Goal: Task Accomplishment & Management: Manage account settings

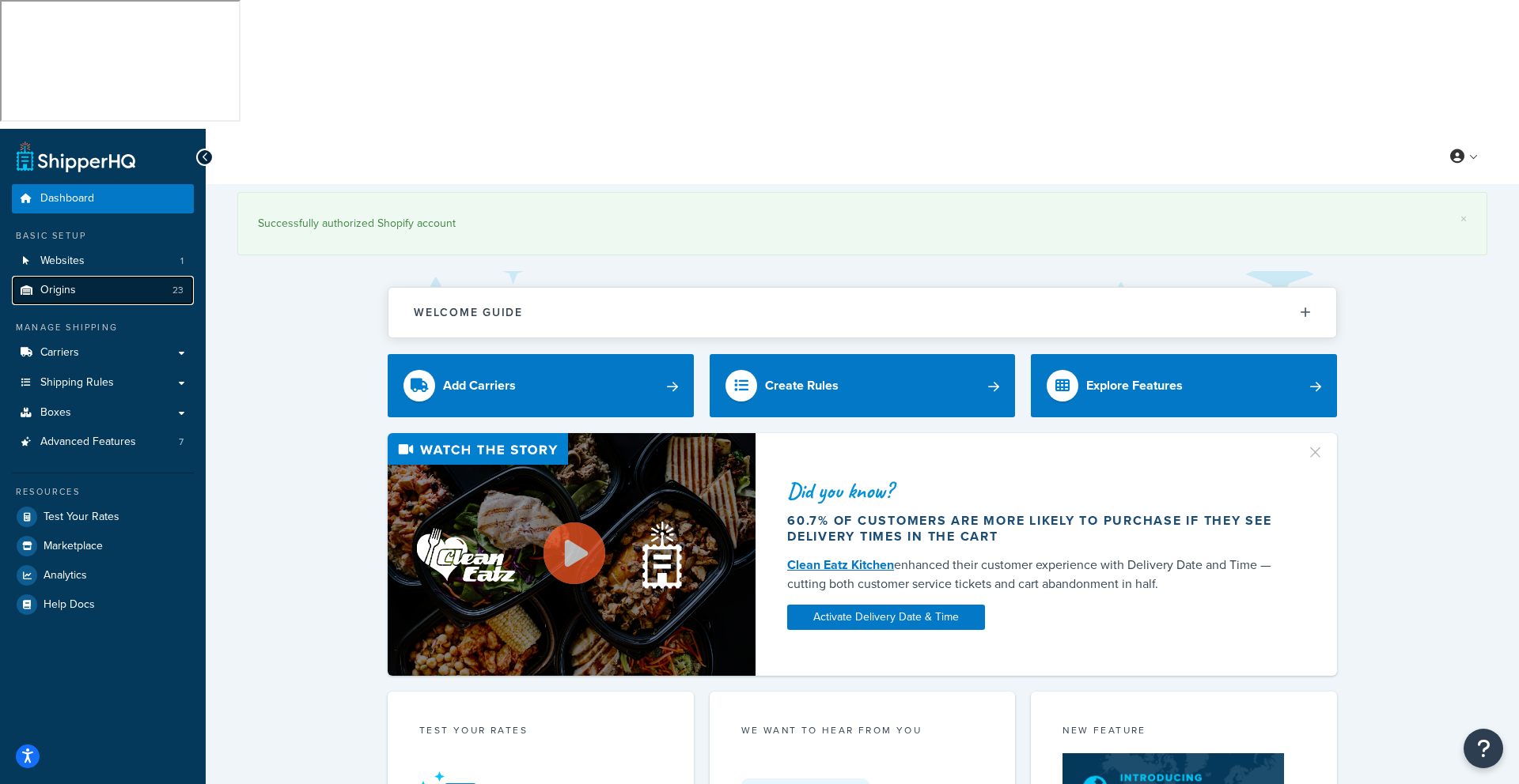
click at [62, 284] on span "Origins" at bounding box center [58, 290] width 36 height 13
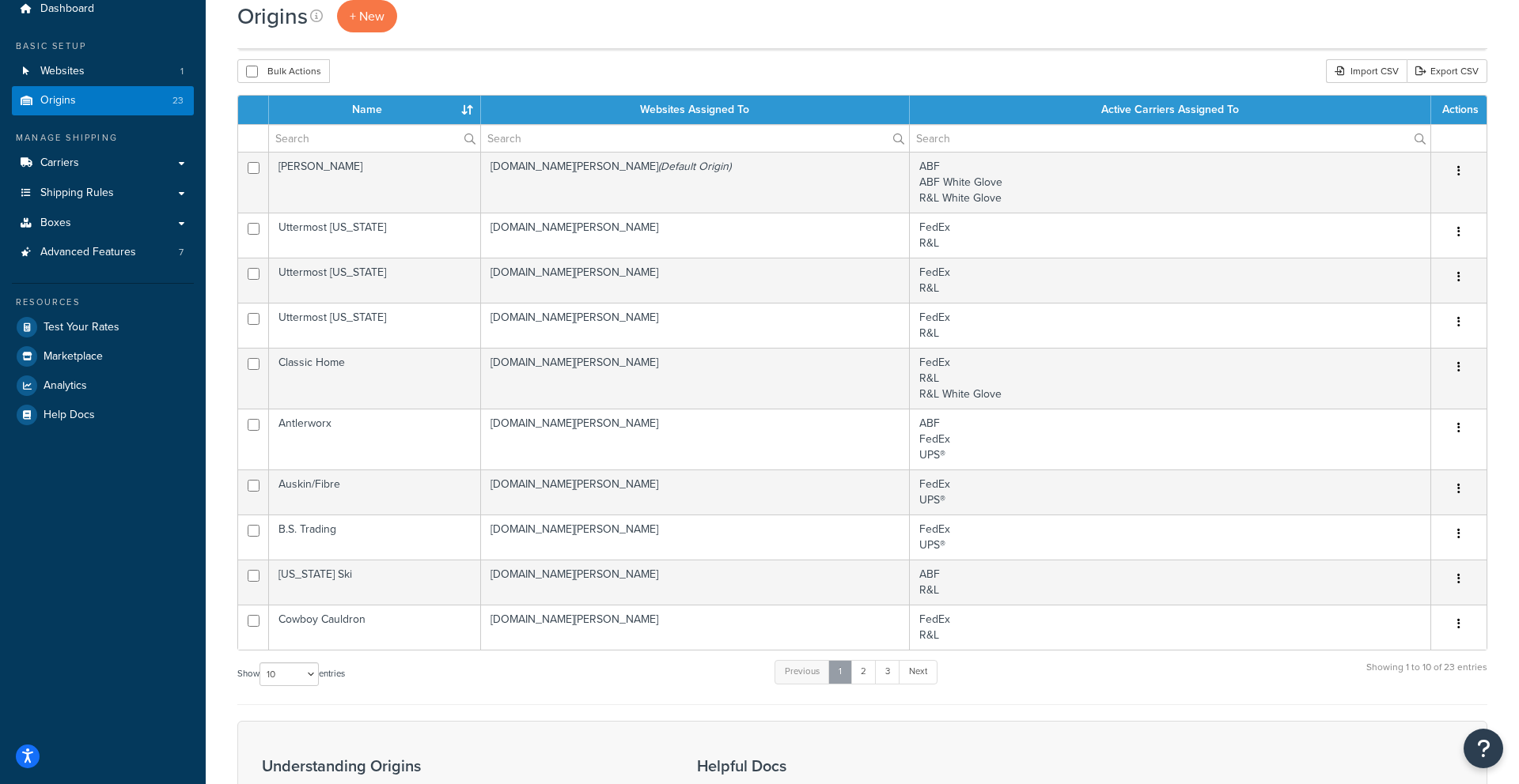
scroll to position [196, 0]
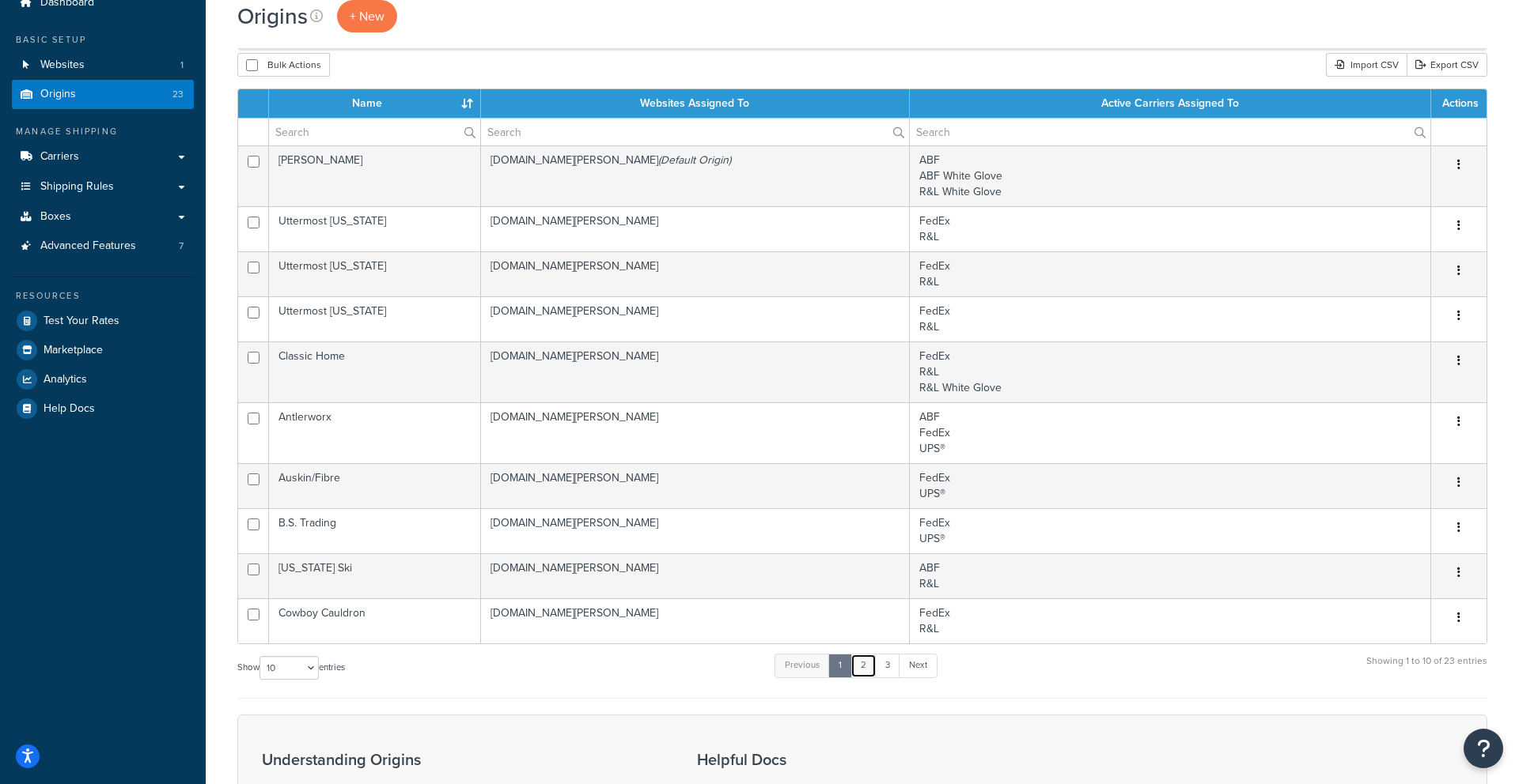
click at [864, 654] on link "2" at bounding box center [863, 666] width 26 height 24
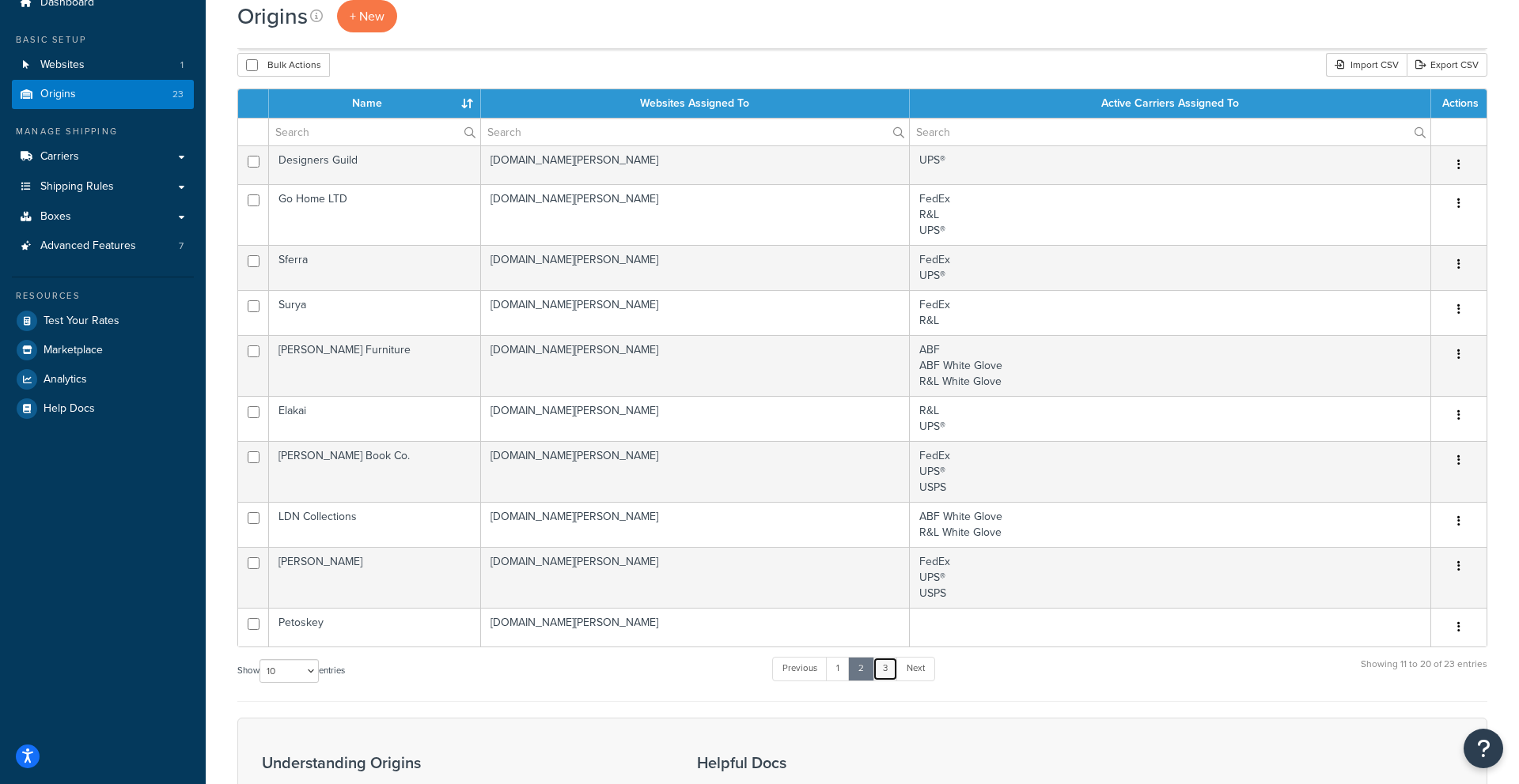
click at [883, 657] on link "3" at bounding box center [885, 668] width 25 height 24
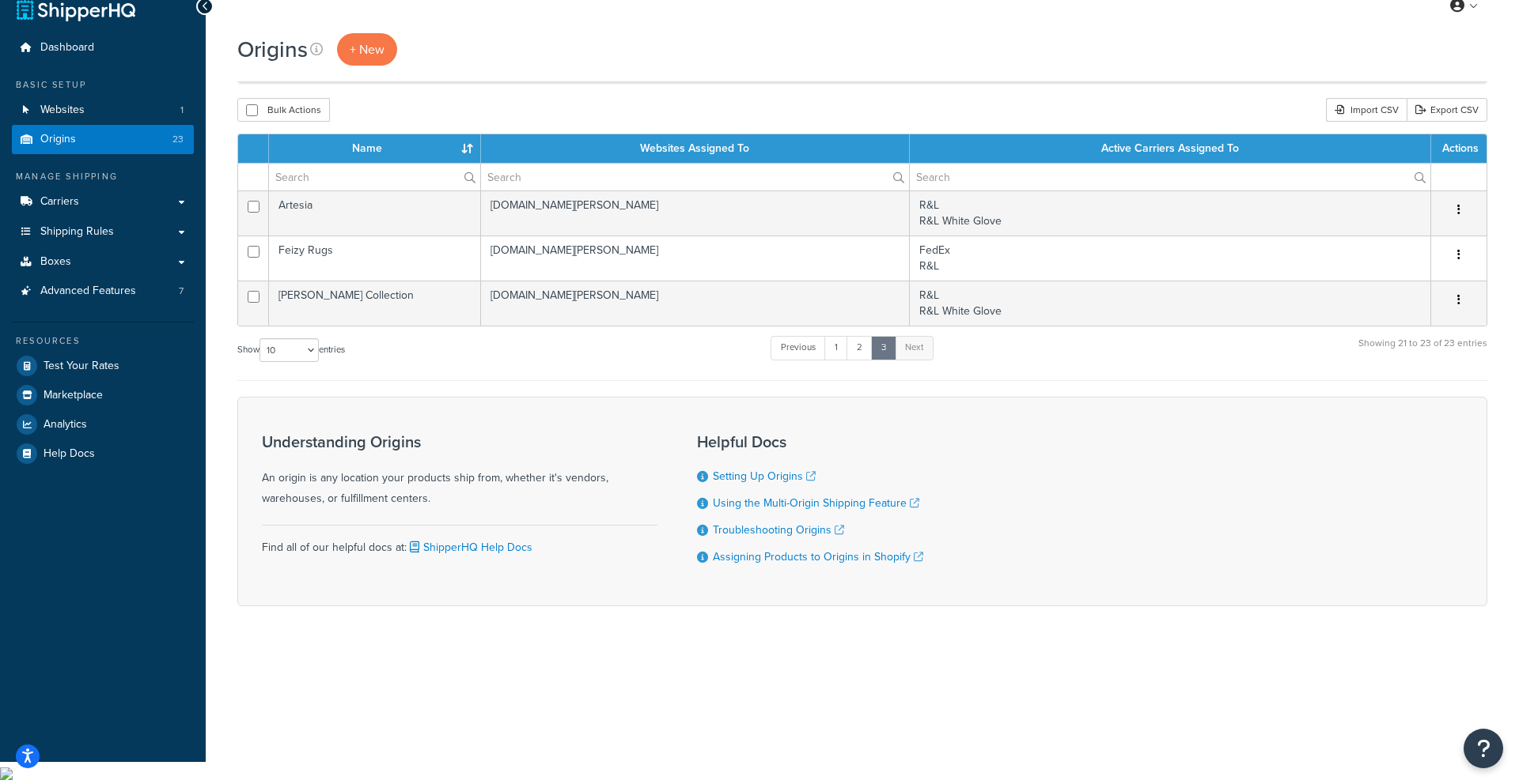
scroll to position [0, 0]
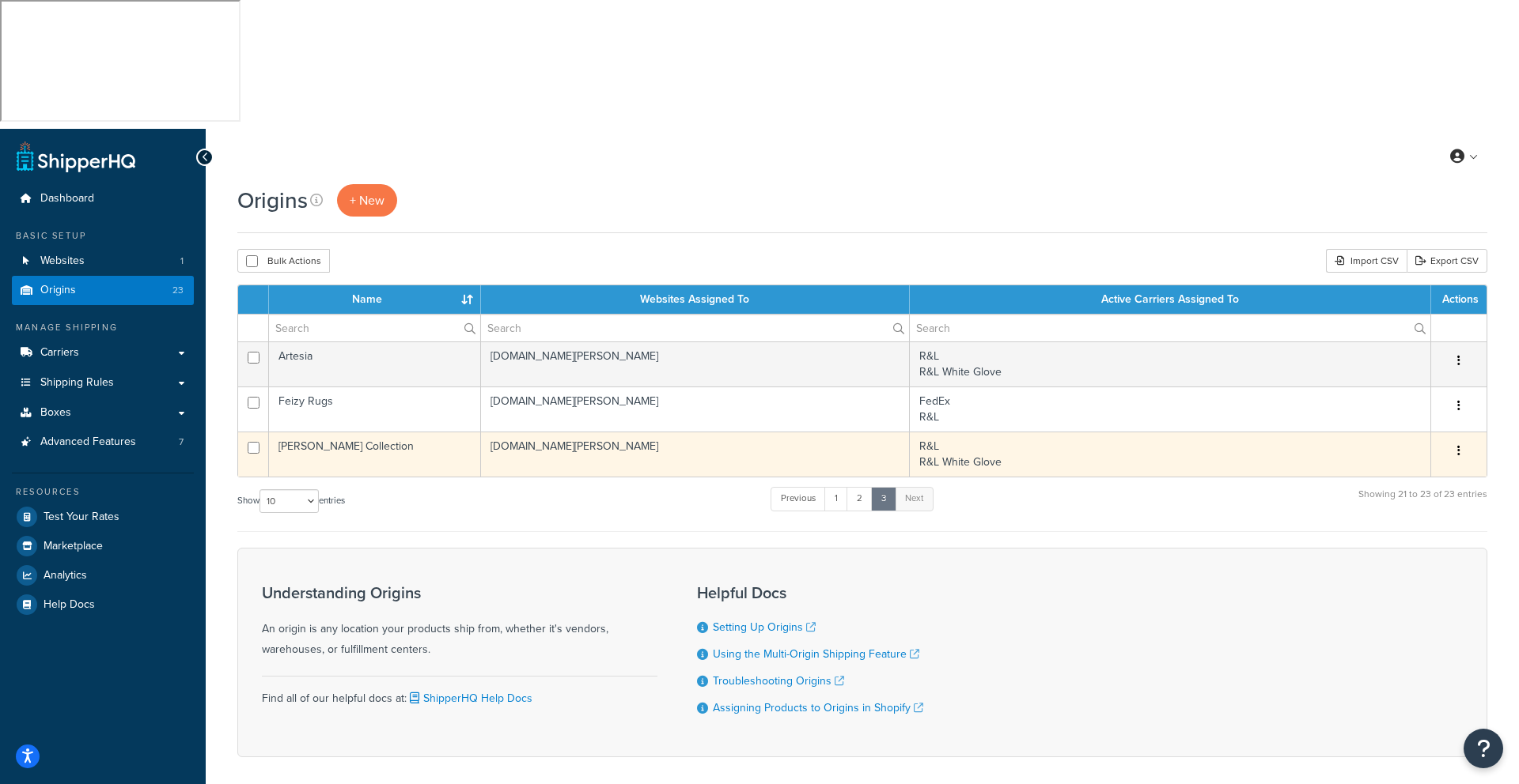
click at [943, 431] on td "R&L R&L White Glove" at bounding box center [1170, 453] width 521 height 45
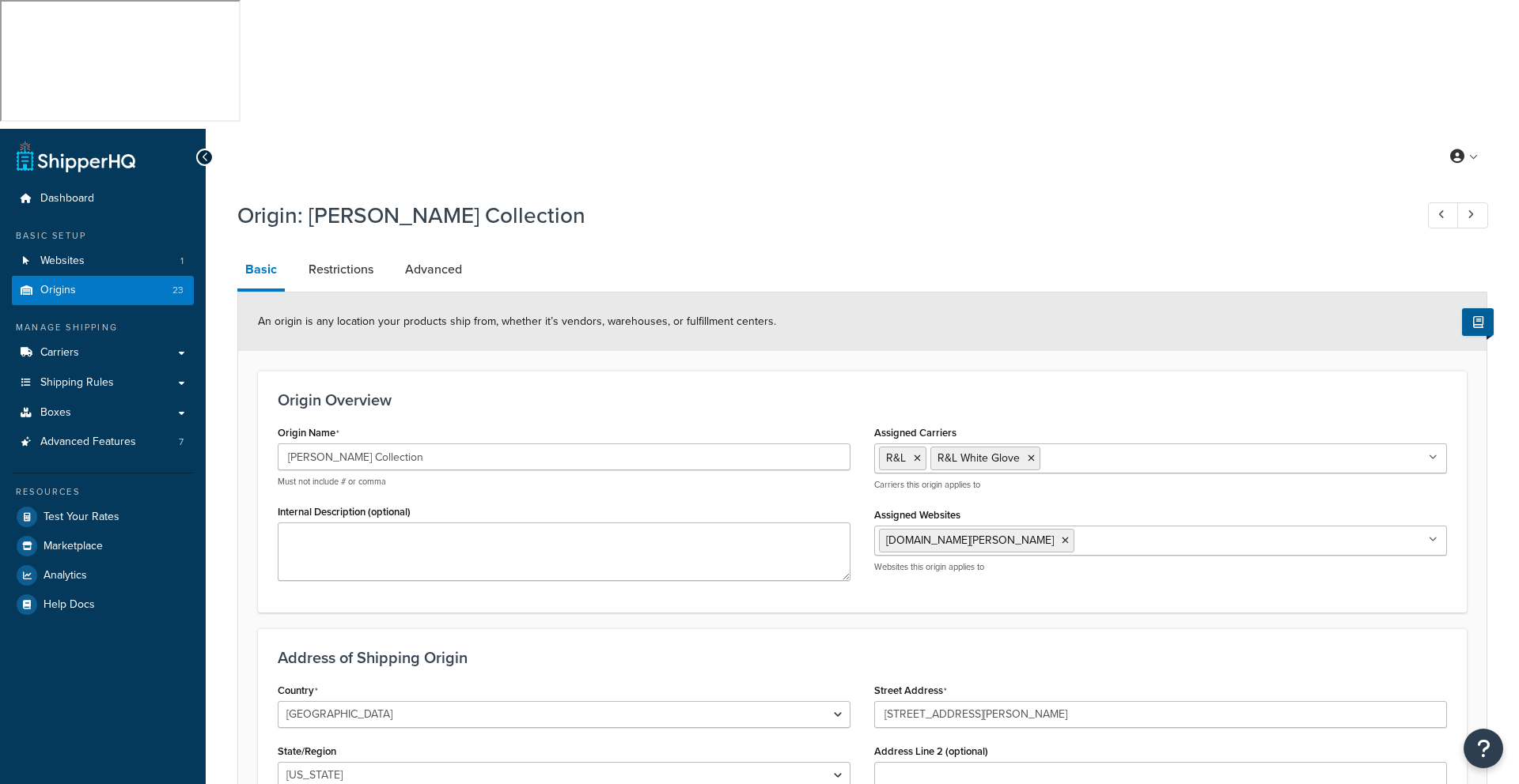
select select "33"
click at [1076, 449] on input "Assigned Carriers" at bounding box center [1113, 458] width 140 height 18
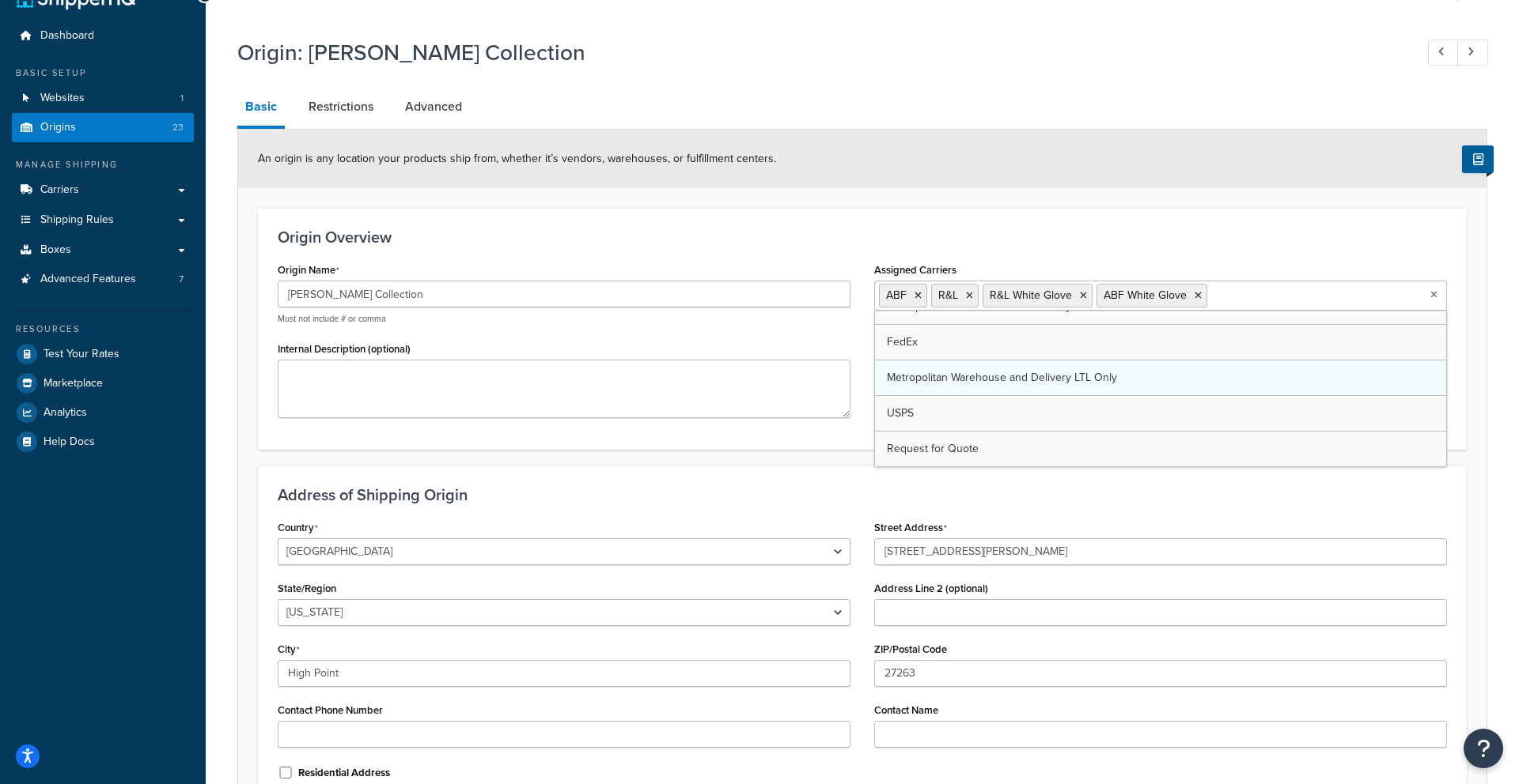
scroll to position [209, 0]
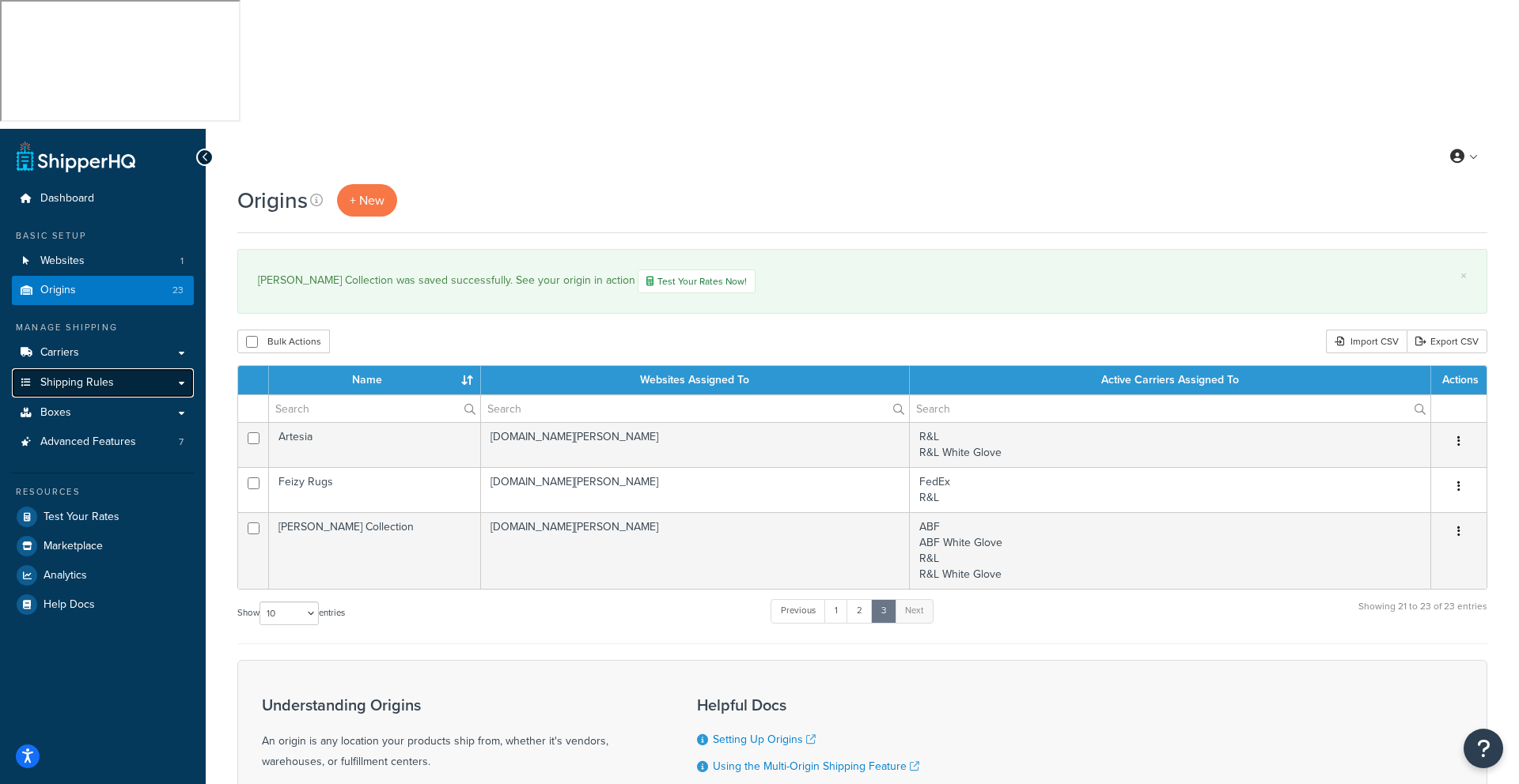
click at [67, 376] on span "Shipping Rules" at bounding box center [77, 382] width 74 height 13
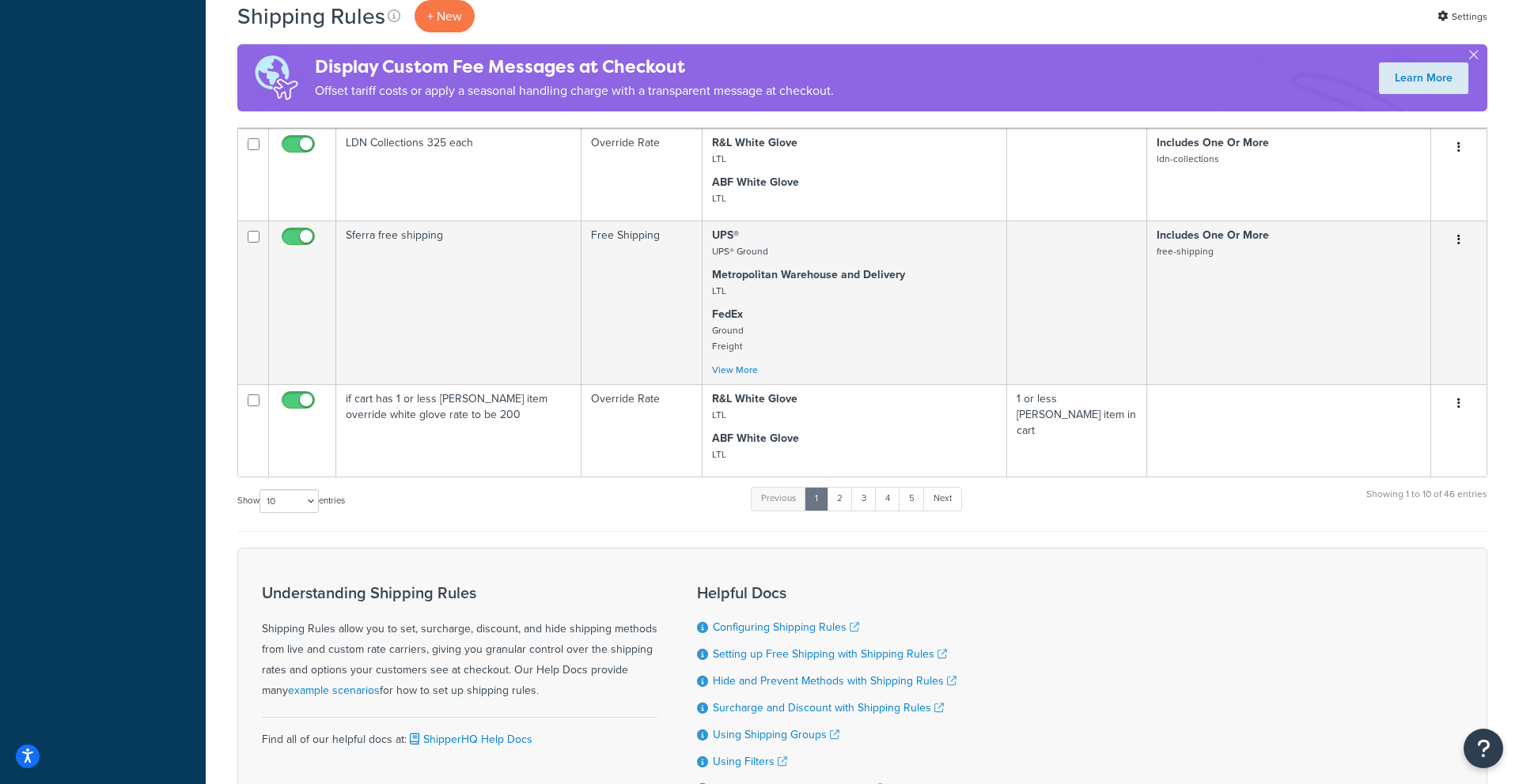
scroll to position [945, 0]
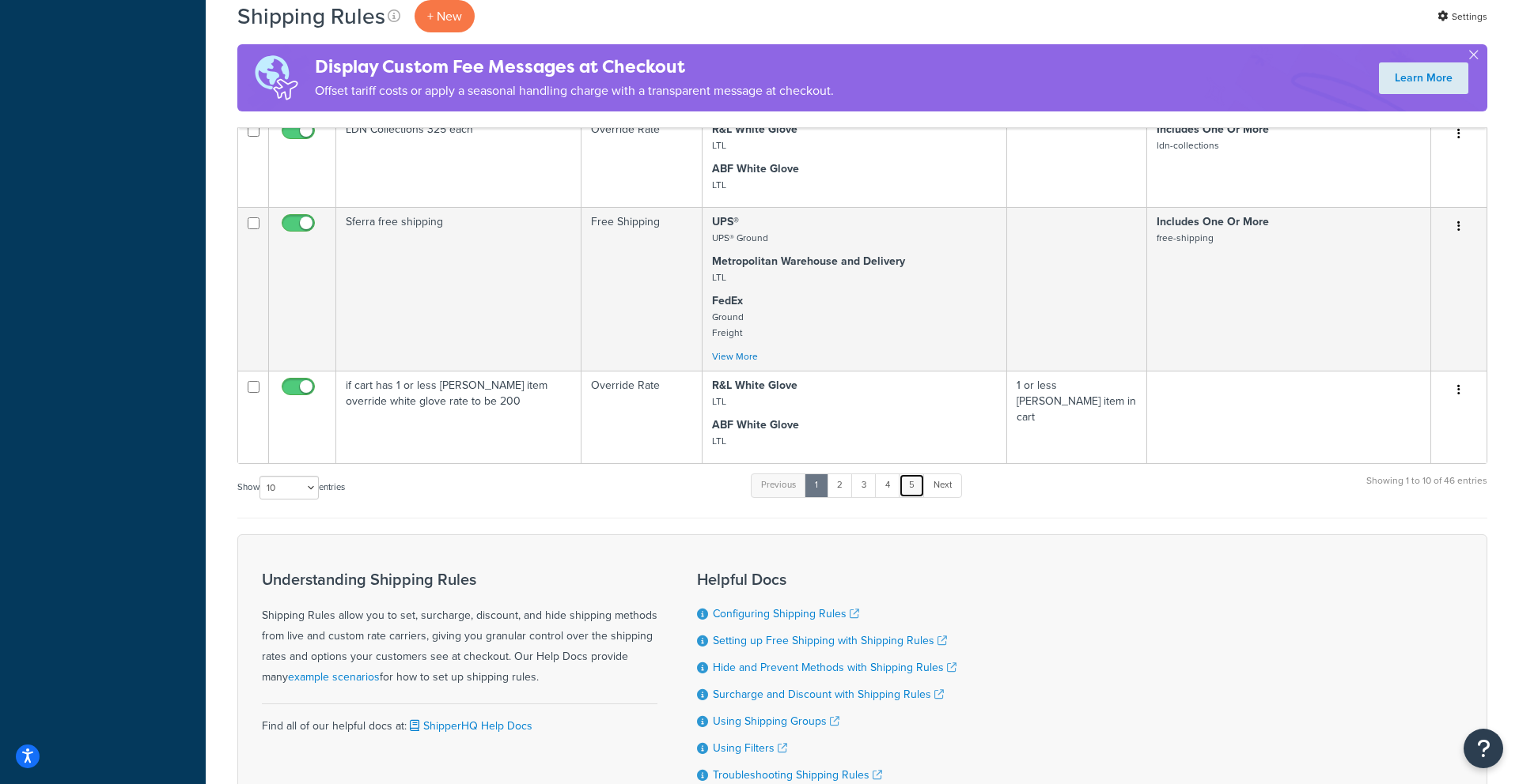
click at [914, 473] on link "5" at bounding box center [911, 485] width 26 height 24
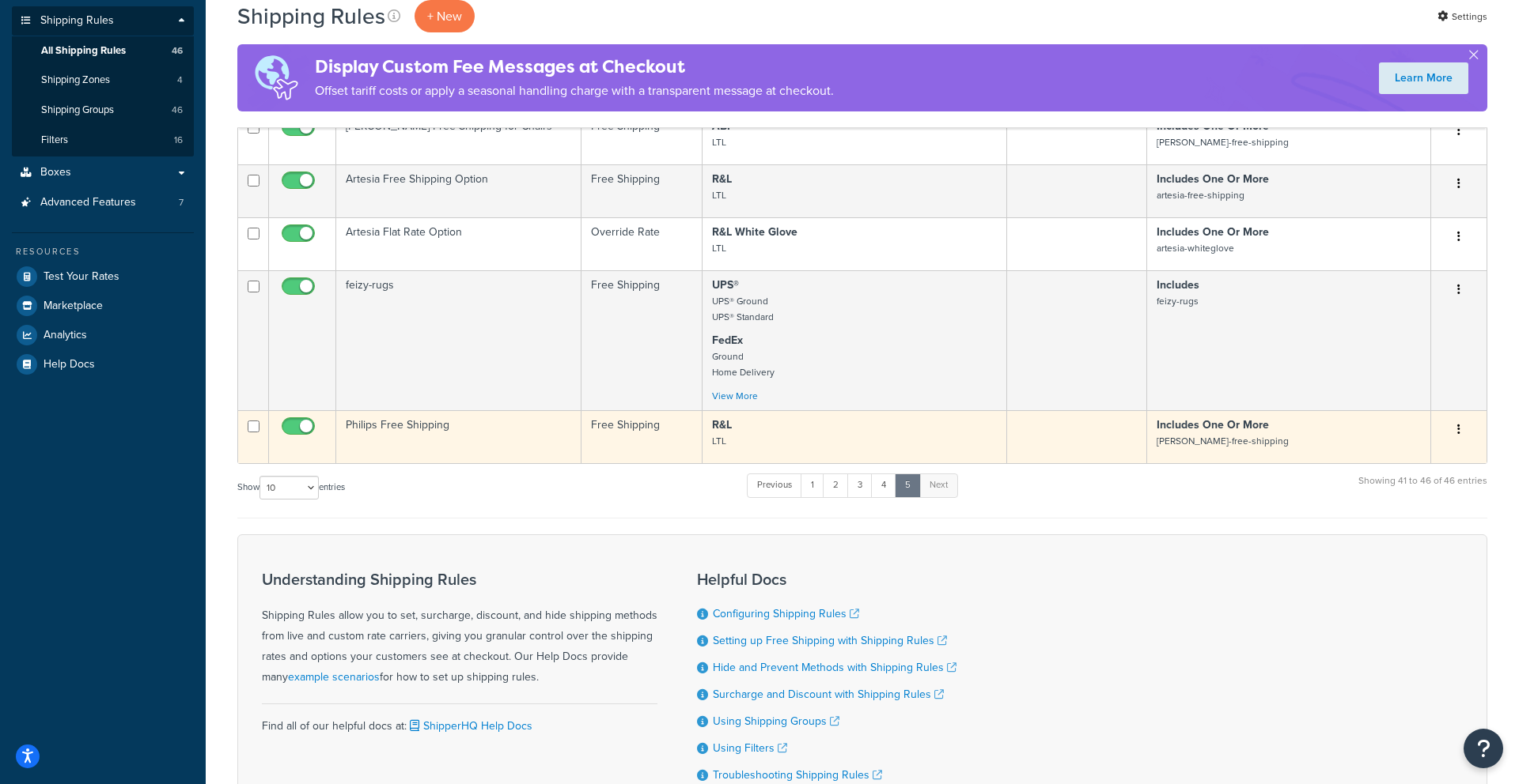
click at [765, 417] on p "R&L LTL" at bounding box center [854, 432] width 284 height 31
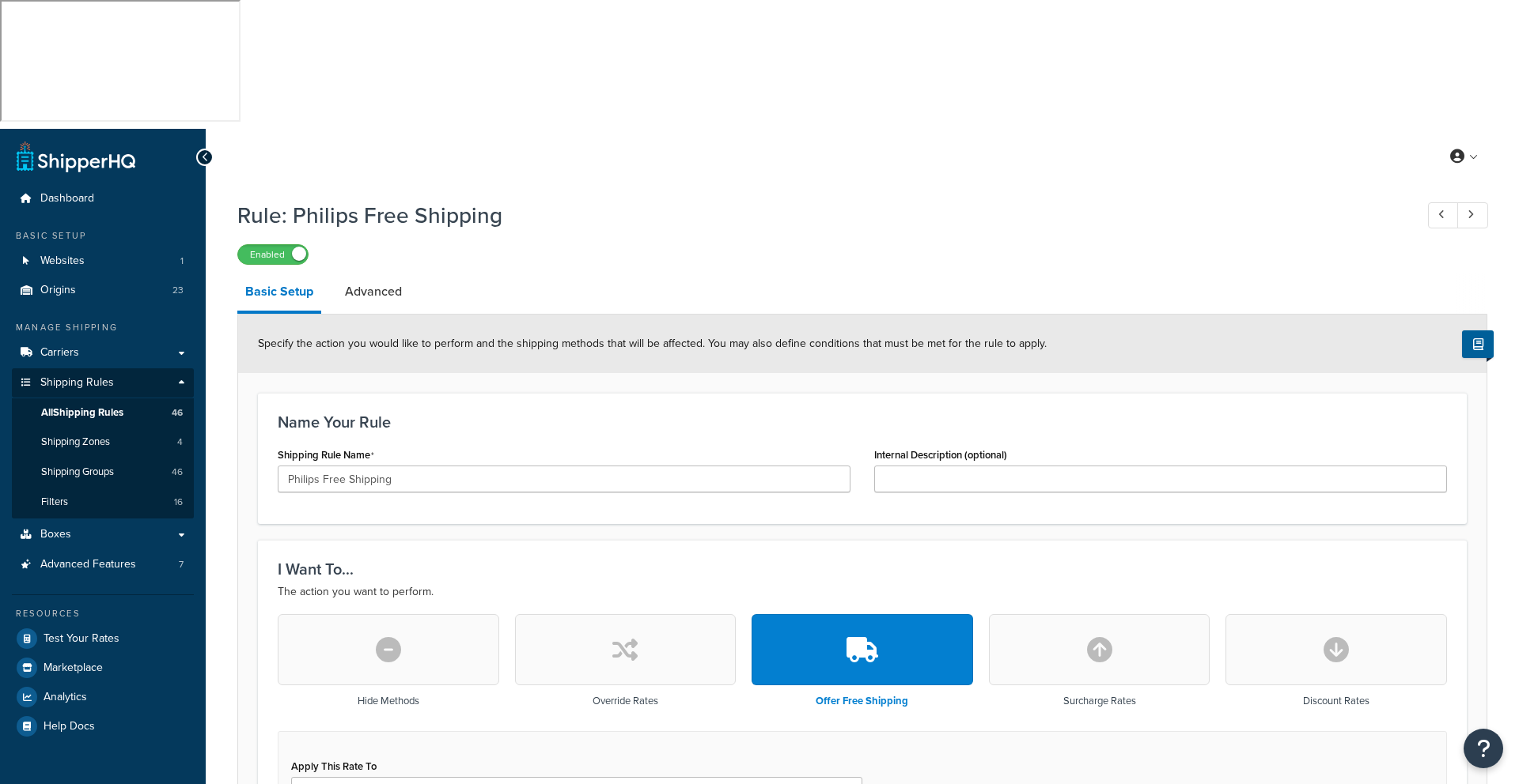
select select "ITEM"
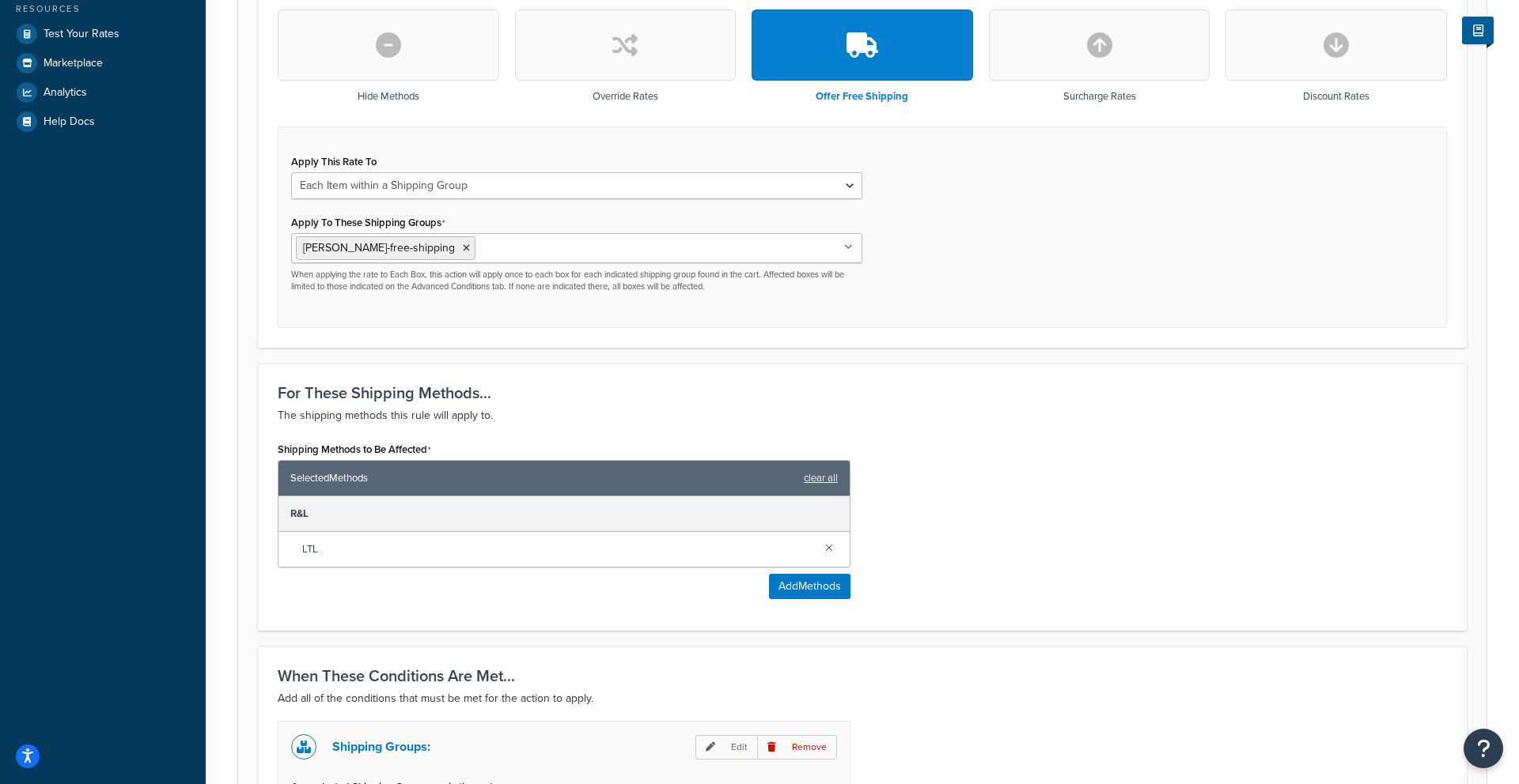
scroll to position [614, 0]
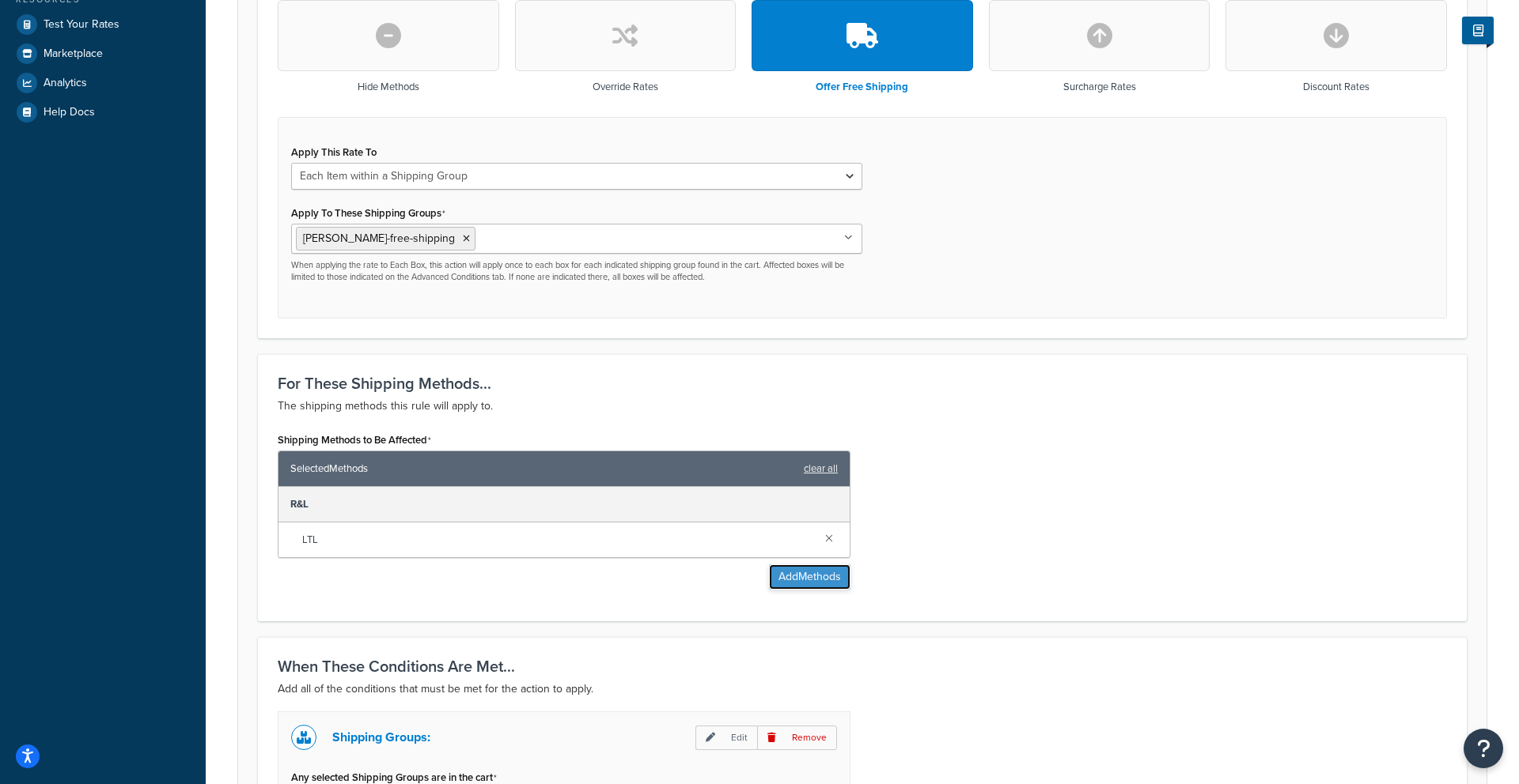
click at [800, 565] on button "Add Methods" at bounding box center [809, 577] width 81 height 25
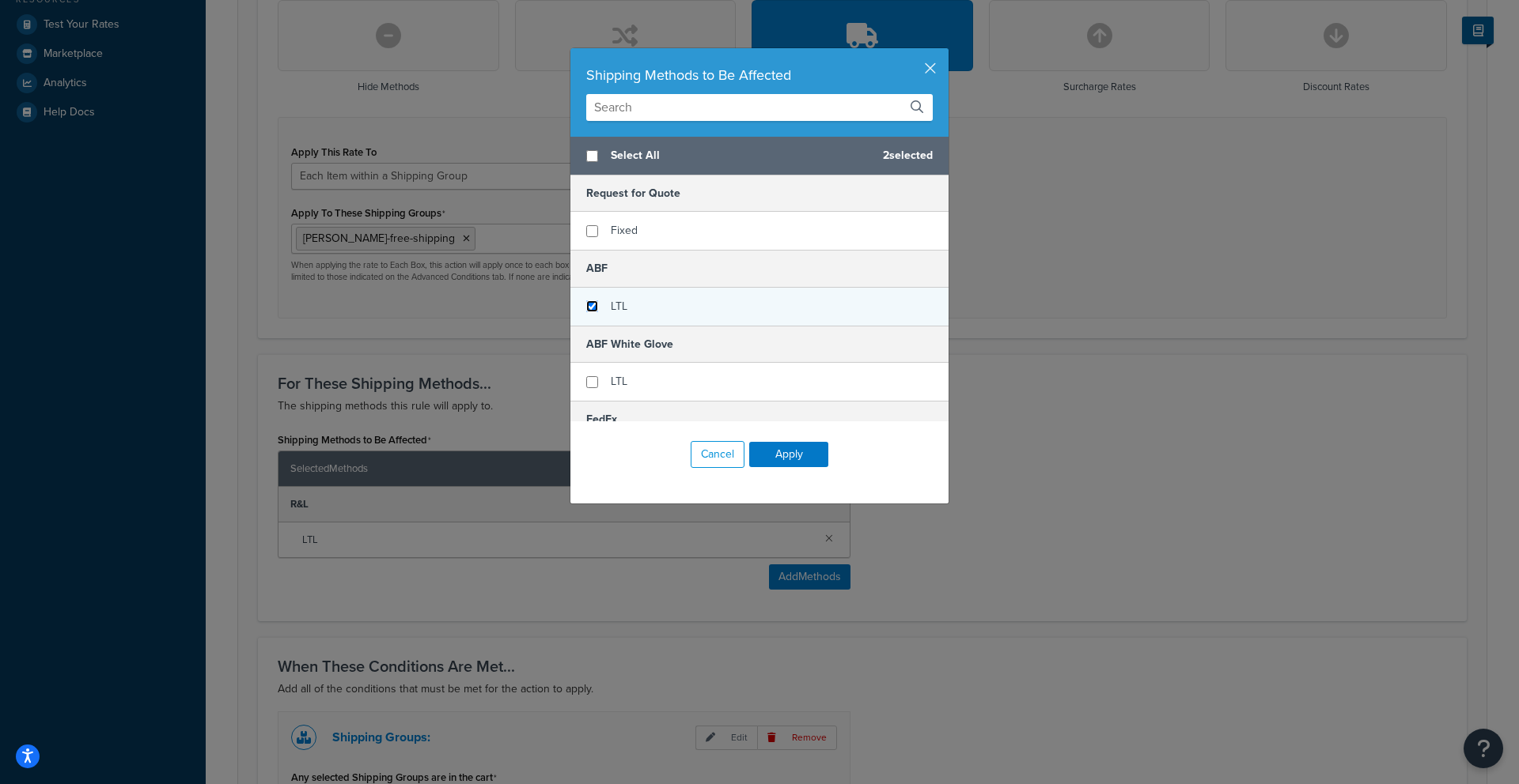
click at [597, 307] on input "checkbox" at bounding box center [591, 306] width 12 height 12
checkbox input "true"
click at [803, 453] on button "Apply" at bounding box center [788, 454] width 79 height 25
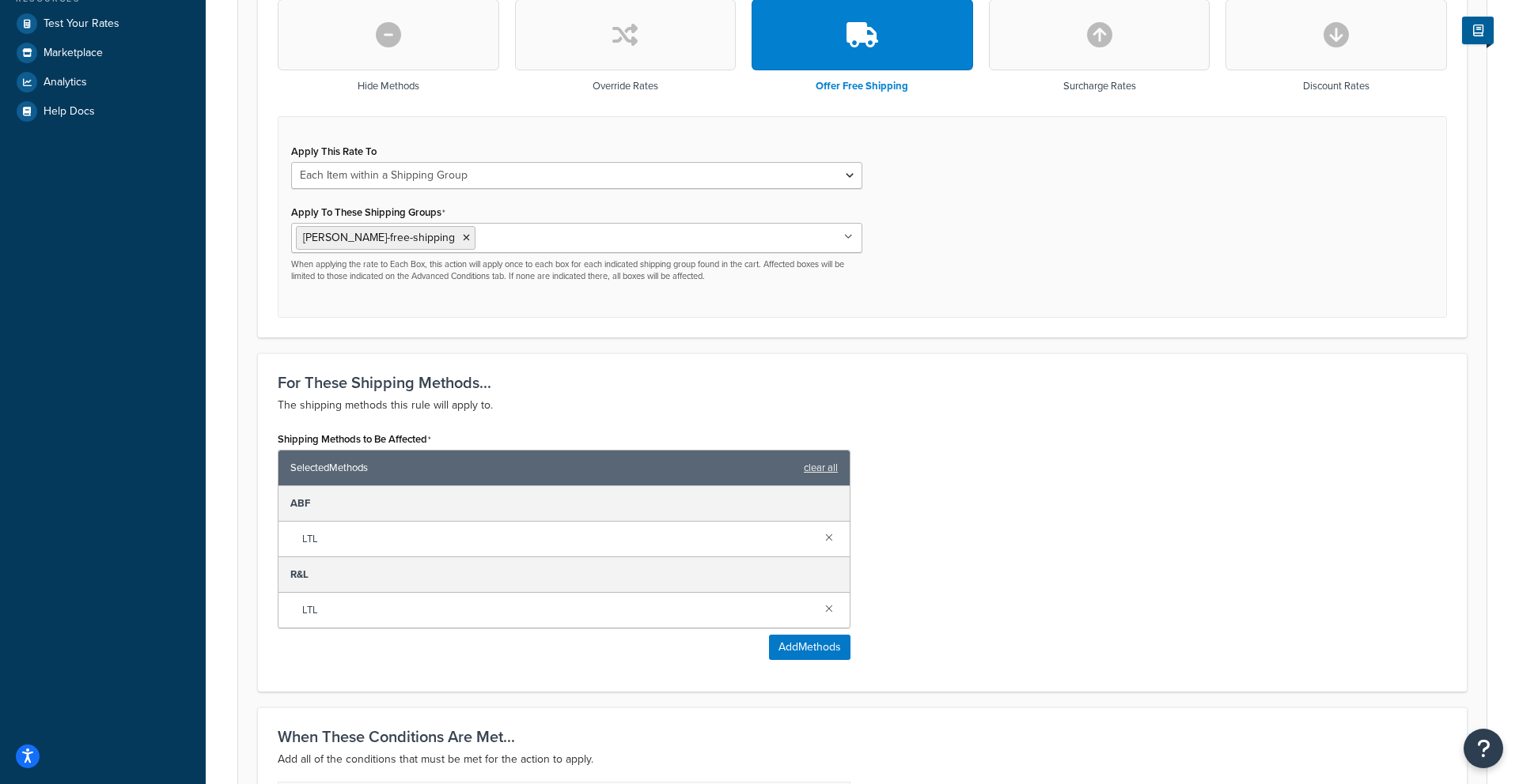
scroll to position [815, 0]
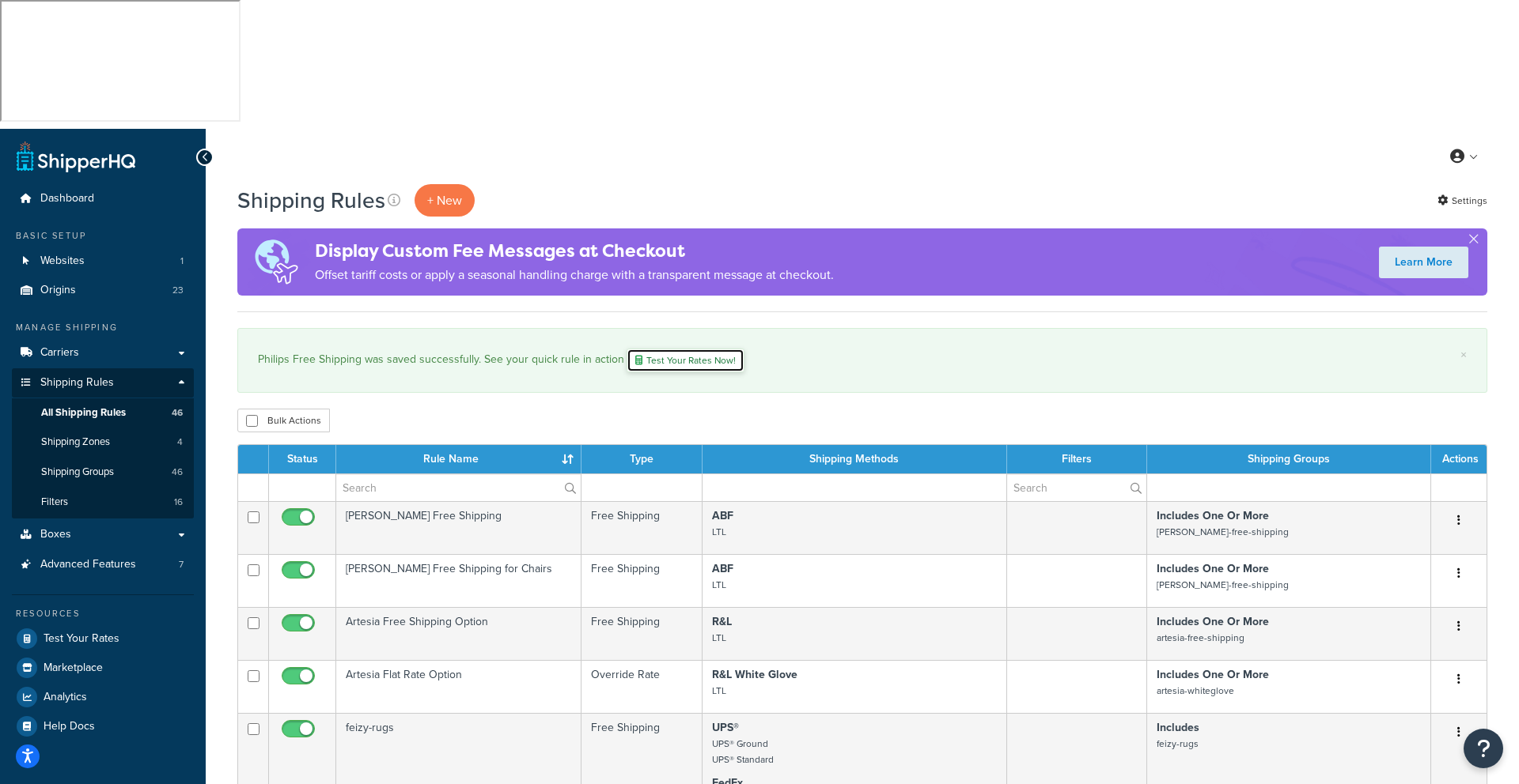
click at [684, 348] on link "Test Your Rates Now!" at bounding box center [686, 360] width 118 height 24
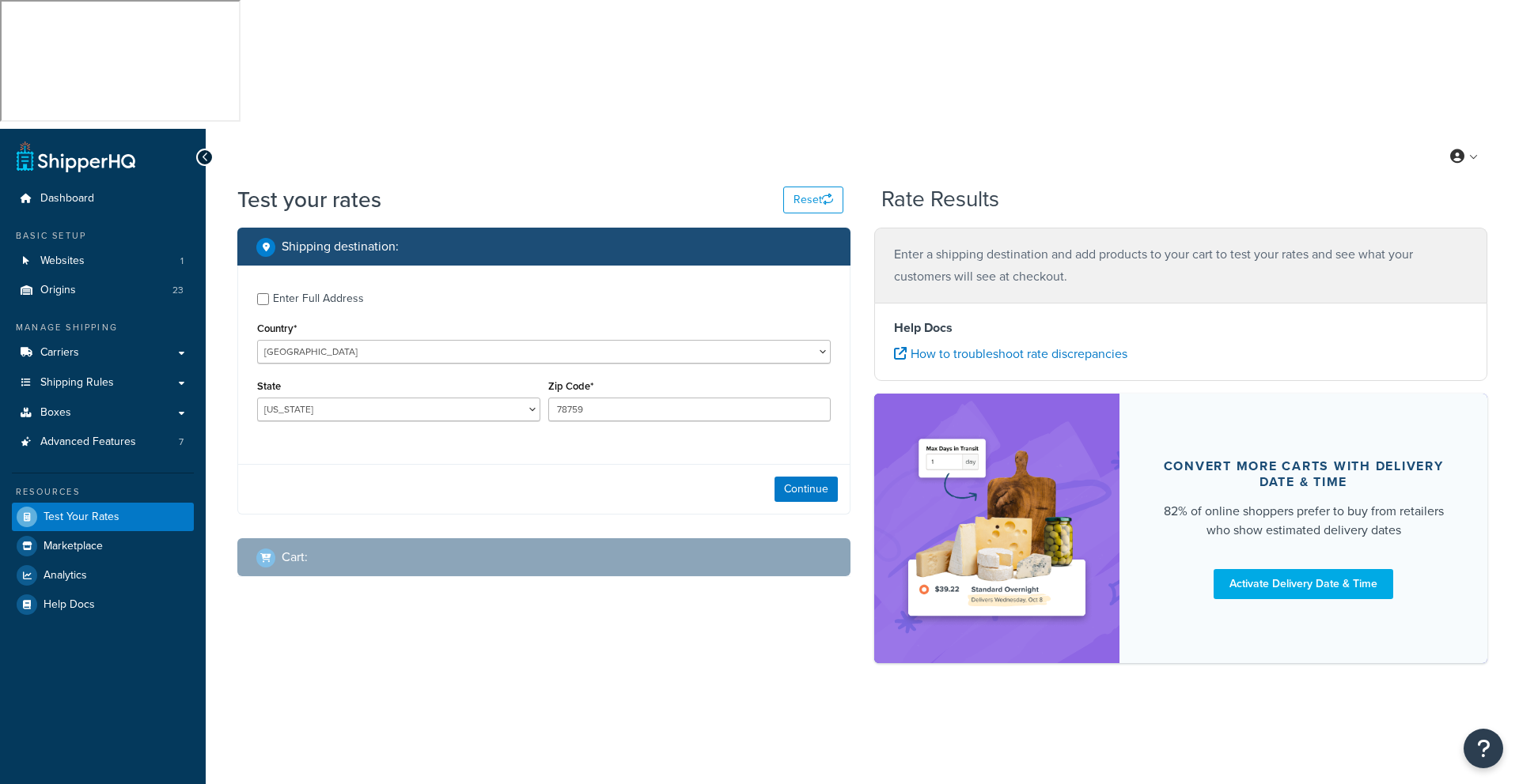
select select "[GEOGRAPHIC_DATA]"
click at [810, 477] on button "Continue" at bounding box center [806, 489] width 63 height 25
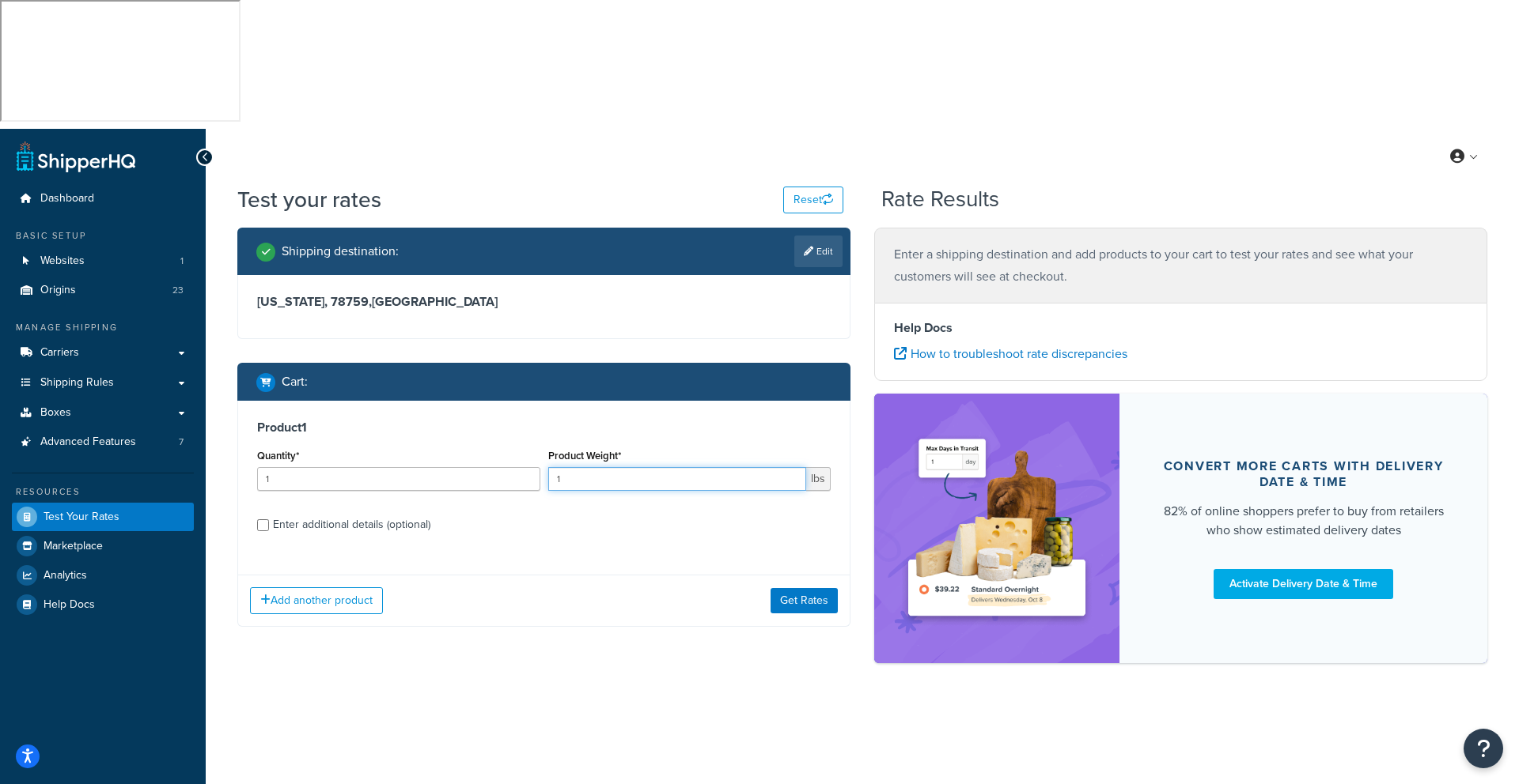
click at [636, 467] on input "1" at bounding box center [677, 478] width 259 height 24
type input "125"
click at [788, 588] on button "Get Rates" at bounding box center [803, 600] width 67 height 25
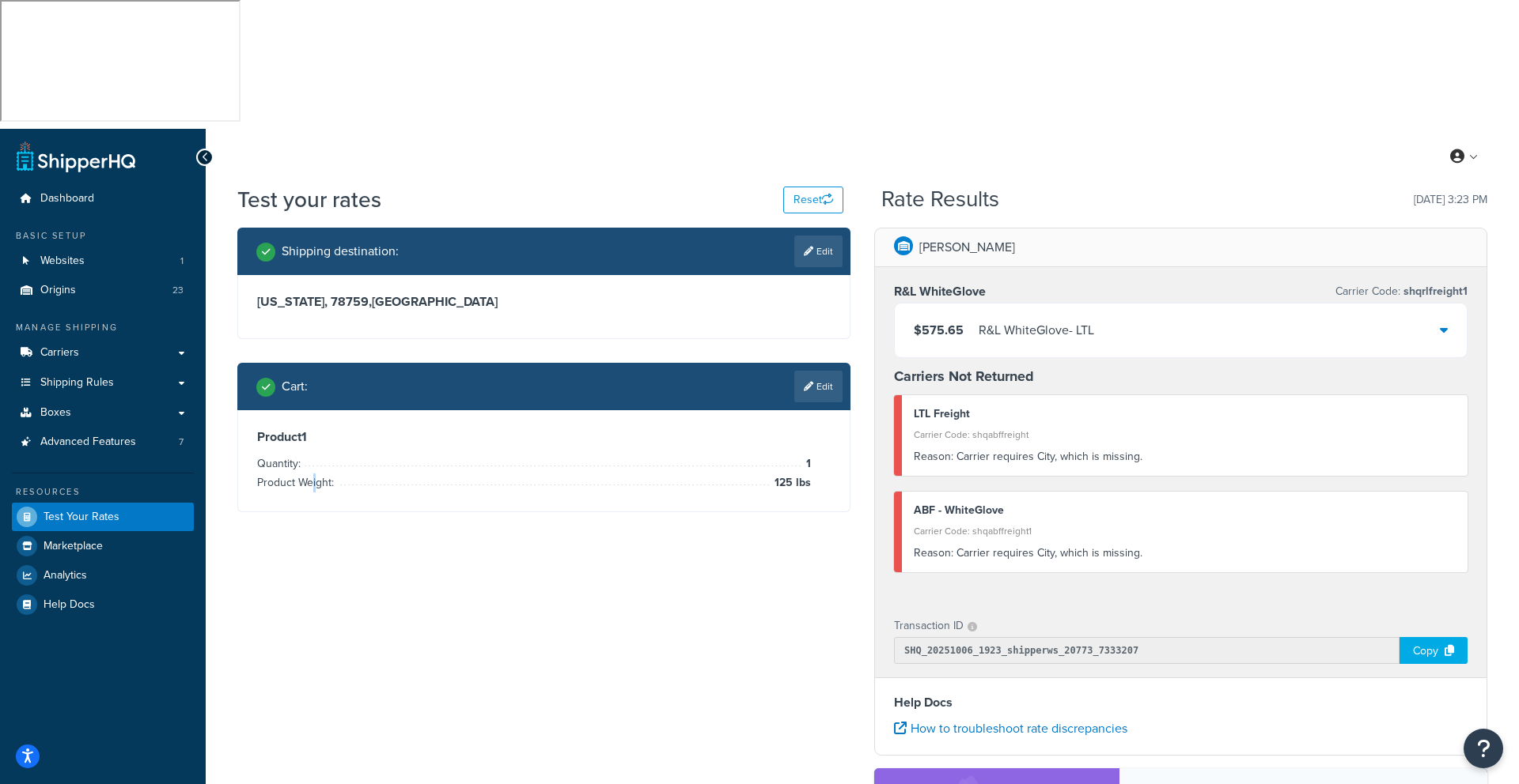
click at [316, 474] on span "Product Weight:" at bounding box center [297, 482] width 81 height 17
click at [308, 371] on div "Cart : Edit" at bounding box center [548, 386] width 586 height 31
click at [83, 510] on span "Test Your Rates" at bounding box center [81, 517] width 76 height 13
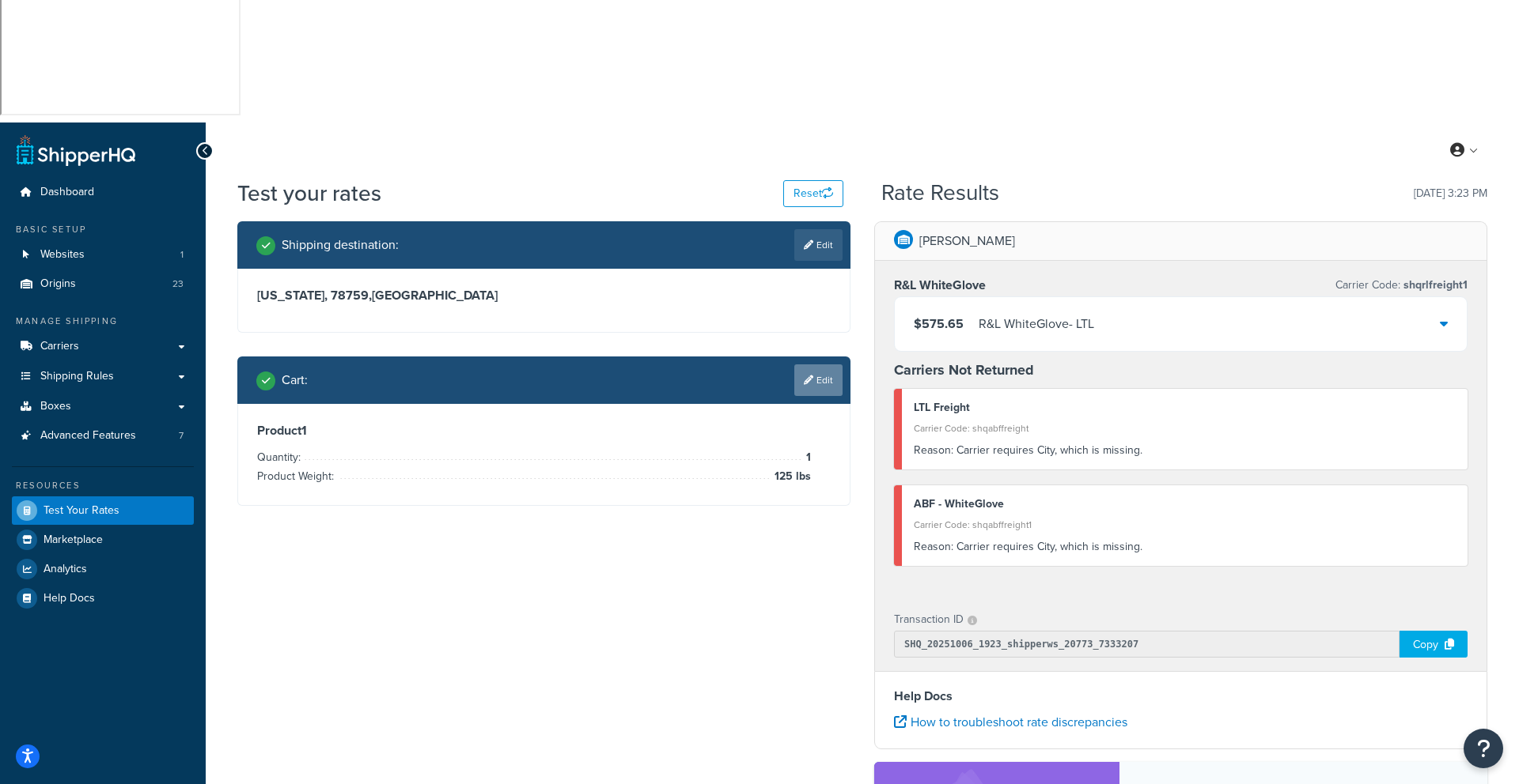
click at [832, 364] on link "Edit" at bounding box center [818, 380] width 48 height 31
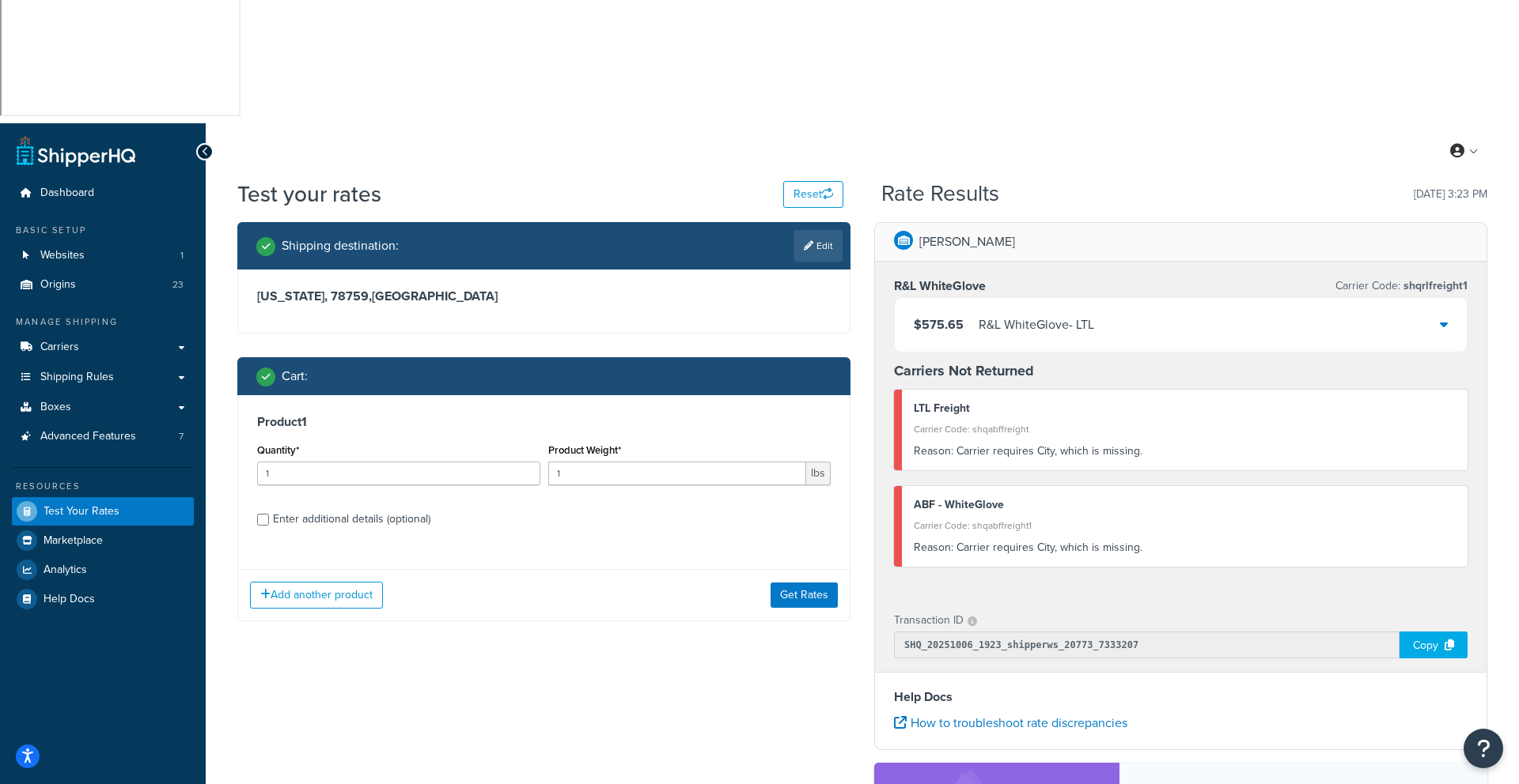
click at [280, 509] on div "Enter additional details (optional)" at bounding box center [351, 519] width 158 height 22
click at [269, 514] on input "Enter additional details (optional)" at bounding box center [262, 519] width 12 height 12
checkbox input "true"
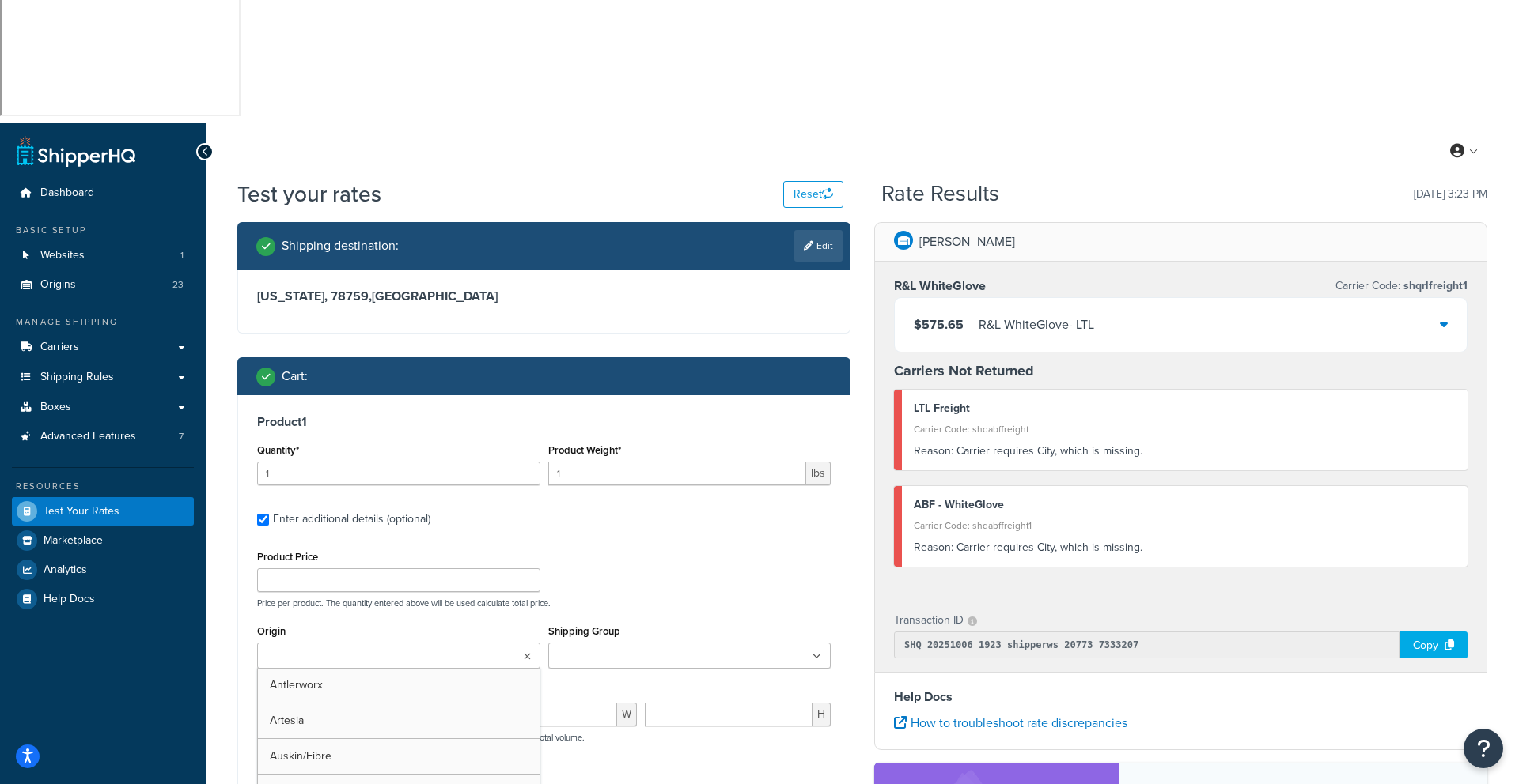
click at [286, 649] on input "Origin" at bounding box center [332, 657] width 140 height 18
click at [661, 546] on div "Product Price Price per product. The quantity entered above will be used calcul…" at bounding box center [544, 577] width 581 height 62
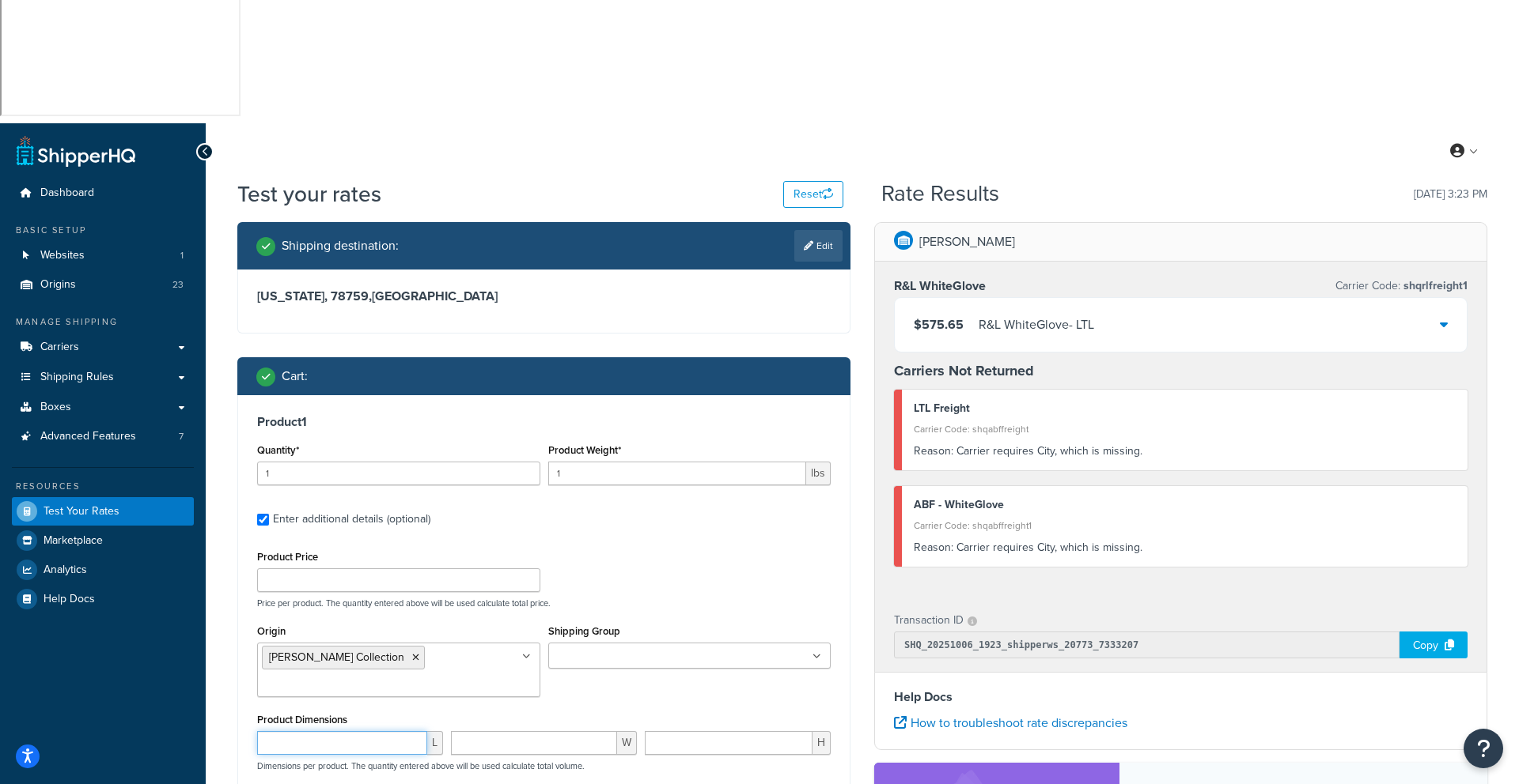
click at [375, 731] on input "number" at bounding box center [341, 743] width 170 height 24
type input "45"
type input "15"
type input "30"
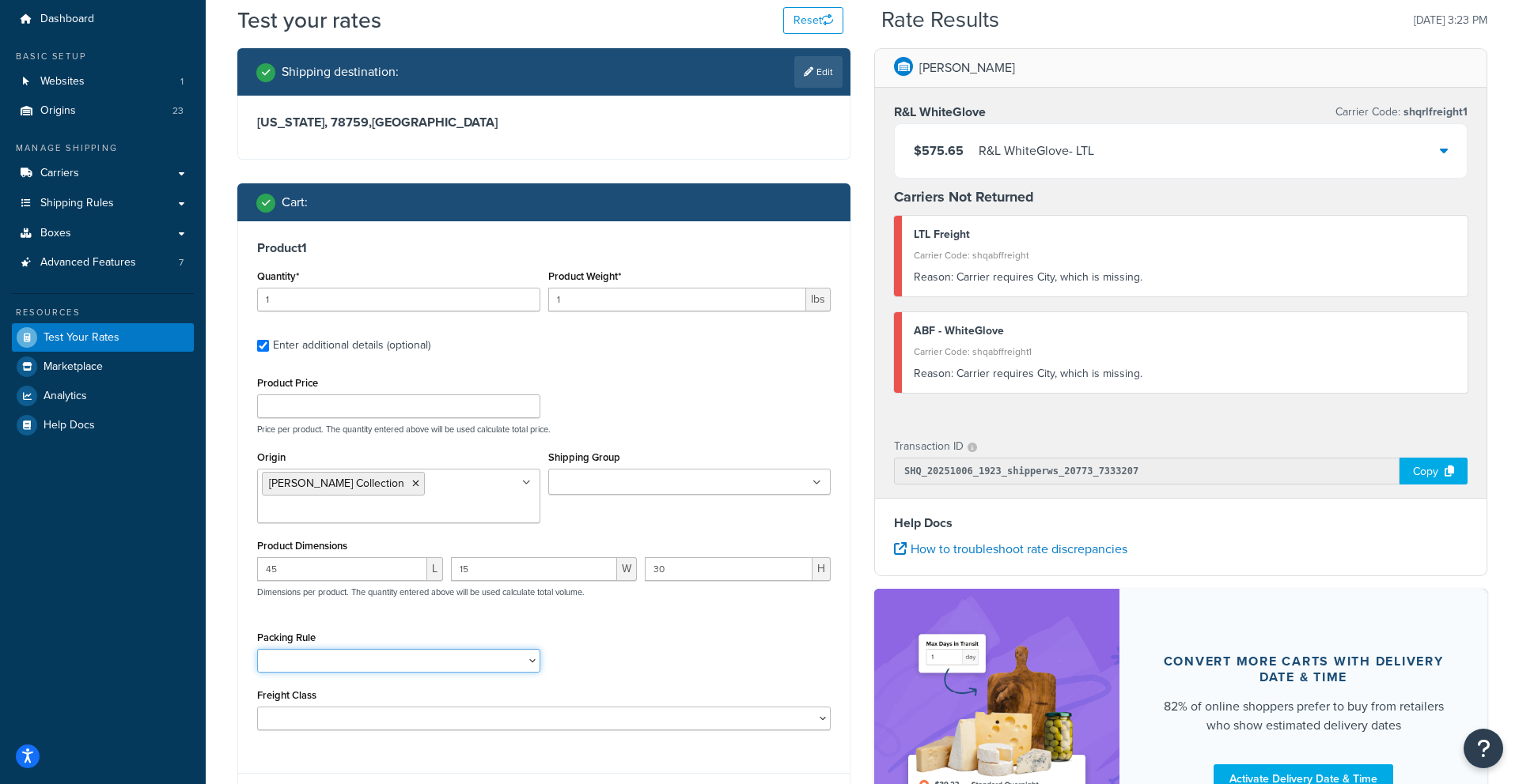
scroll to position [220, 0]
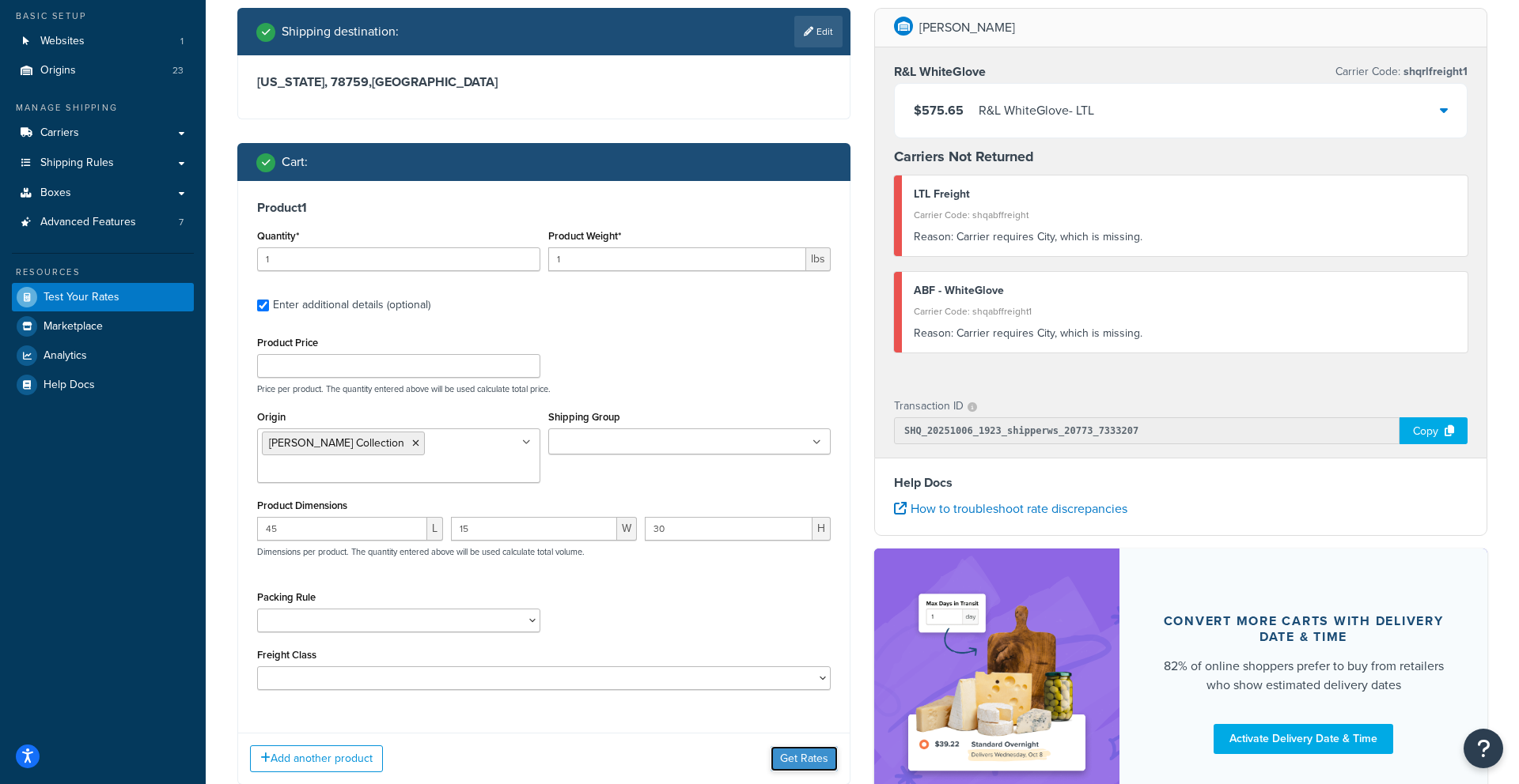
click at [809, 747] on button "Get Rates" at bounding box center [803, 759] width 67 height 25
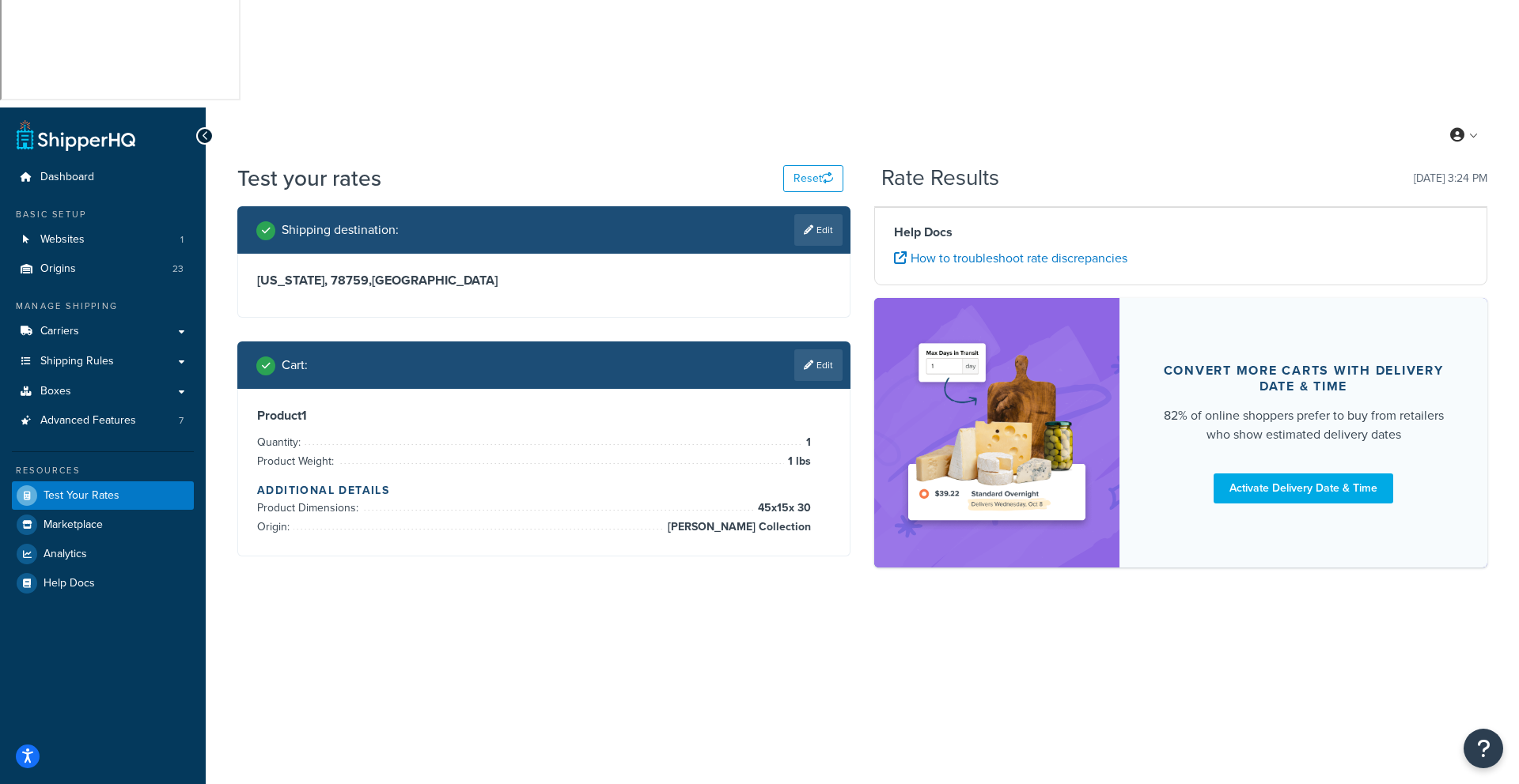
scroll to position [0, 0]
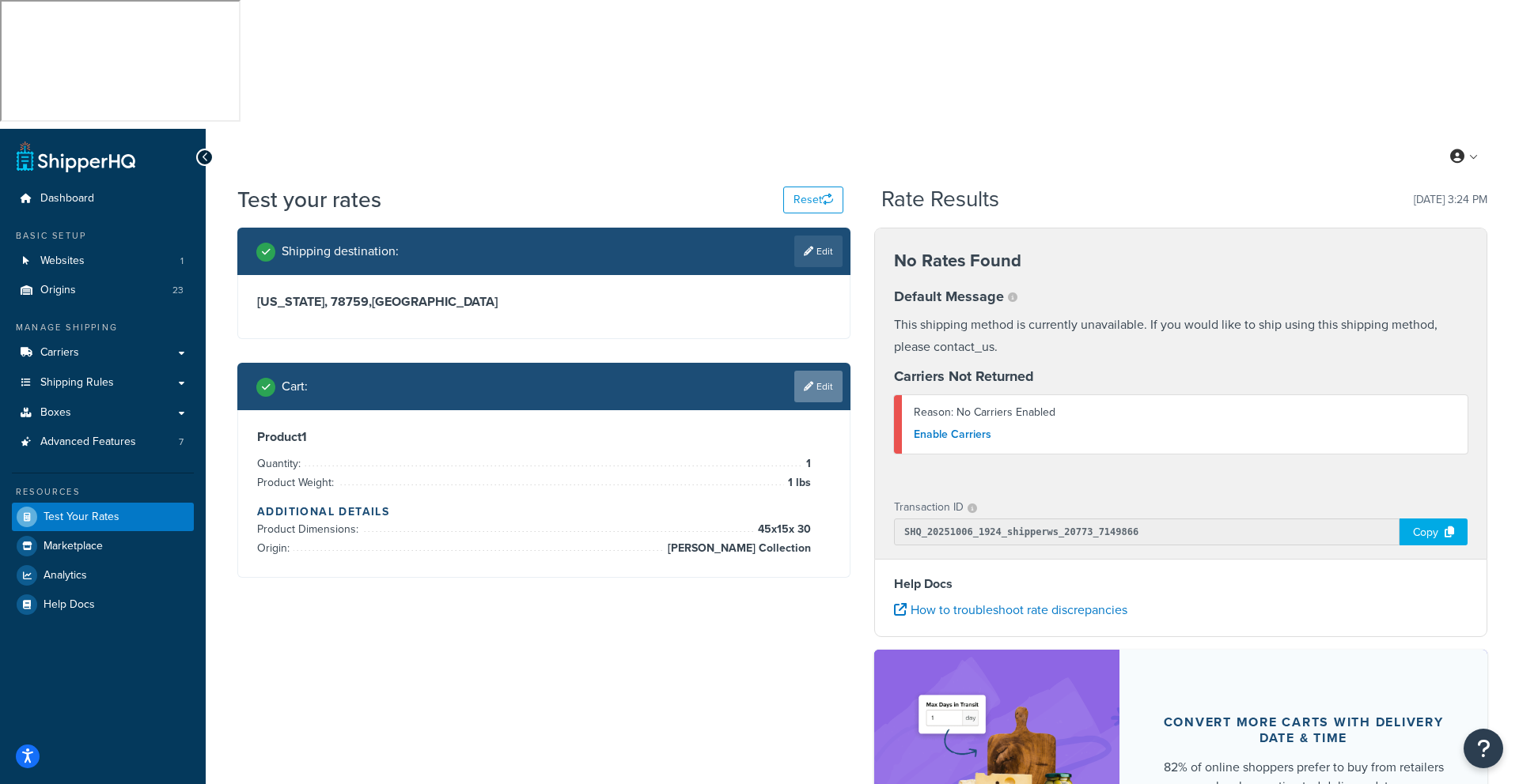
click at [824, 371] on link "Edit" at bounding box center [818, 386] width 48 height 31
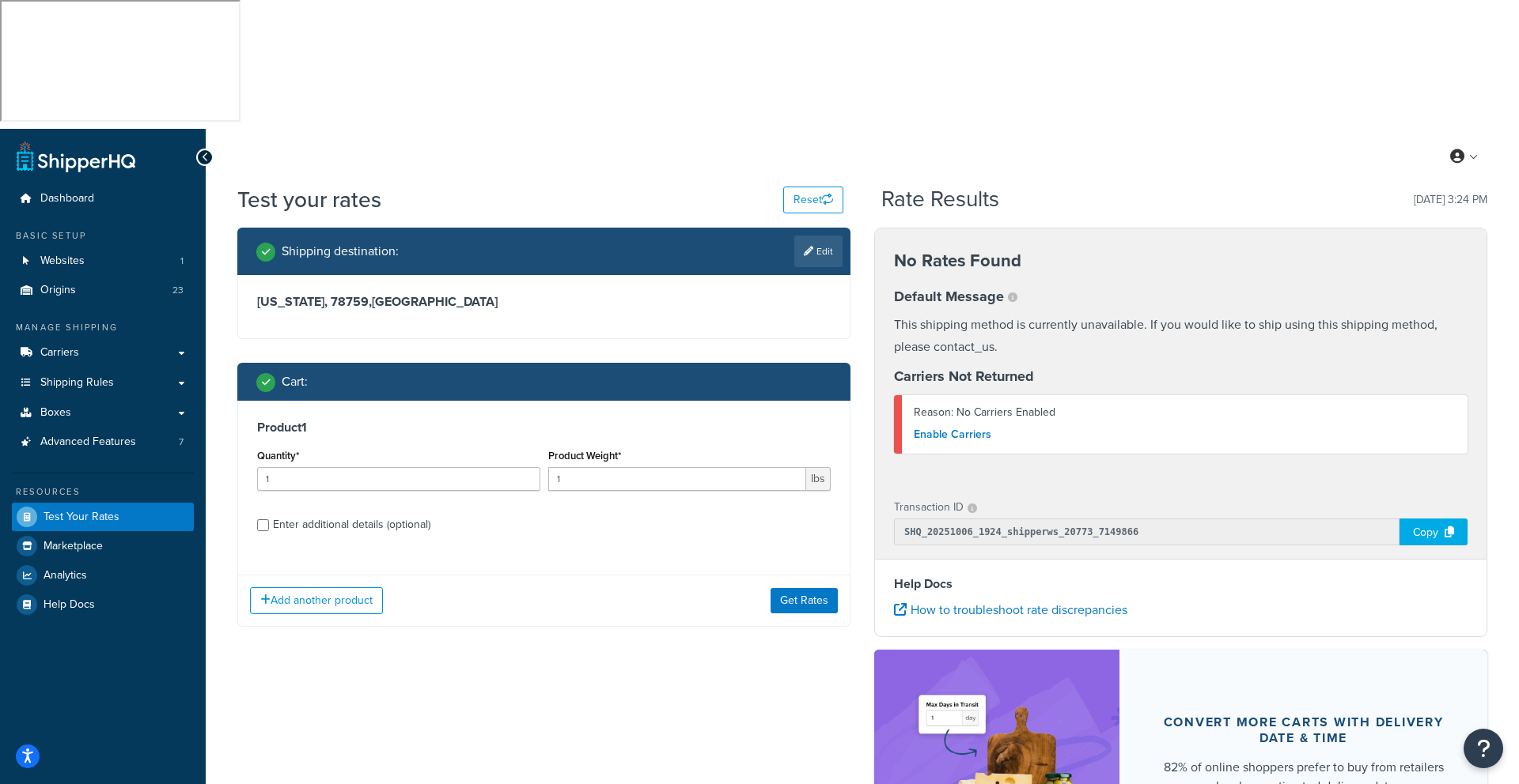
click at [328, 514] on div "Enter additional details (optional)" at bounding box center [351, 525] width 158 height 22
click at [269, 519] on input "Enter additional details (optional)" at bounding box center [262, 525] width 12 height 12
checkbox input "true"
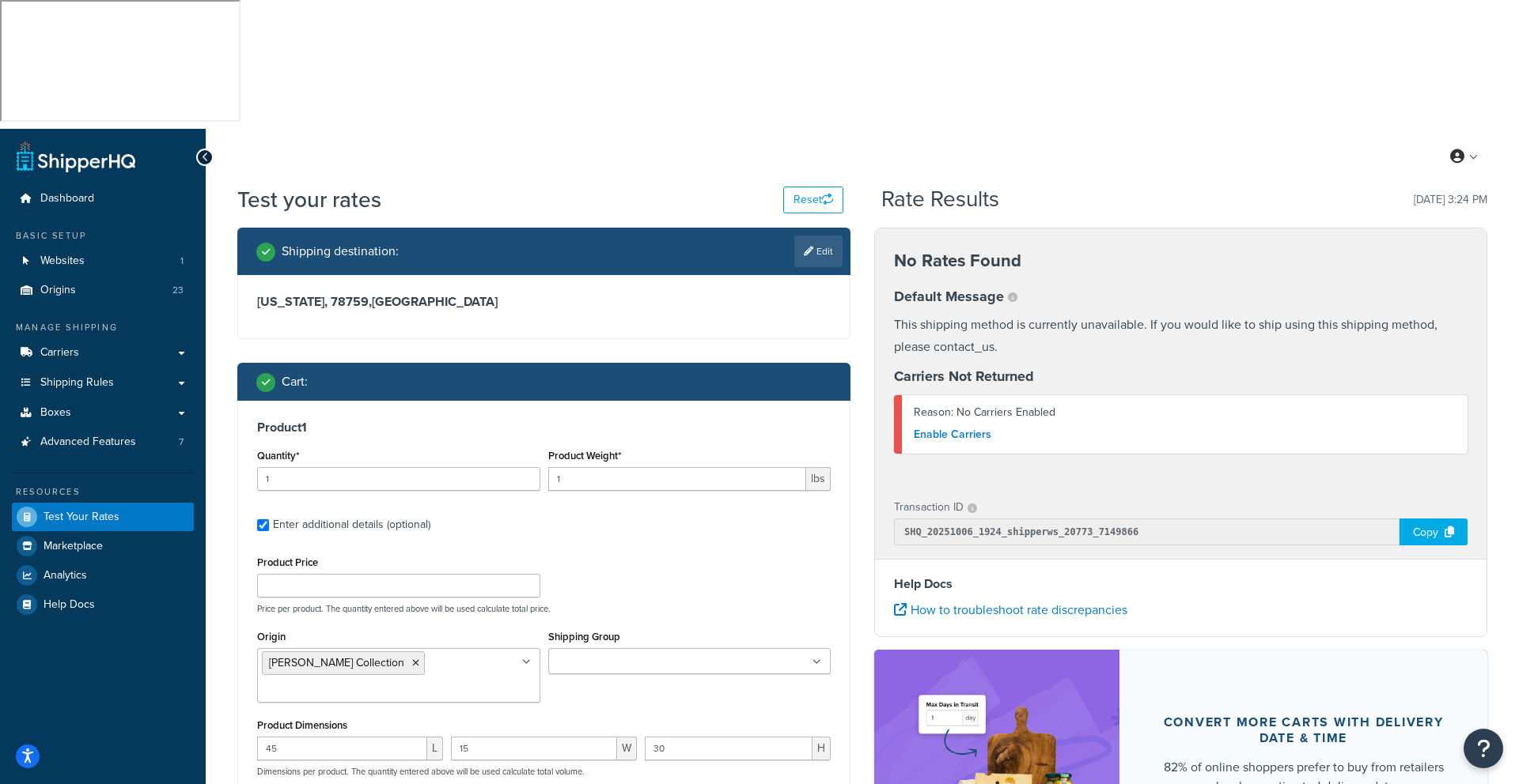
click at [825, 649] on ul at bounding box center [690, 661] width 283 height 26
click at [755, 603] on p "Price per product. The quantity entered above will be used calculate total pric…" at bounding box center [544, 608] width 581 height 11
click at [554, 294] on h3 "Texas, 78759 , United States" at bounding box center [543, 302] width 573 height 16
click at [825, 235] on link "Edit" at bounding box center [818, 250] width 48 height 31
select select "TX"
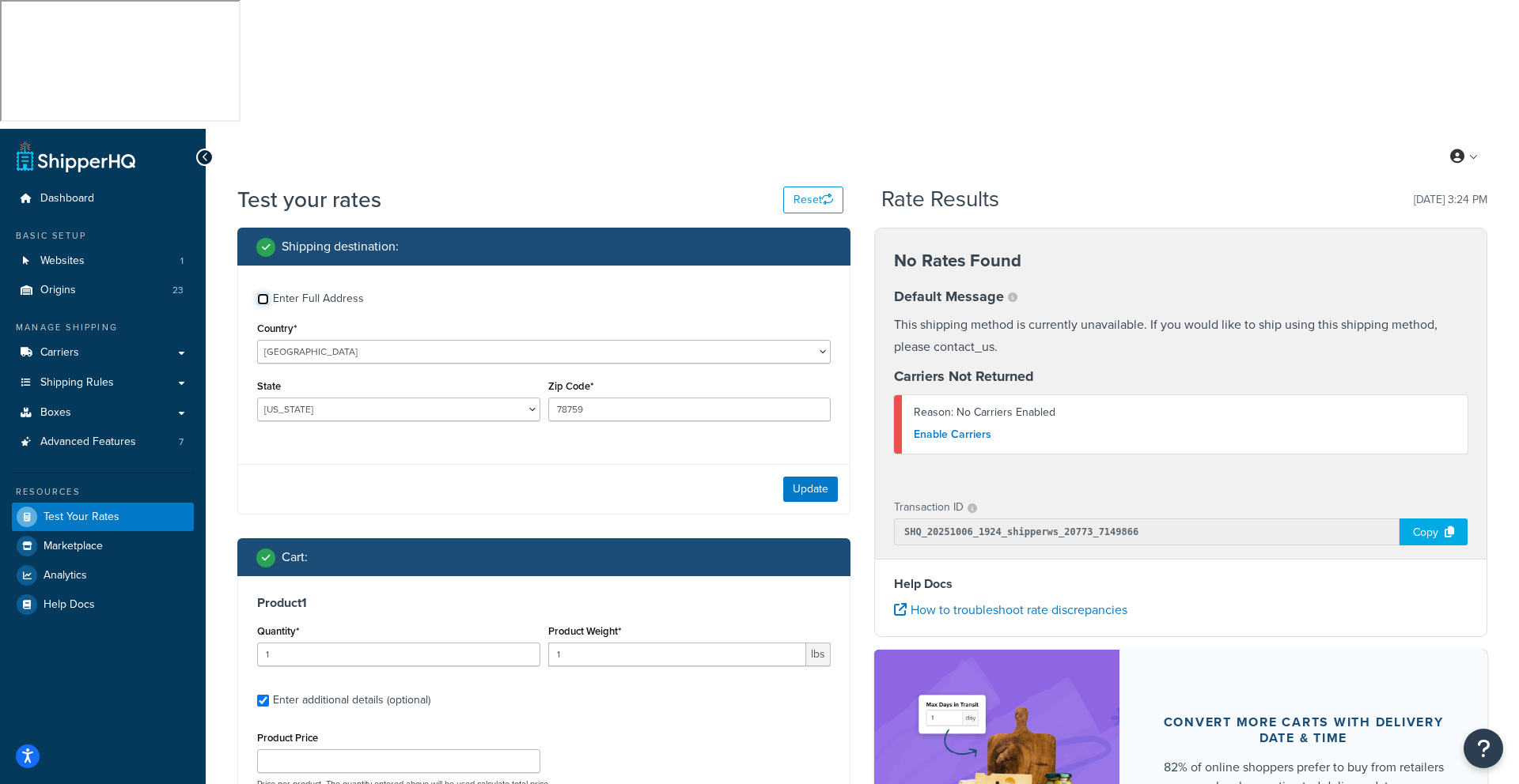
click at [259, 293] on input "Enter Full Address" at bounding box center [262, 298] width 12 height 12
checkbox input "true"
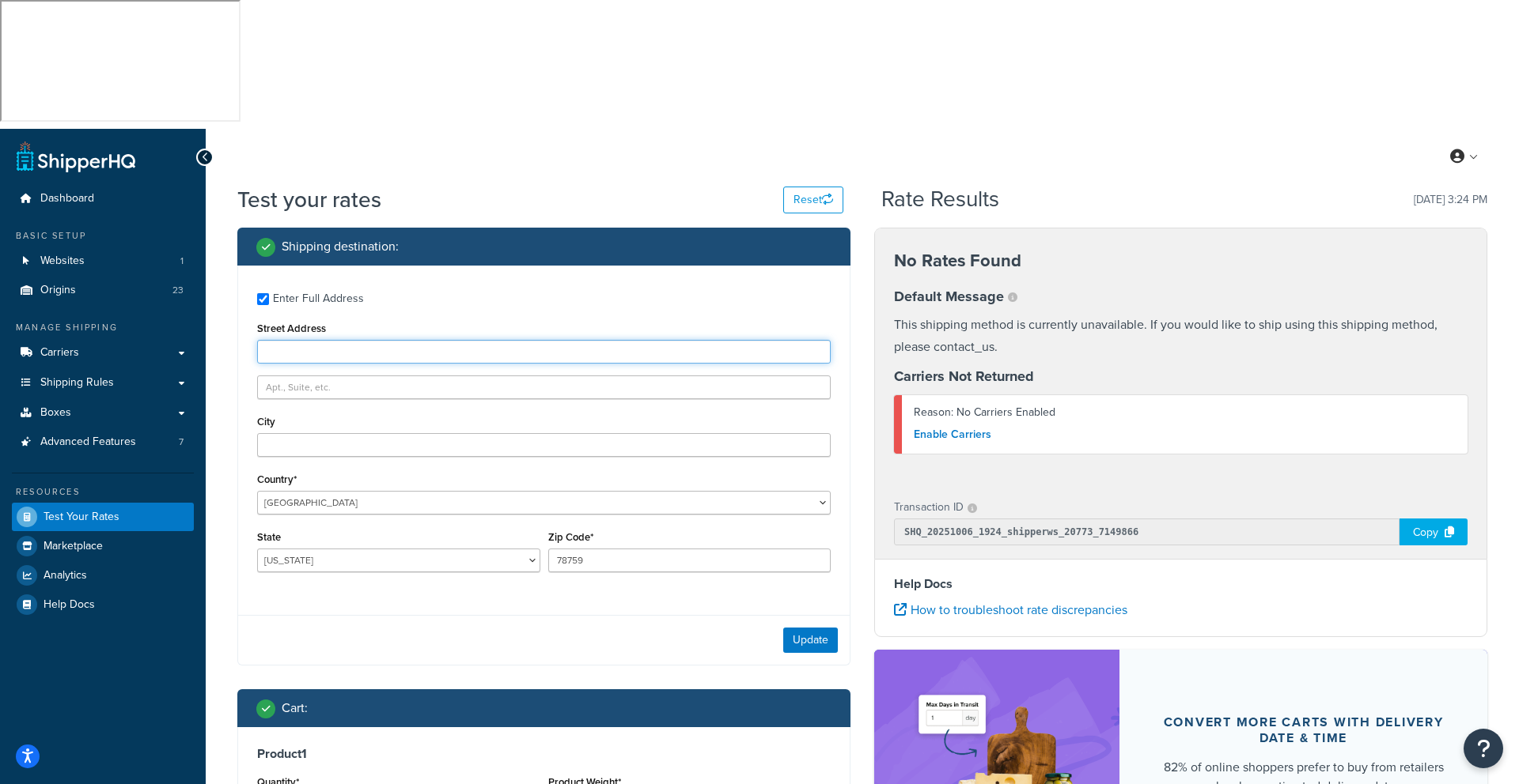
click at [322, 340] on input "Street Address" at bounding box center [543, 352] width 573 height 24
type input "5481 Ely Road"
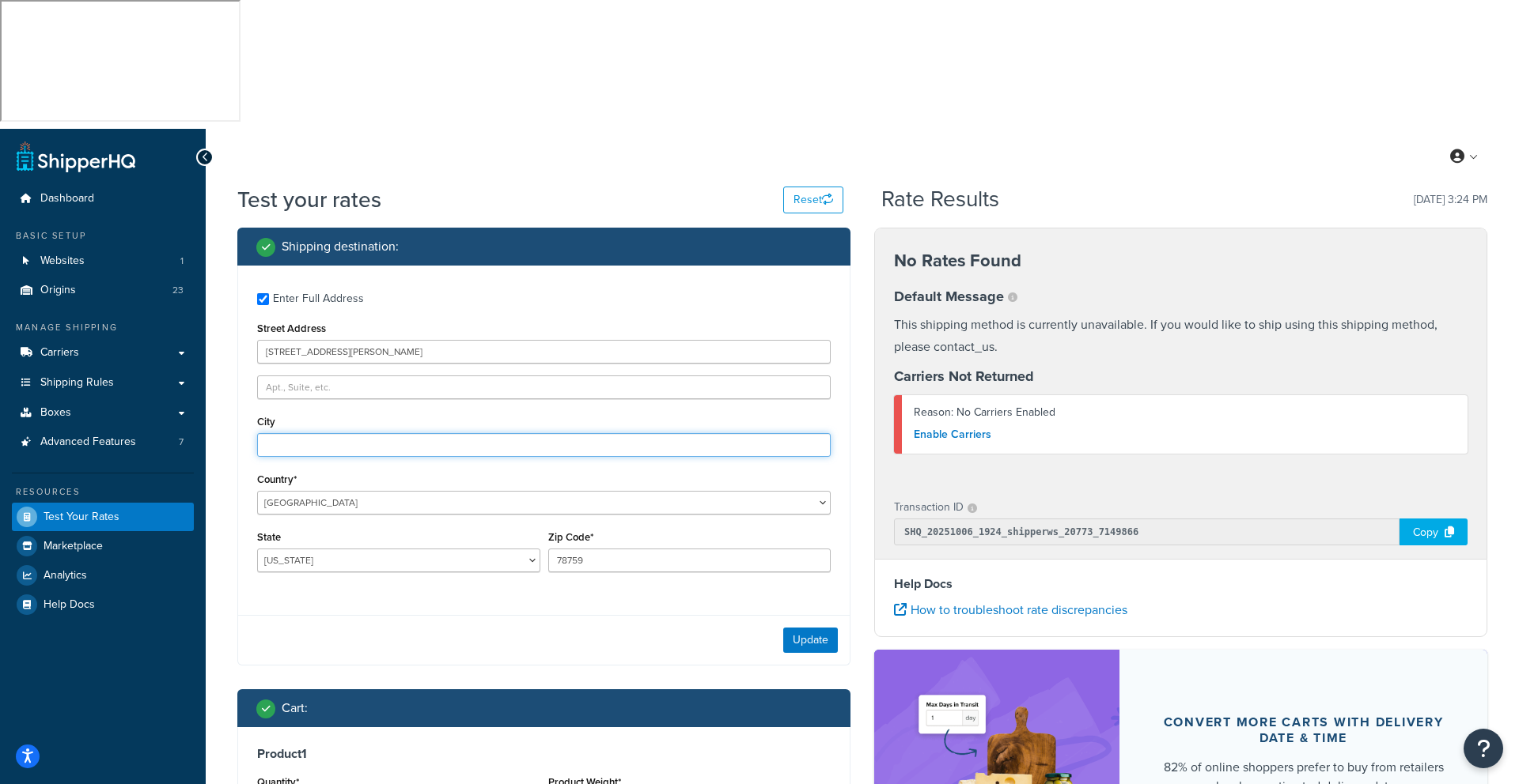
type input "e"
drag, startPoint x: 303, startPoint y: 314, endPoint x: 94, endPoint y: 308, distance: 209.1
click at [94, 308] on div "Dashboard Basic Setup Websites 1 Origins 23 Manage Shipping Carriers Carriers A…" at bounding box center [760, 781] width 1519 height 1305
type input "Pellston"
click at [323, 549] on select "Alabama Alaska American Samoa Arizona Arkansas Armed Forces Americas Armed Forc…" at bounding box center [398, 560] width 283 height 24
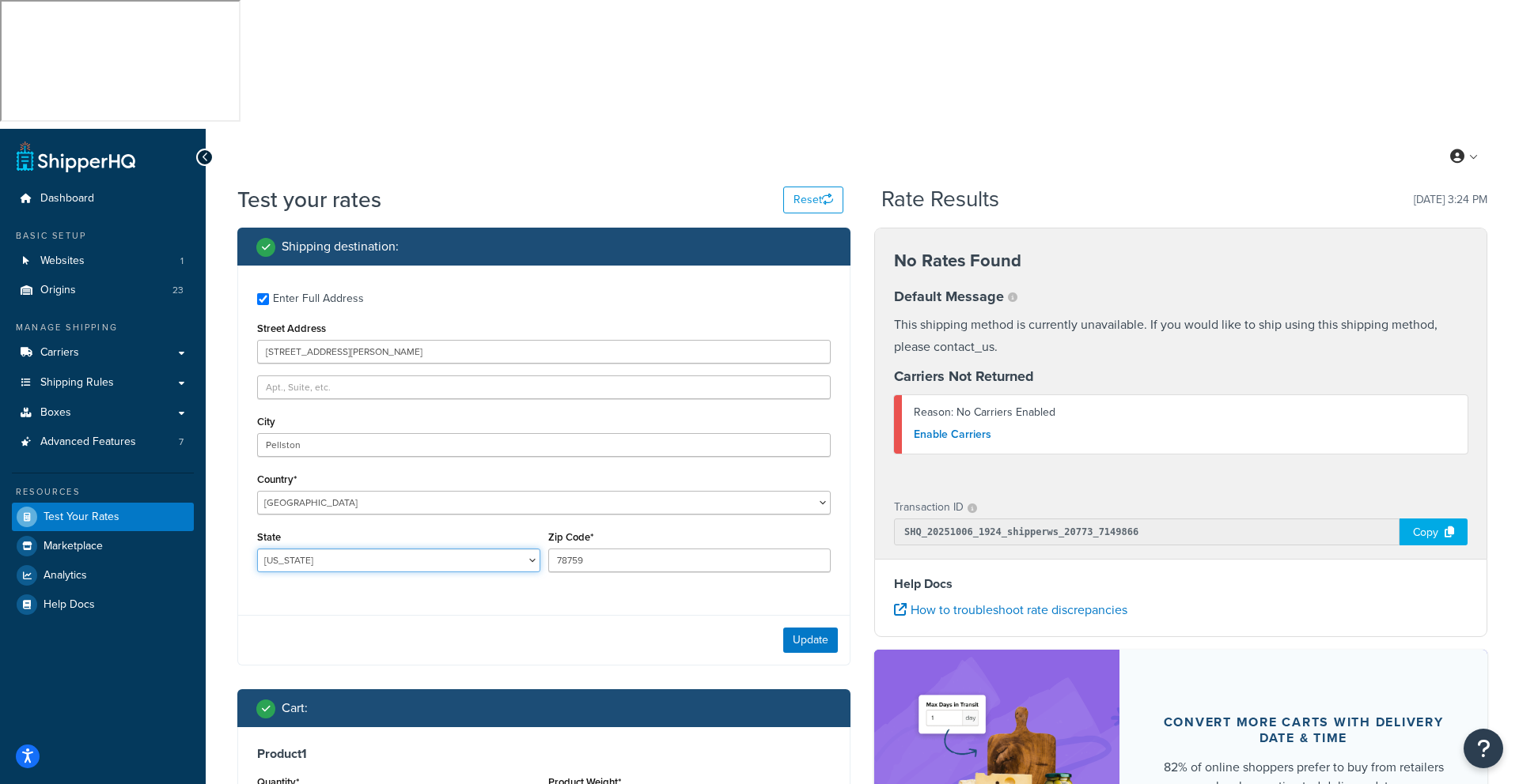
select select "MI"
click at [257, 549] on select "Alabama Alaska American Samoa Arizona Arkansas Armed Forces Americas Armed Forc…" at bounding box center [398, 560] width 283 height 24
click at [607, 549] on input "78759" at bounding box center [690, 560] width 283 height 24
click at [606, 549] on input "78759" at bounding box center [690, 560] width 283 height 24
type input "49769"
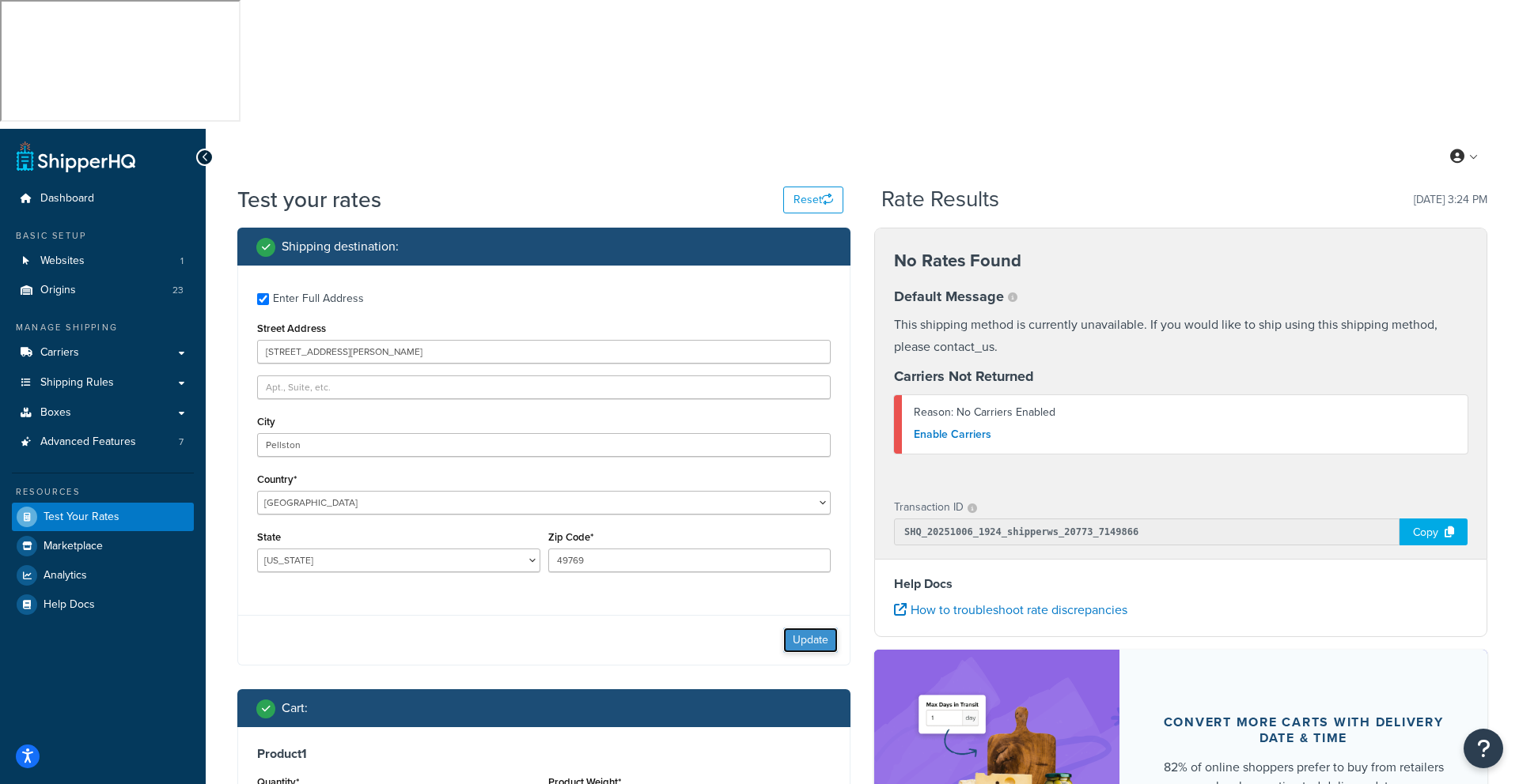
click at [808, 627] on button "Update" at bounding box center [809, 640] width 54 height 25
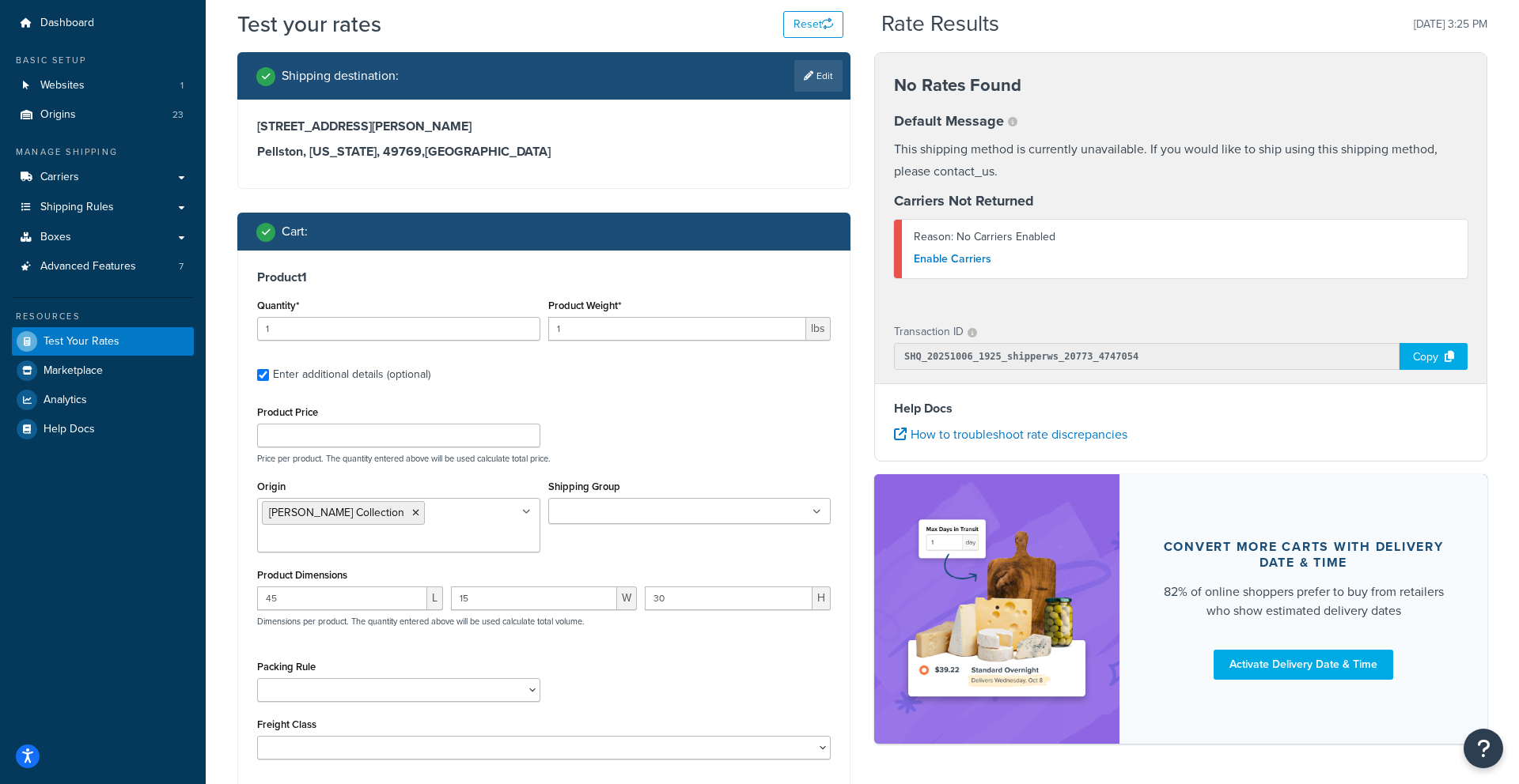
scroll to position [195, 0]
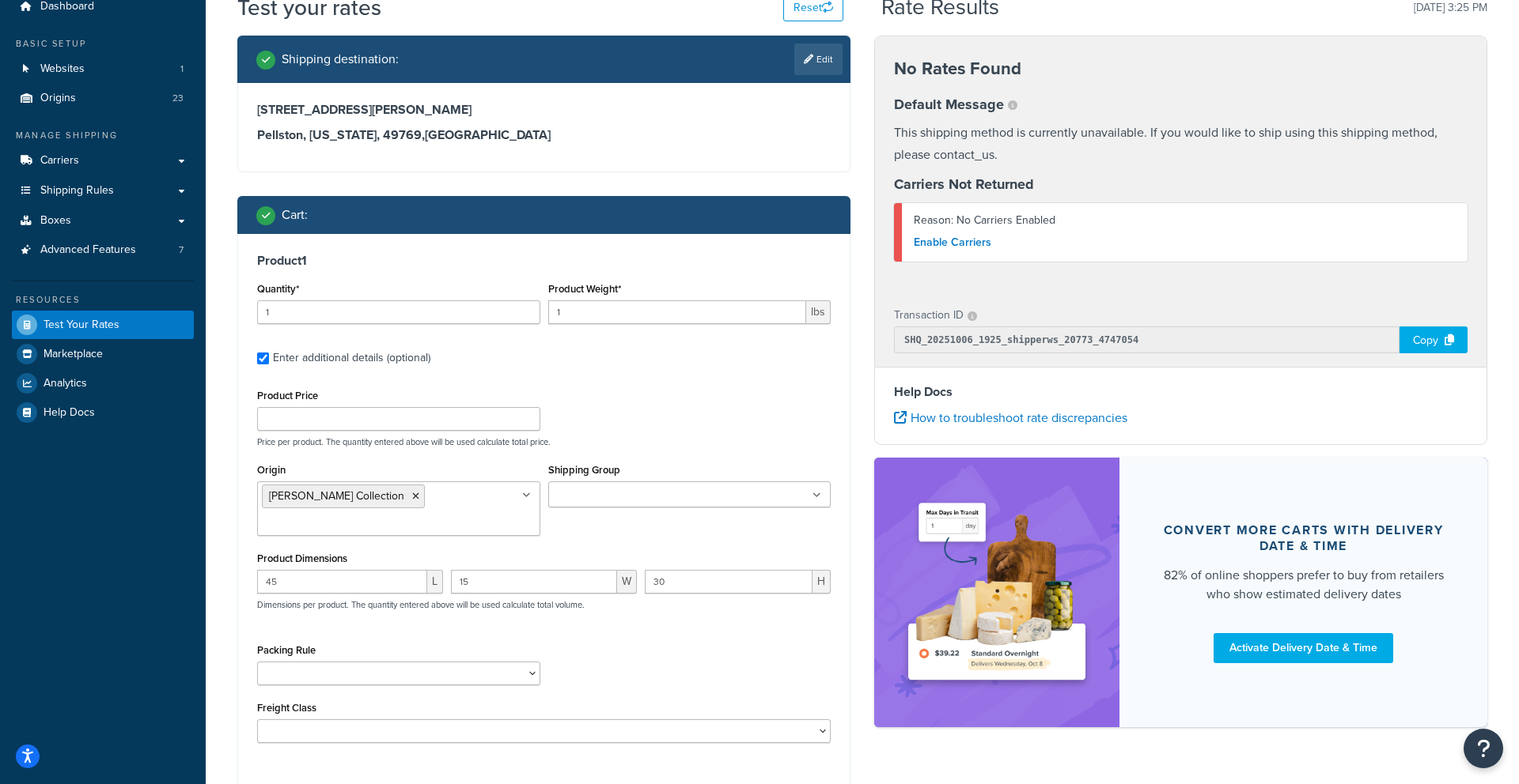
click at [568, 278] on div "Product Weight* 1 lbs" at bounding box center [690, 300] width 283 height 45
click at [569, 300] on input "1" at bounding box center [677, 312] width 259 height 24
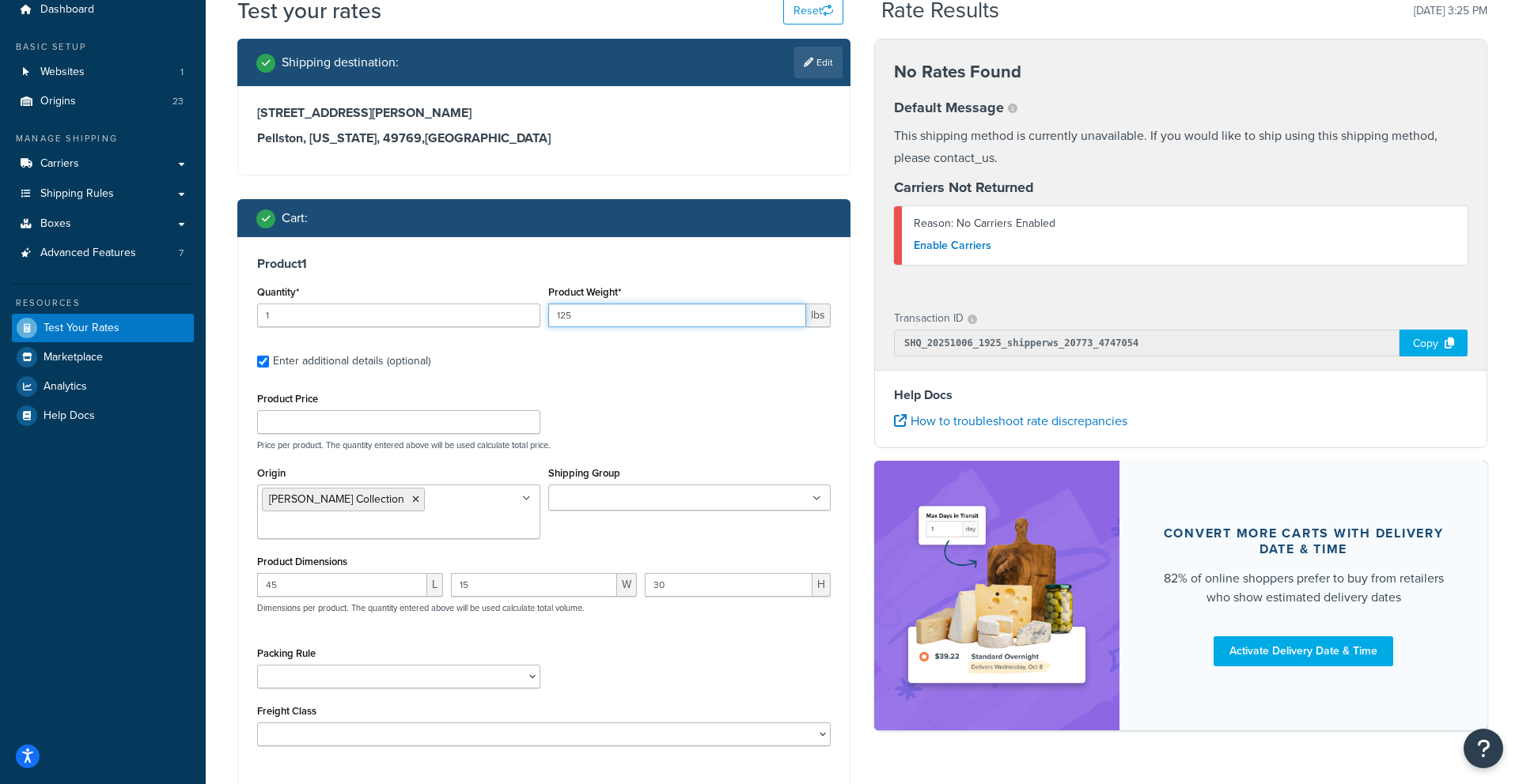
type input "125"
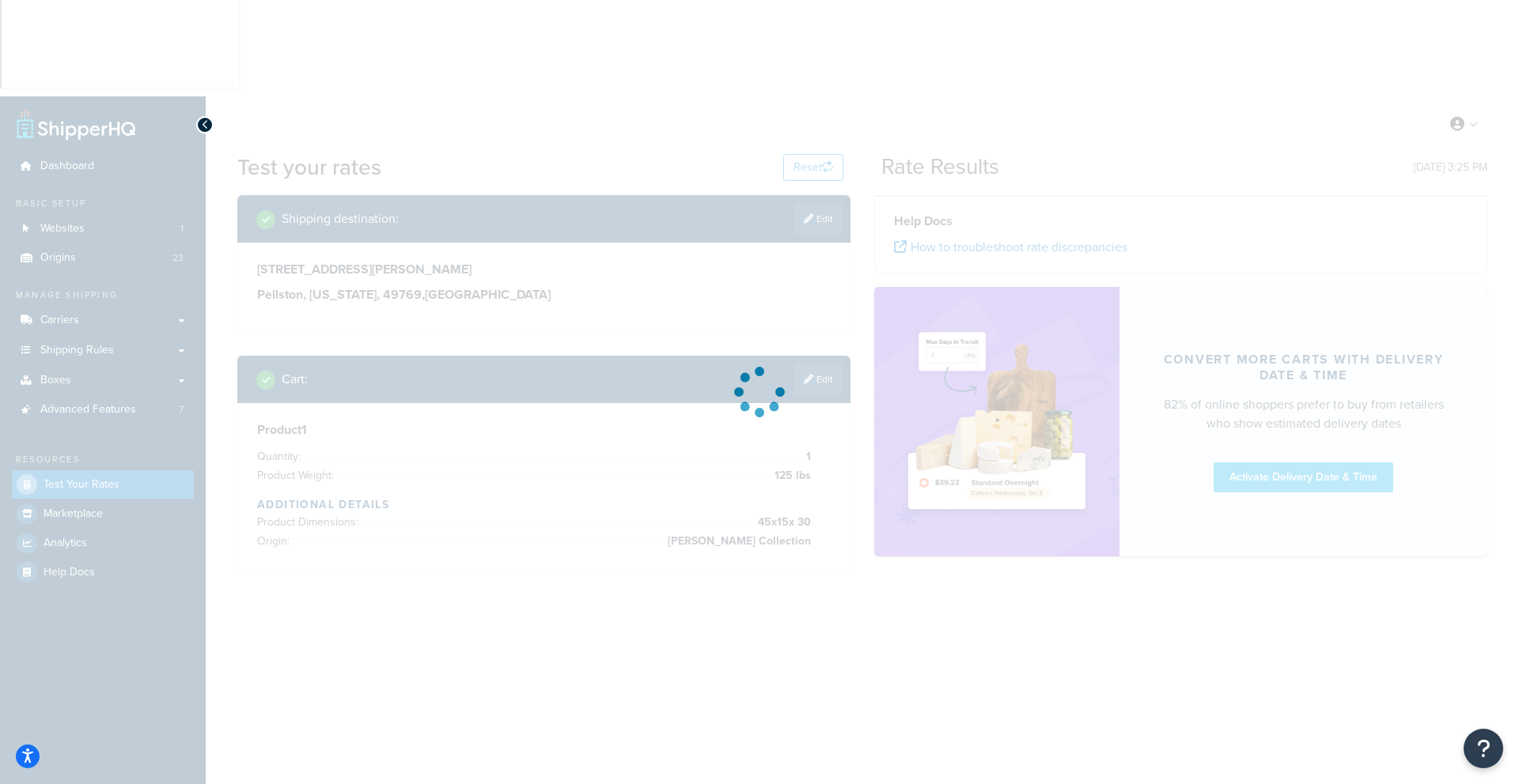
scroll to position [0, 0]
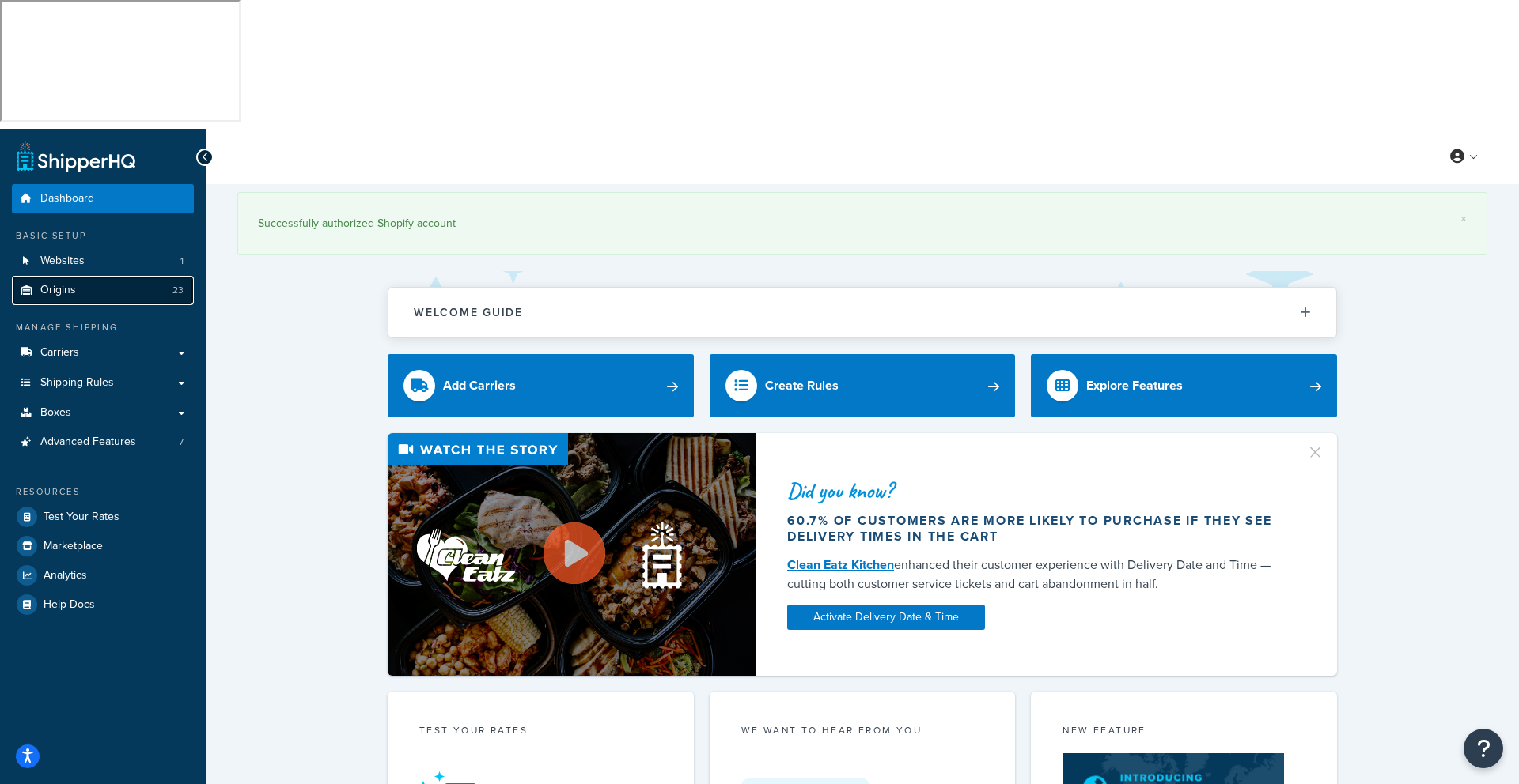
click at [66, 284] on span "Origins" at bounding box center [58, 290] width 36 height 13
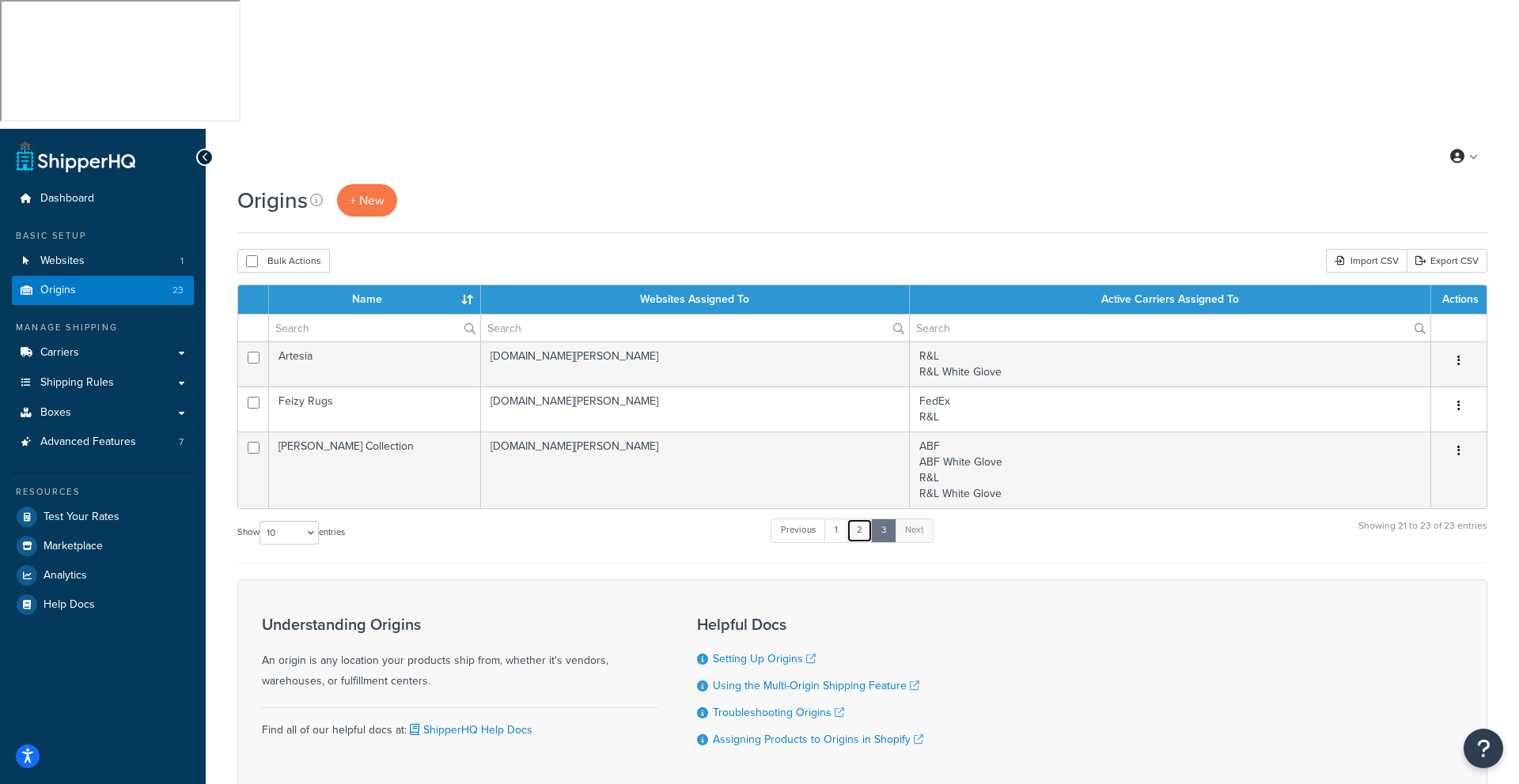
click at [860, 519] on link "2" at bounding box center [858, 530] width 26 height 24
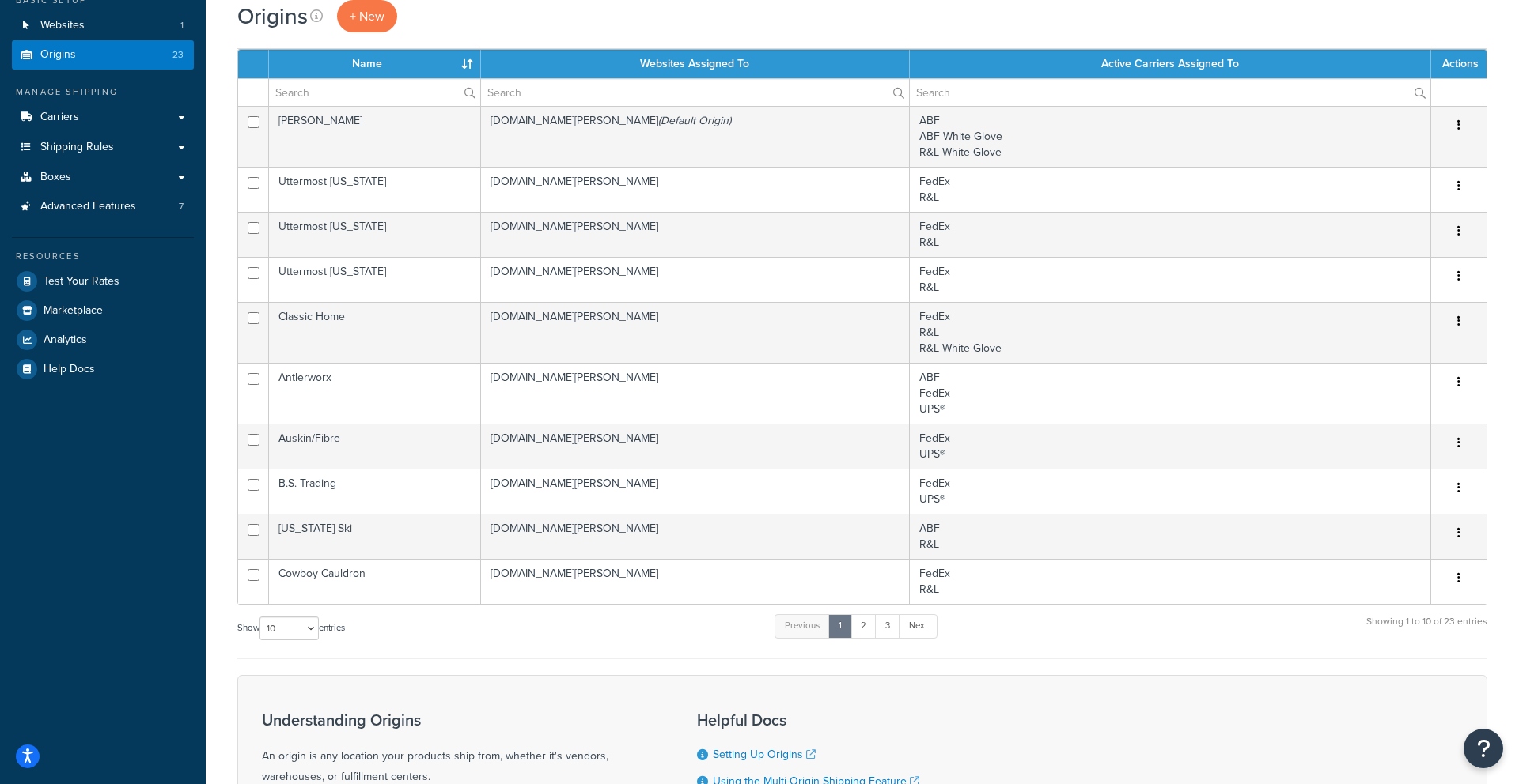
scroll to position [241, 0]
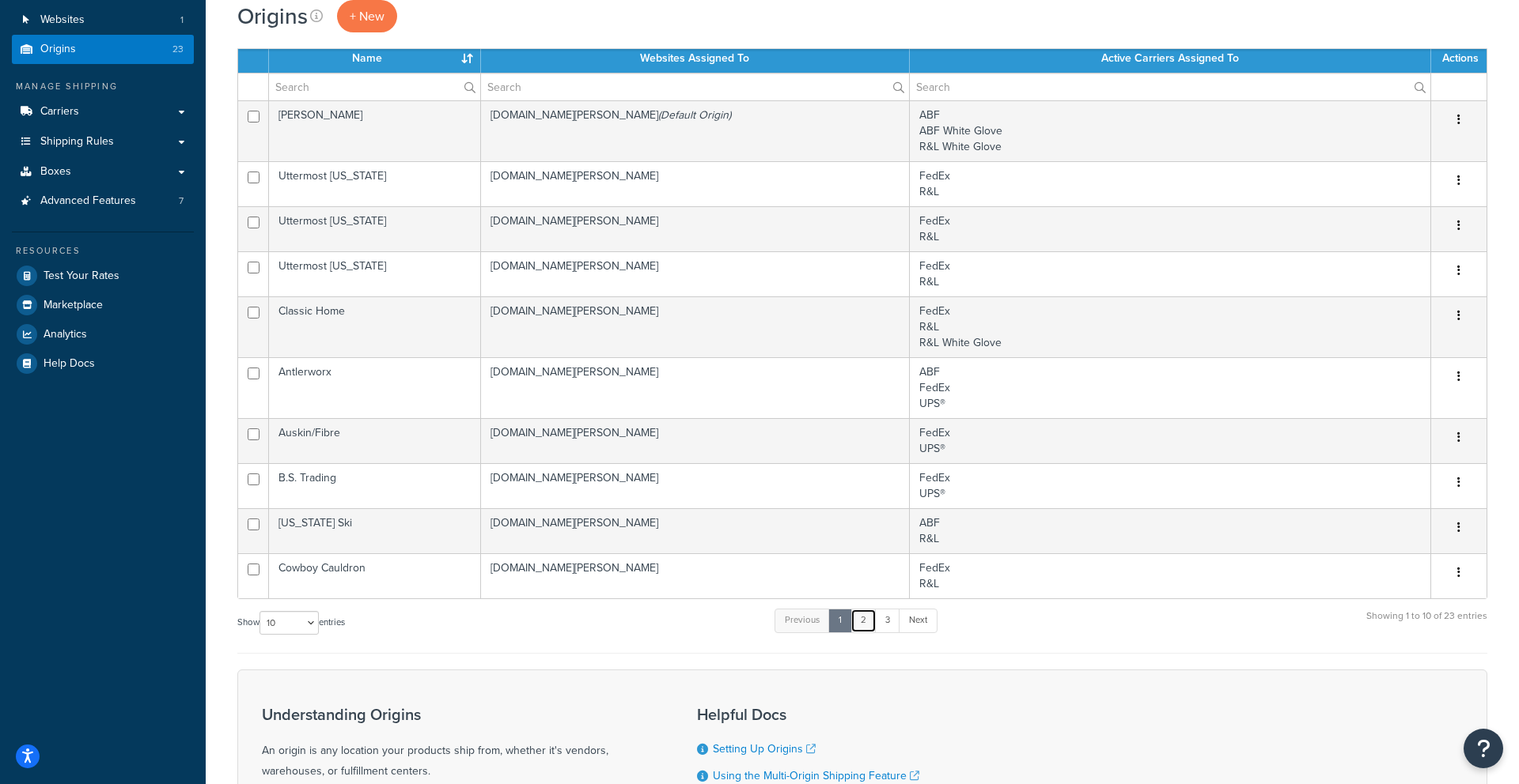
click at [866, 608] on link "2" at bounding box center [863, 620] width 26 height 24
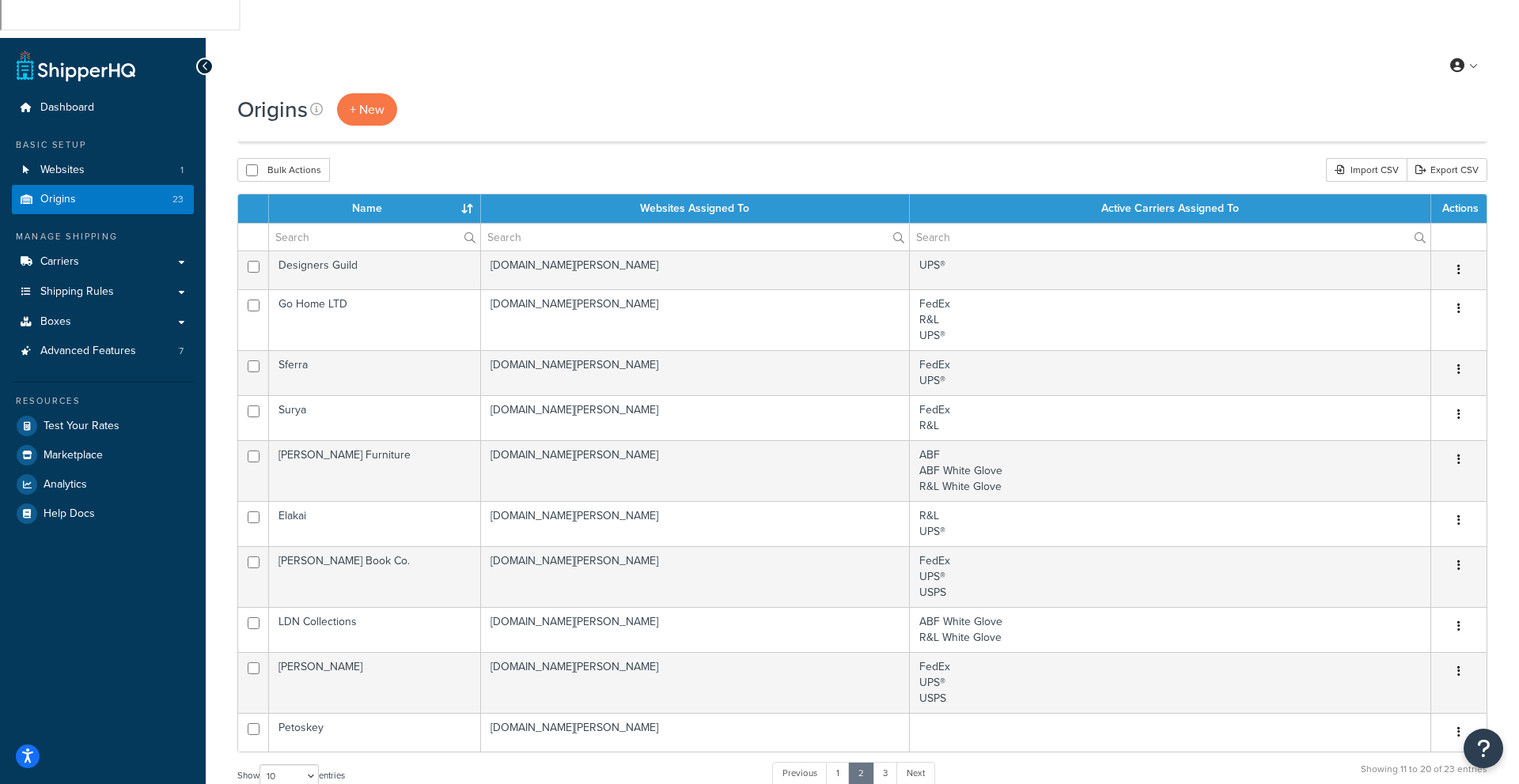
scroll to position [90, 0]
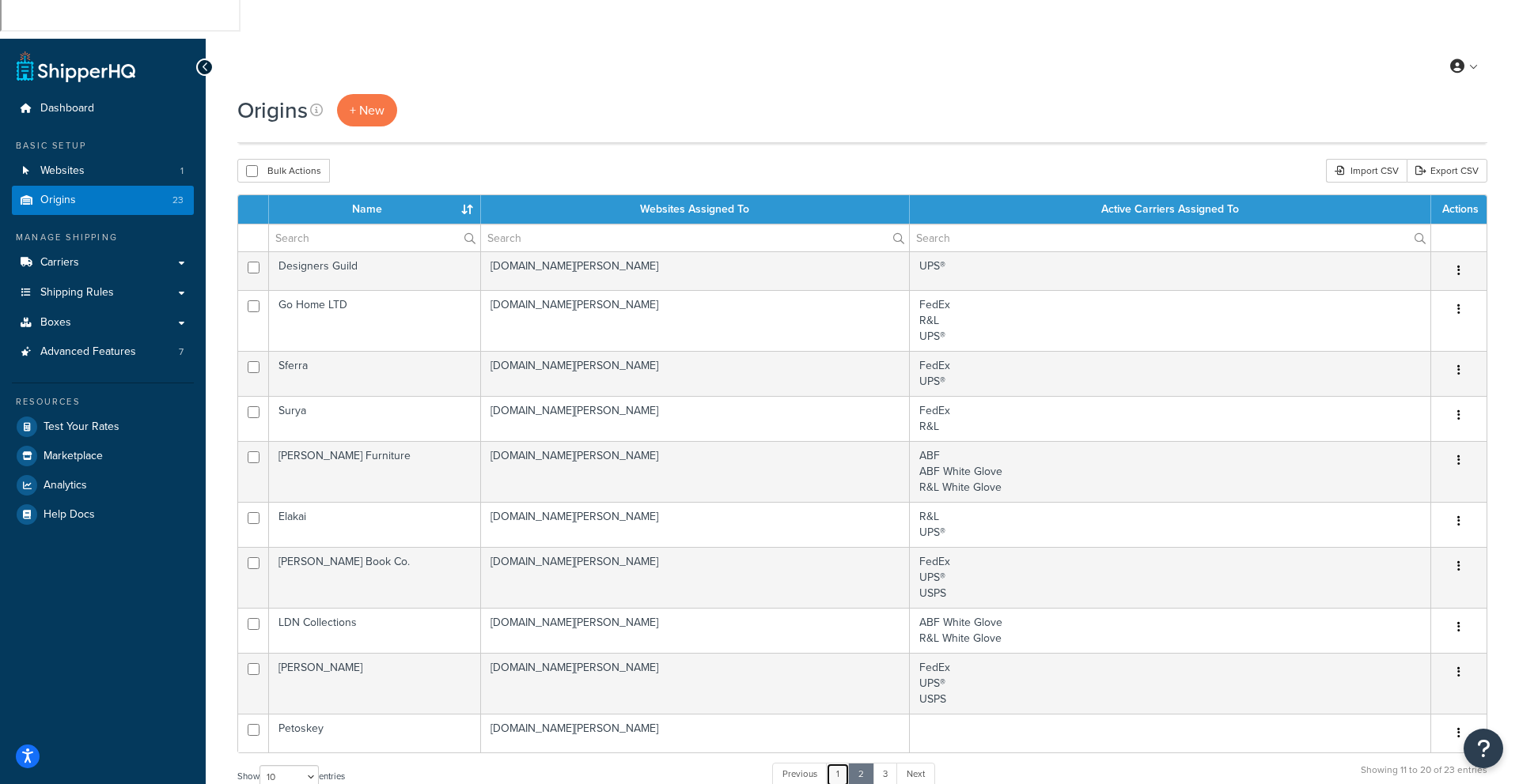
click at [842, 763] on link "1" at bounding box center [837, 774] width 24 height 24
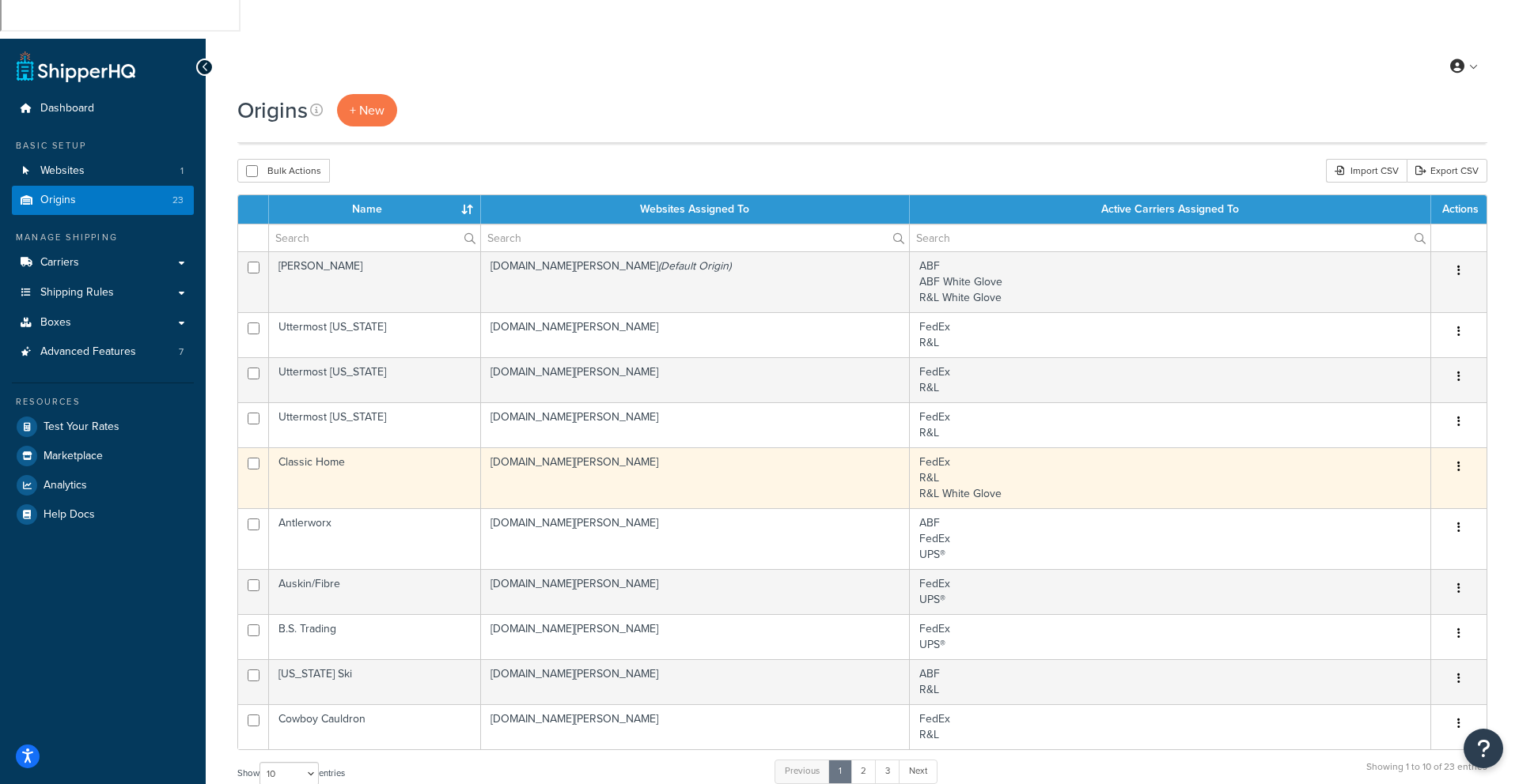
click at [620, 447] on td "[DOMAIN_NAME][PERSON_NAME]" at bounding box center [694, 478] width 429 height 61
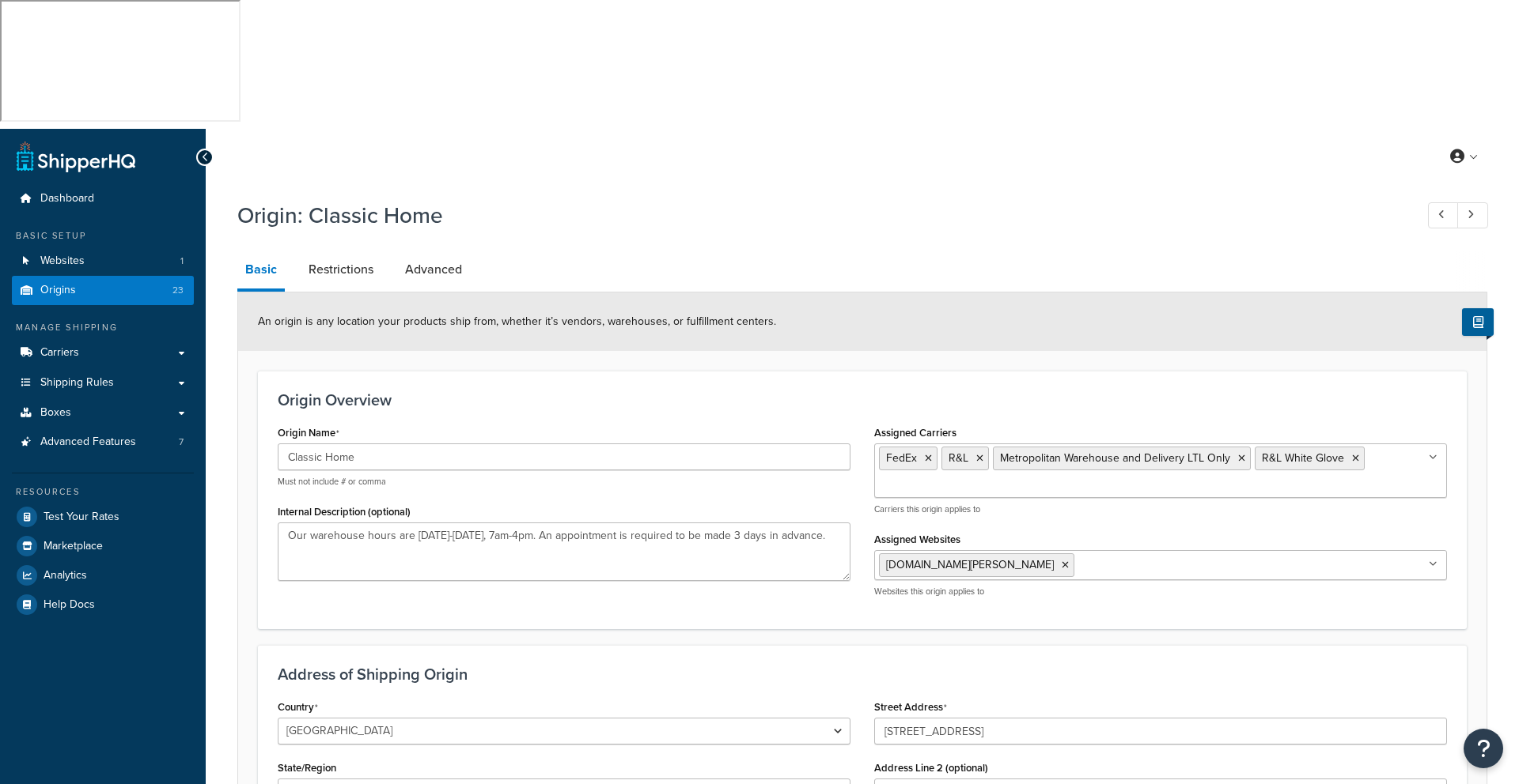
select select "5"
click at [1432, 453] on icon at bounding box center [1433, 457] width 9 height 10
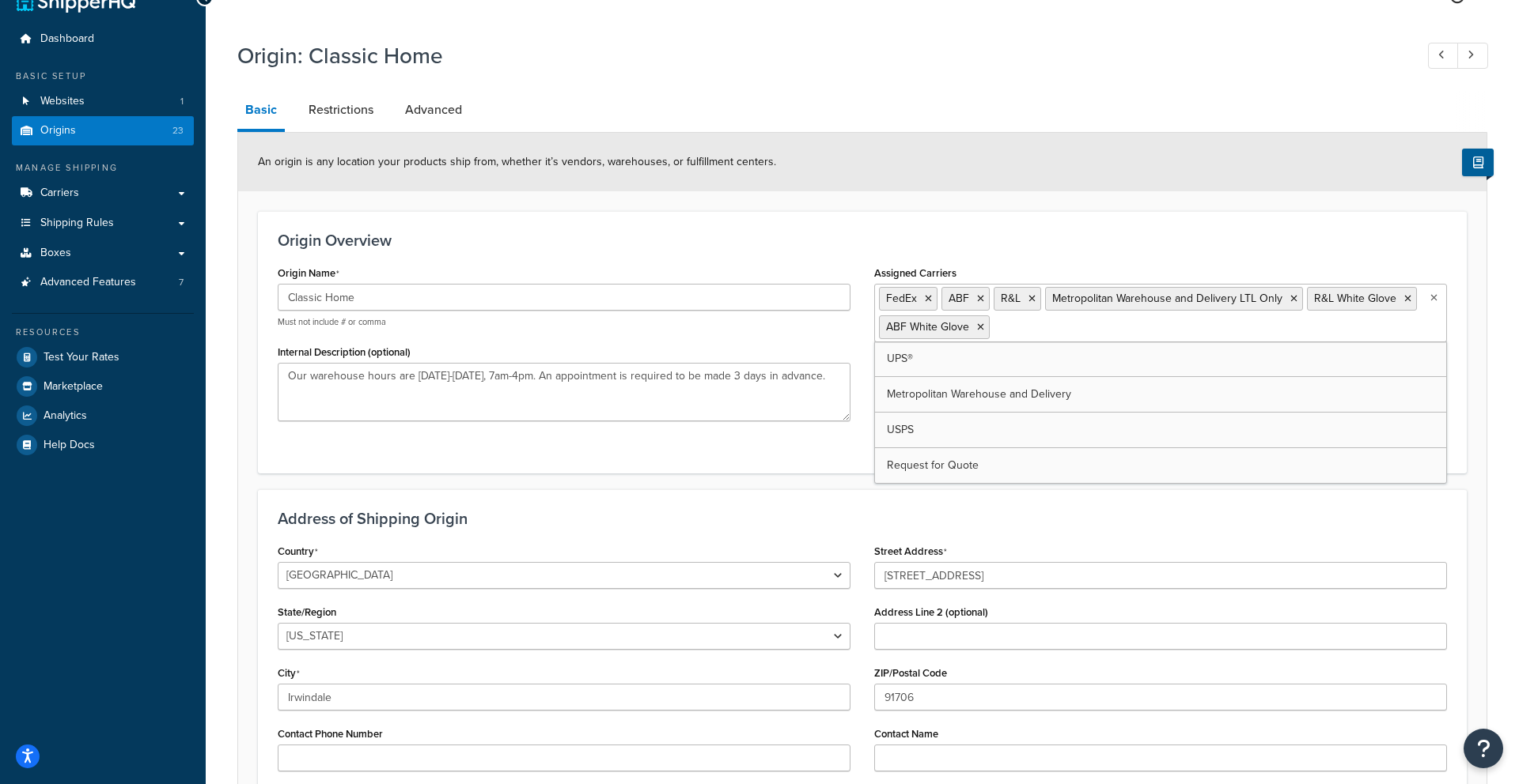
scroll to position [230, 0]
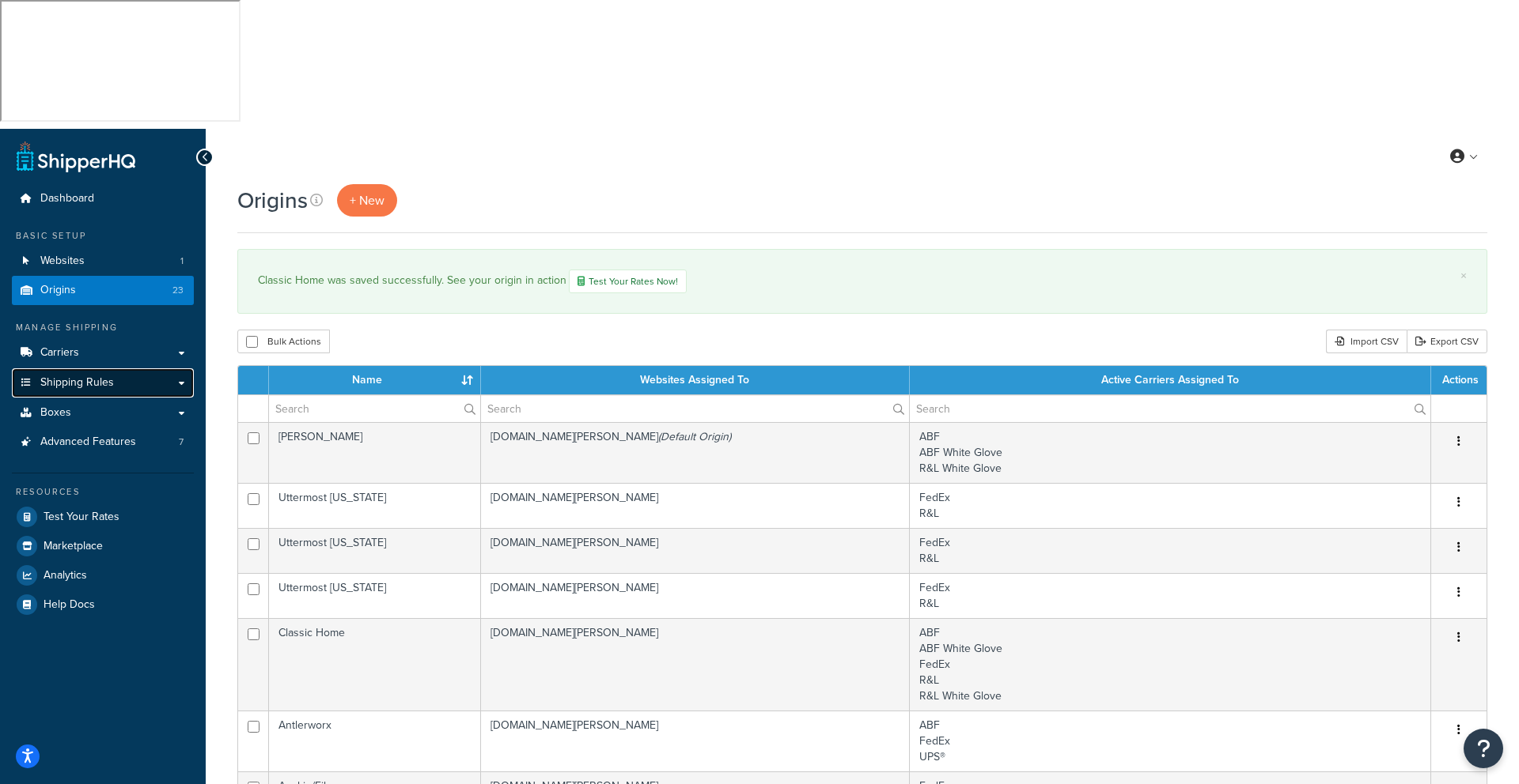
click at [80, 376] on span "Shipping Rules" at bounding box center [77, 382] width 74 height 13
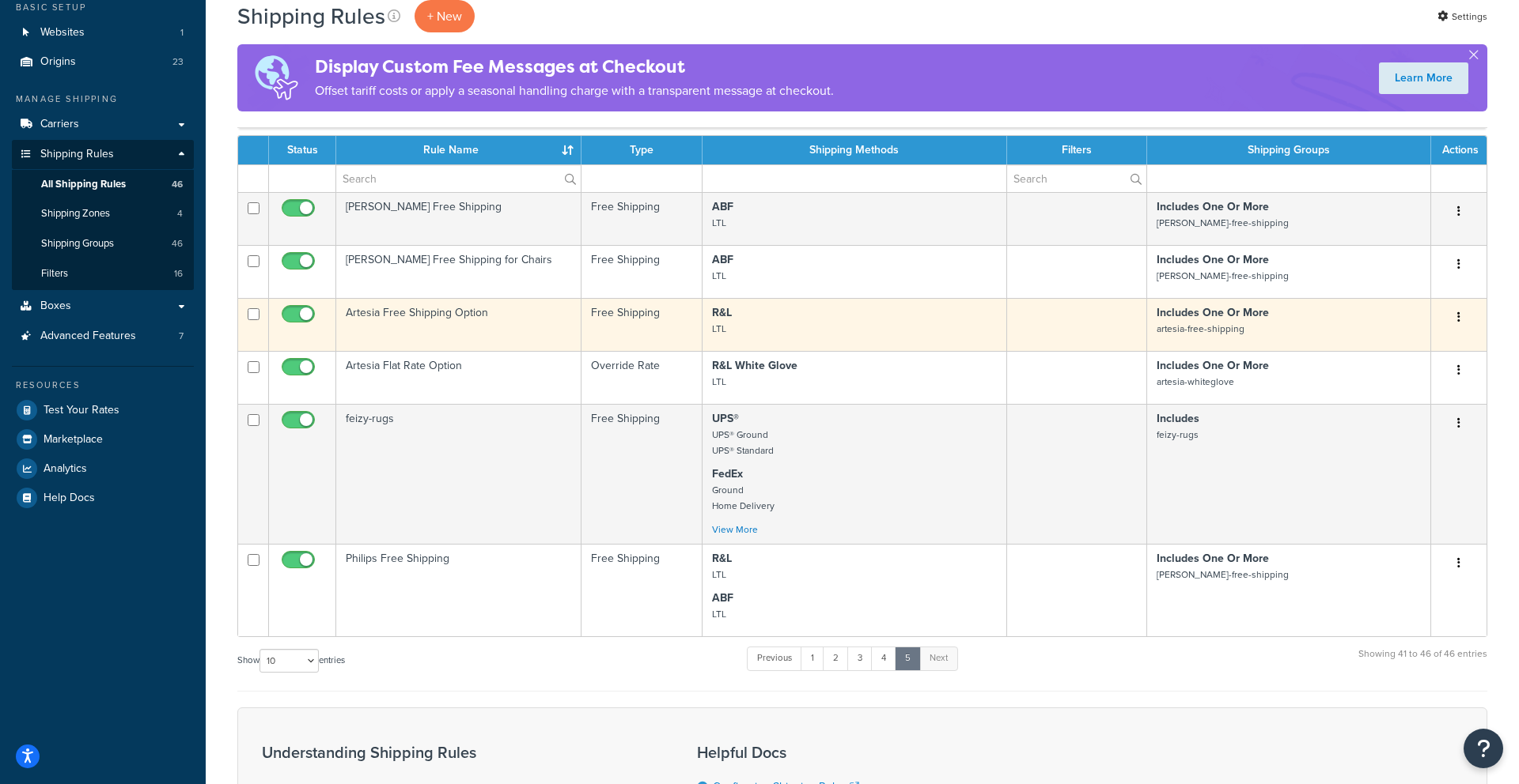
scroll to position [234, 0]
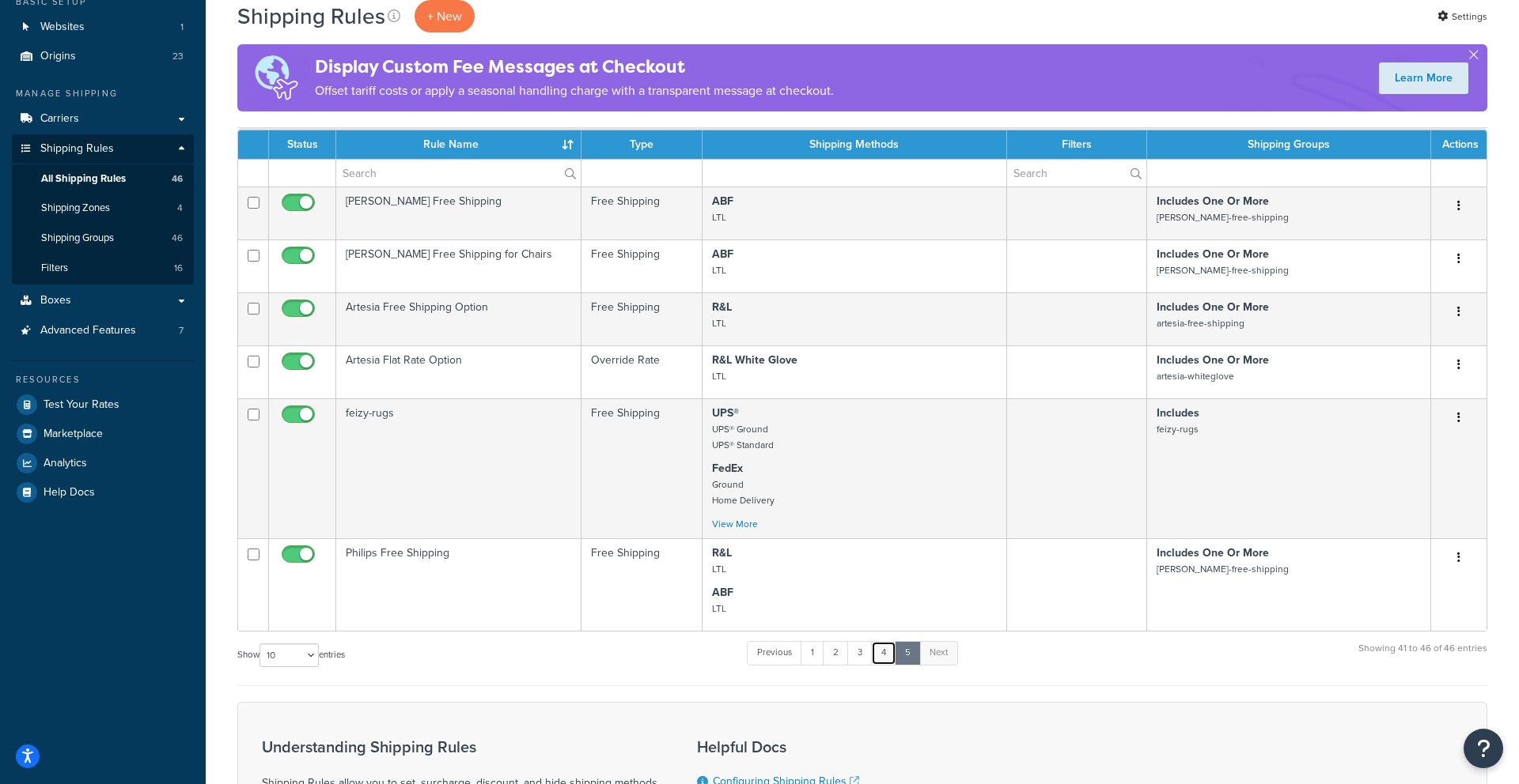
click at [891, 641] on link "4" at bounding box center [883, 653] width 25 height 24
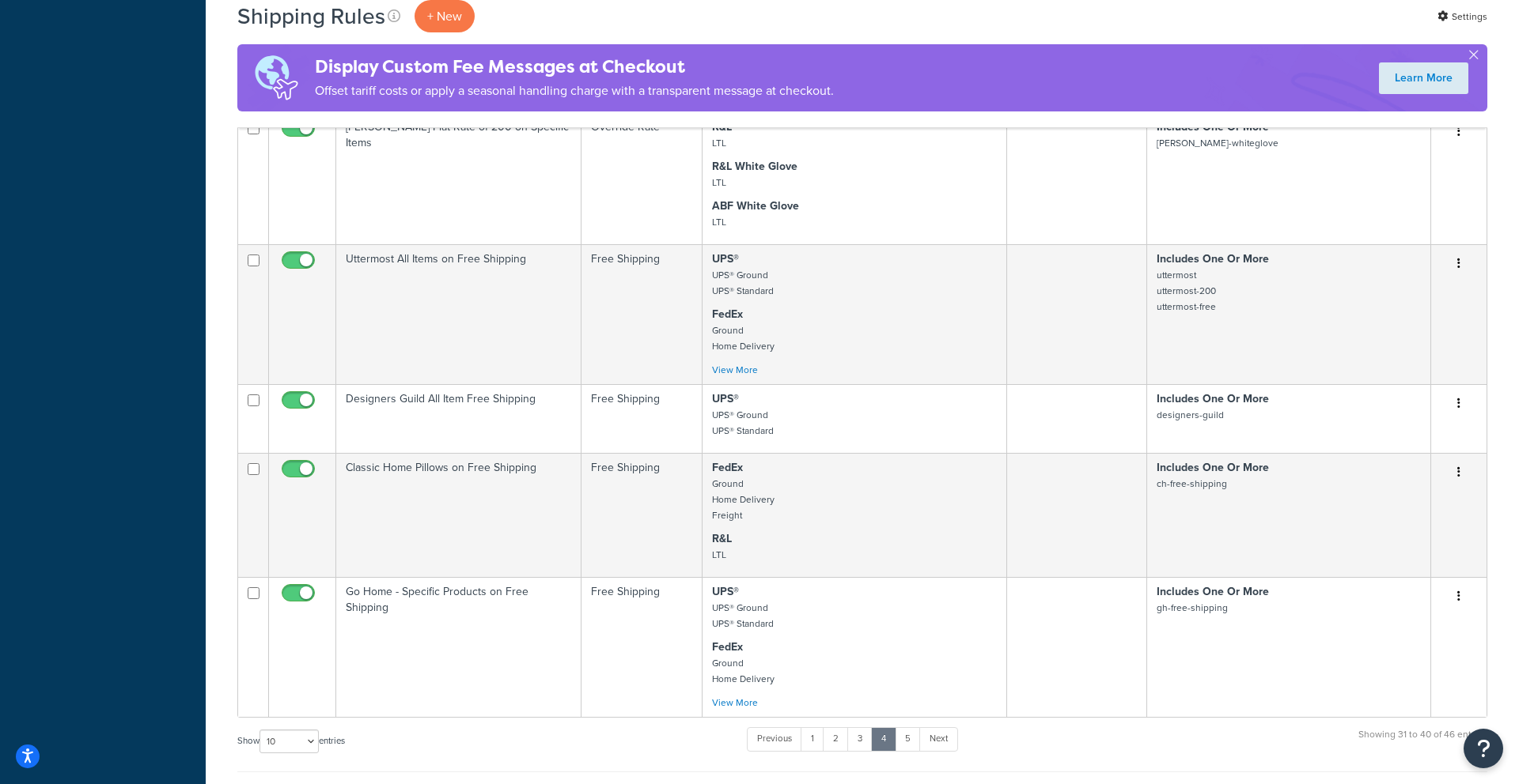
scroll to position [1038, 0]
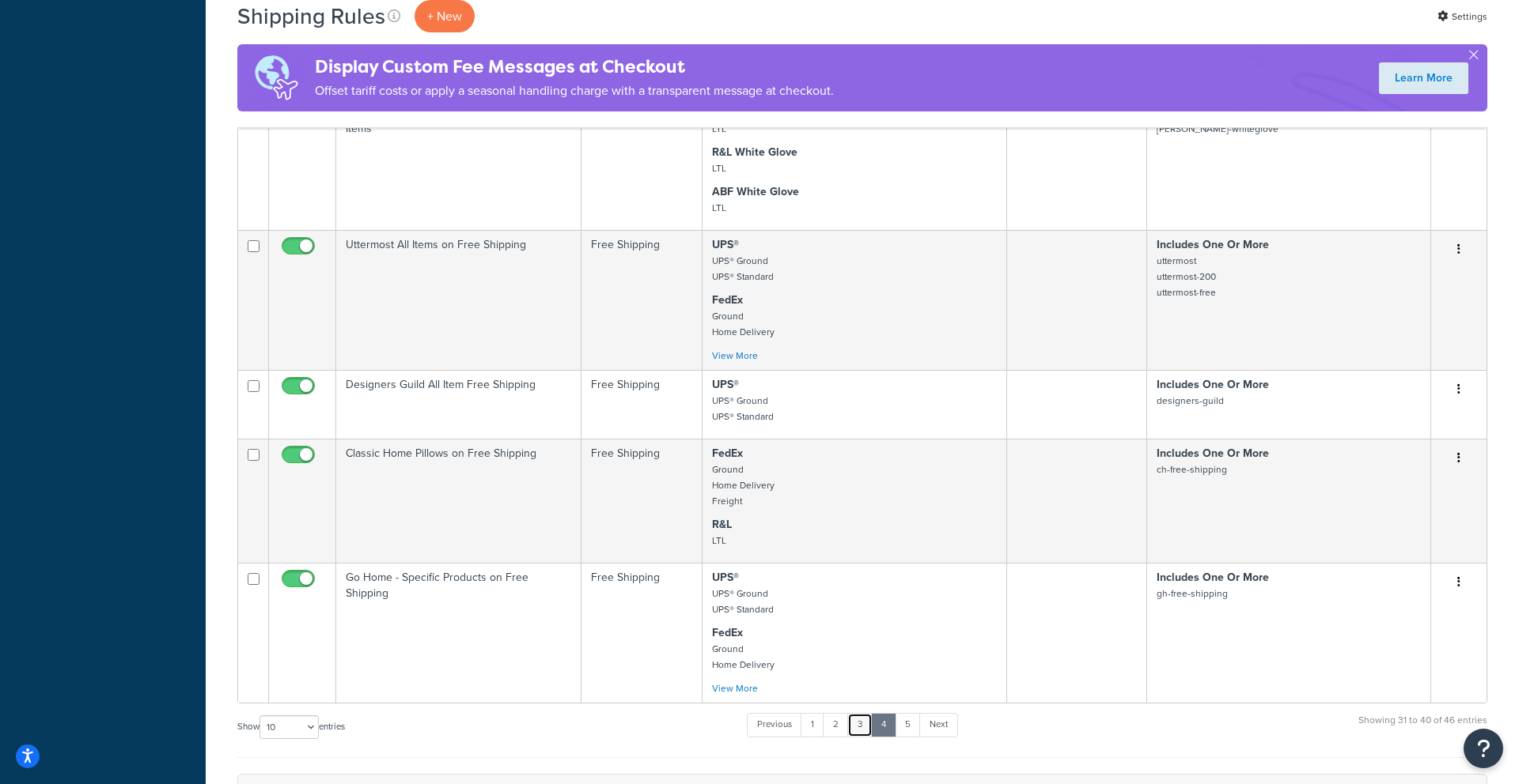
click at [864, 713] on link "3" at bounding box center [859, 724] width 25 height 24
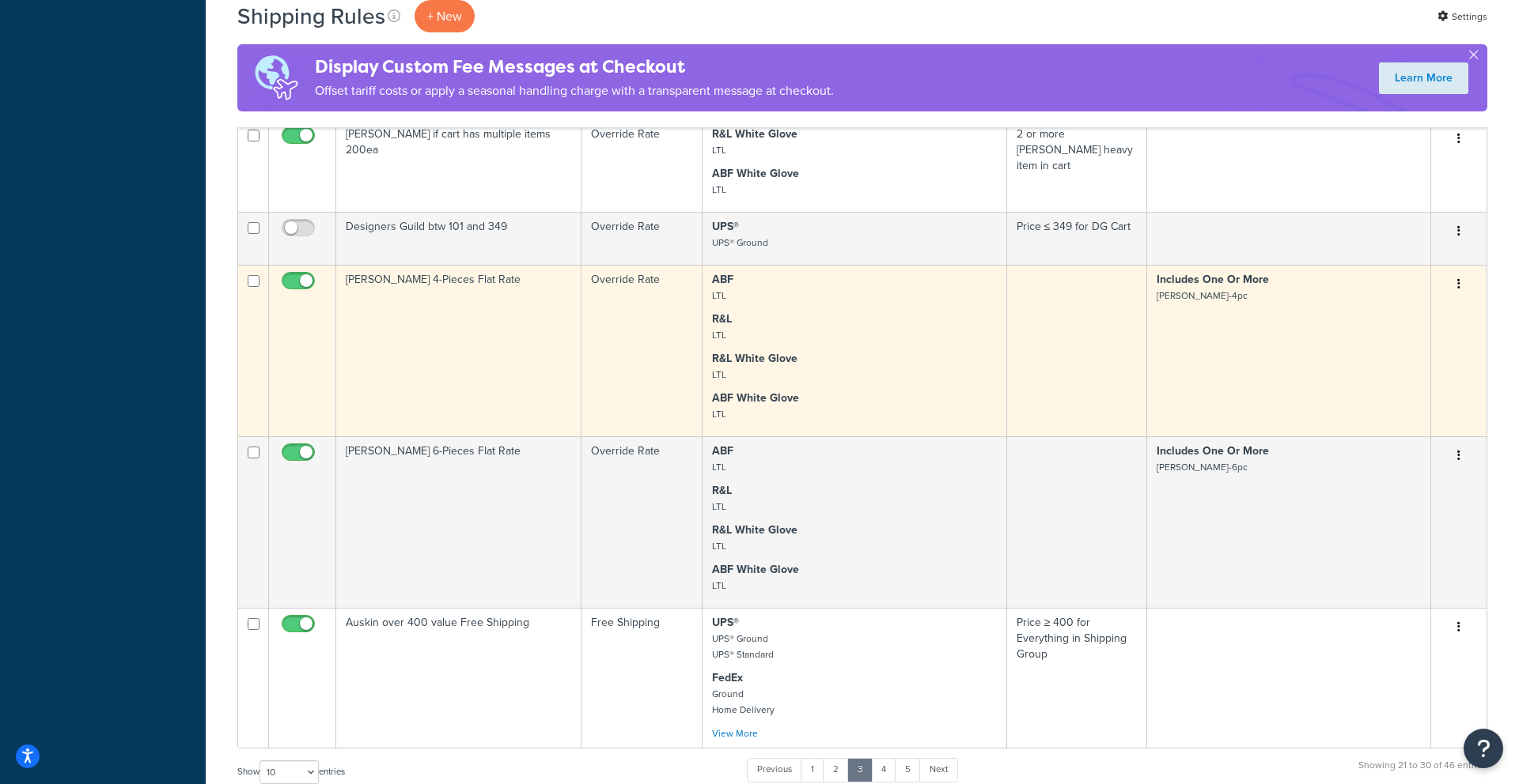
scroll to position [852, 0]
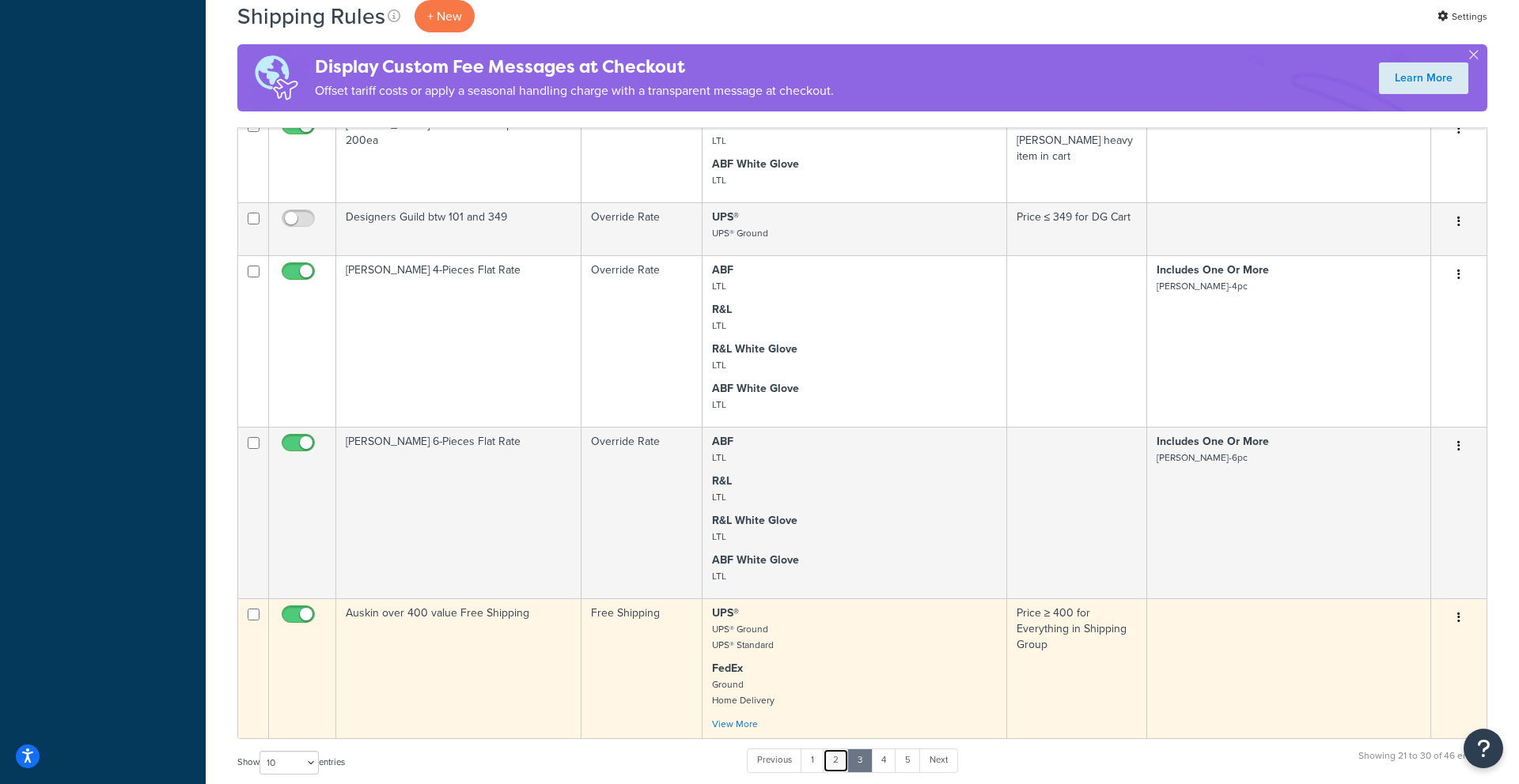
drag, startPoint x: 842, startPoint y: 628, endPoint x: 698, endPoint y: 517, distance: 181.8
click at [844, 748] on link "2" at bounding box center [835, 760] width 26 height 24
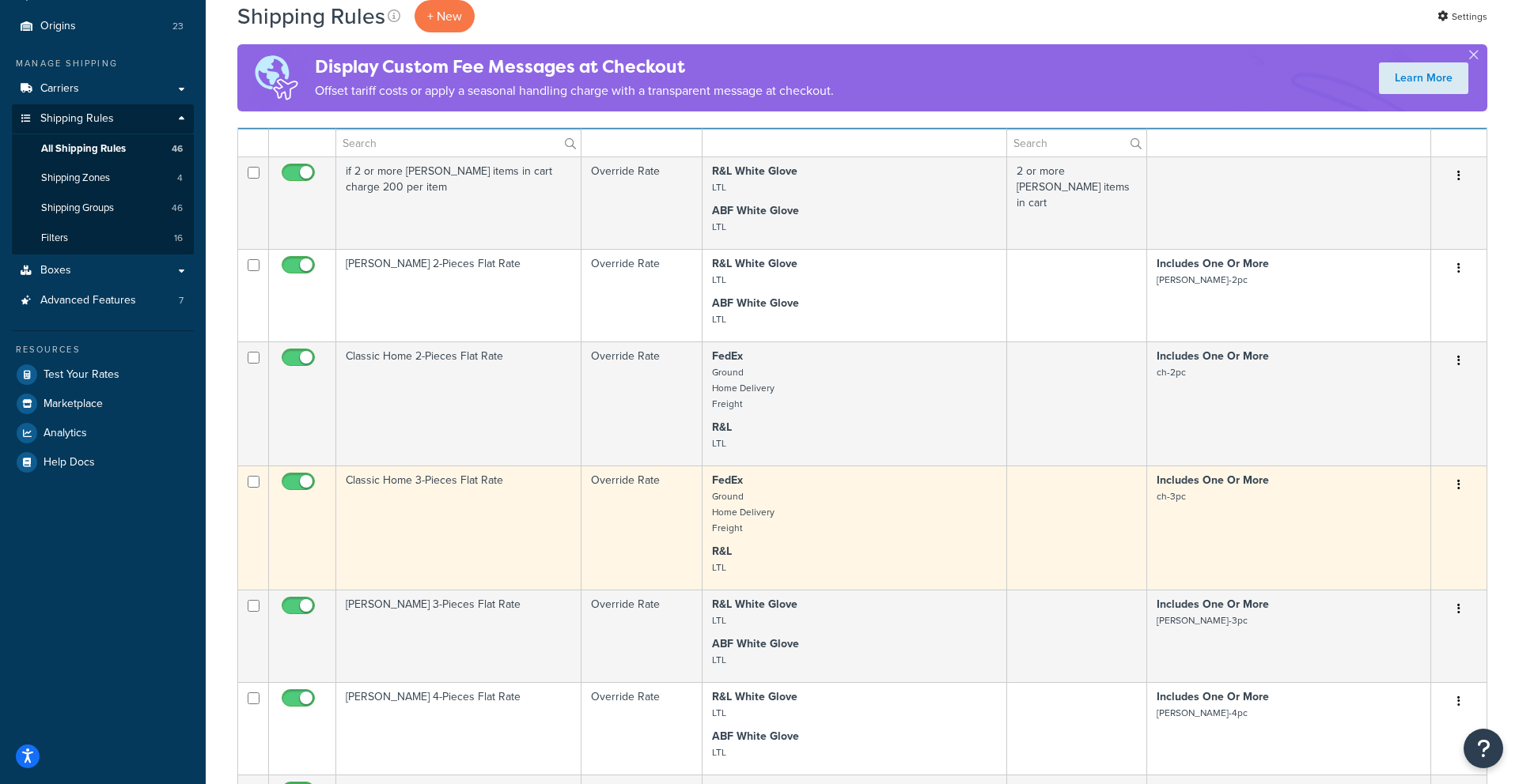
scroll to position [256, 0]
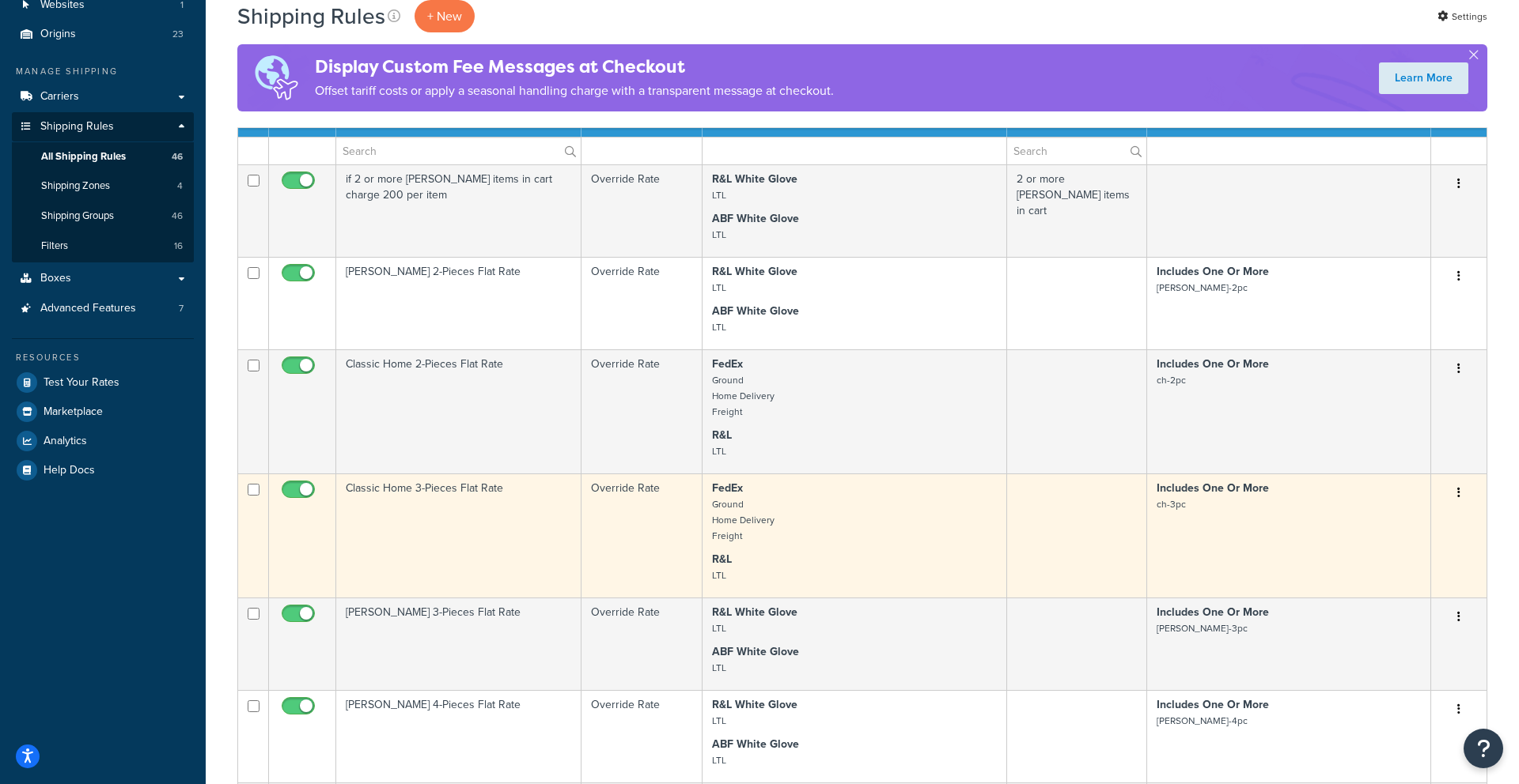
click at [771, 480] on p "FedEx Ground Home Delivery Freight" at bounding box center [854, 511] width 284 height 63
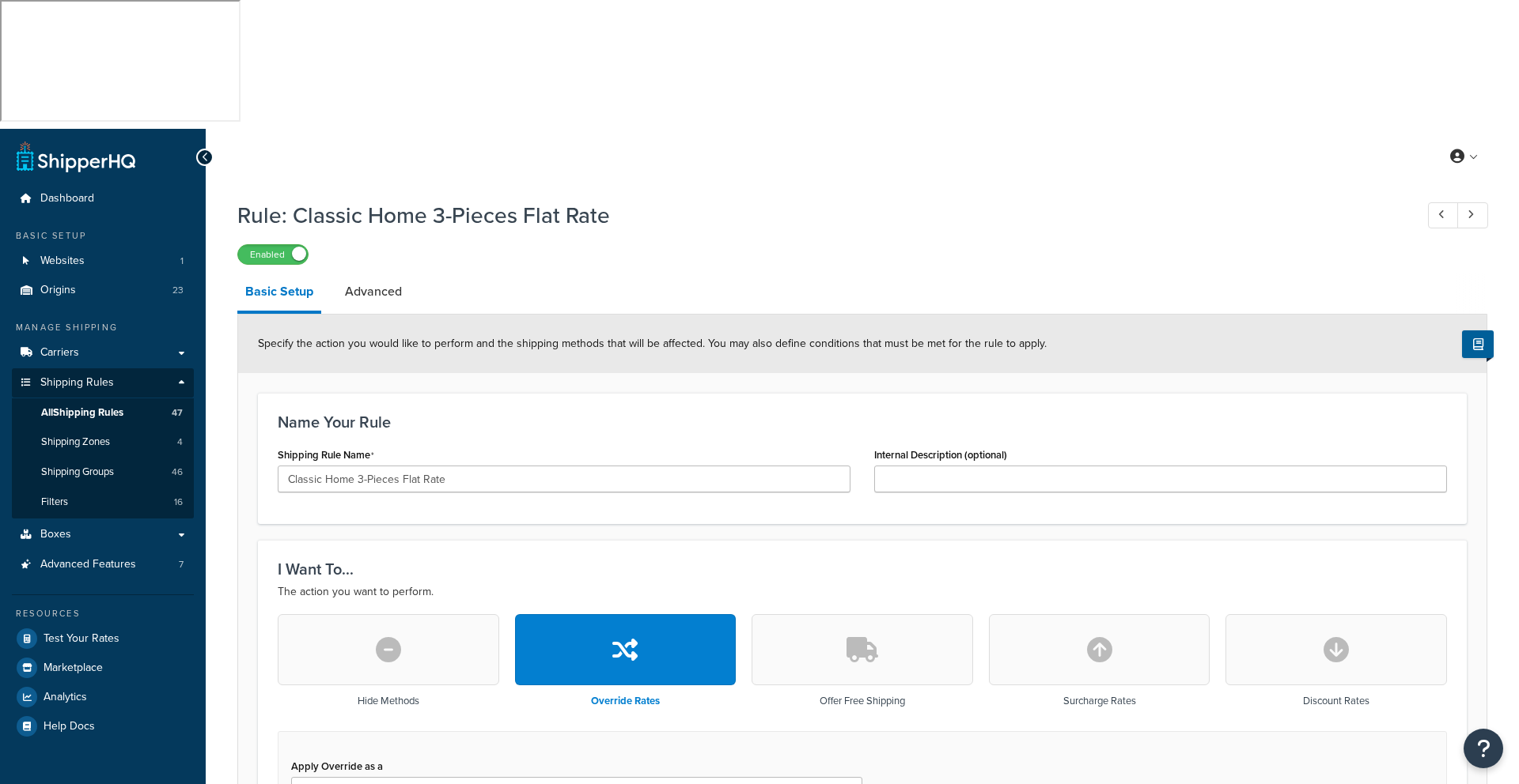
select select "ITEM"
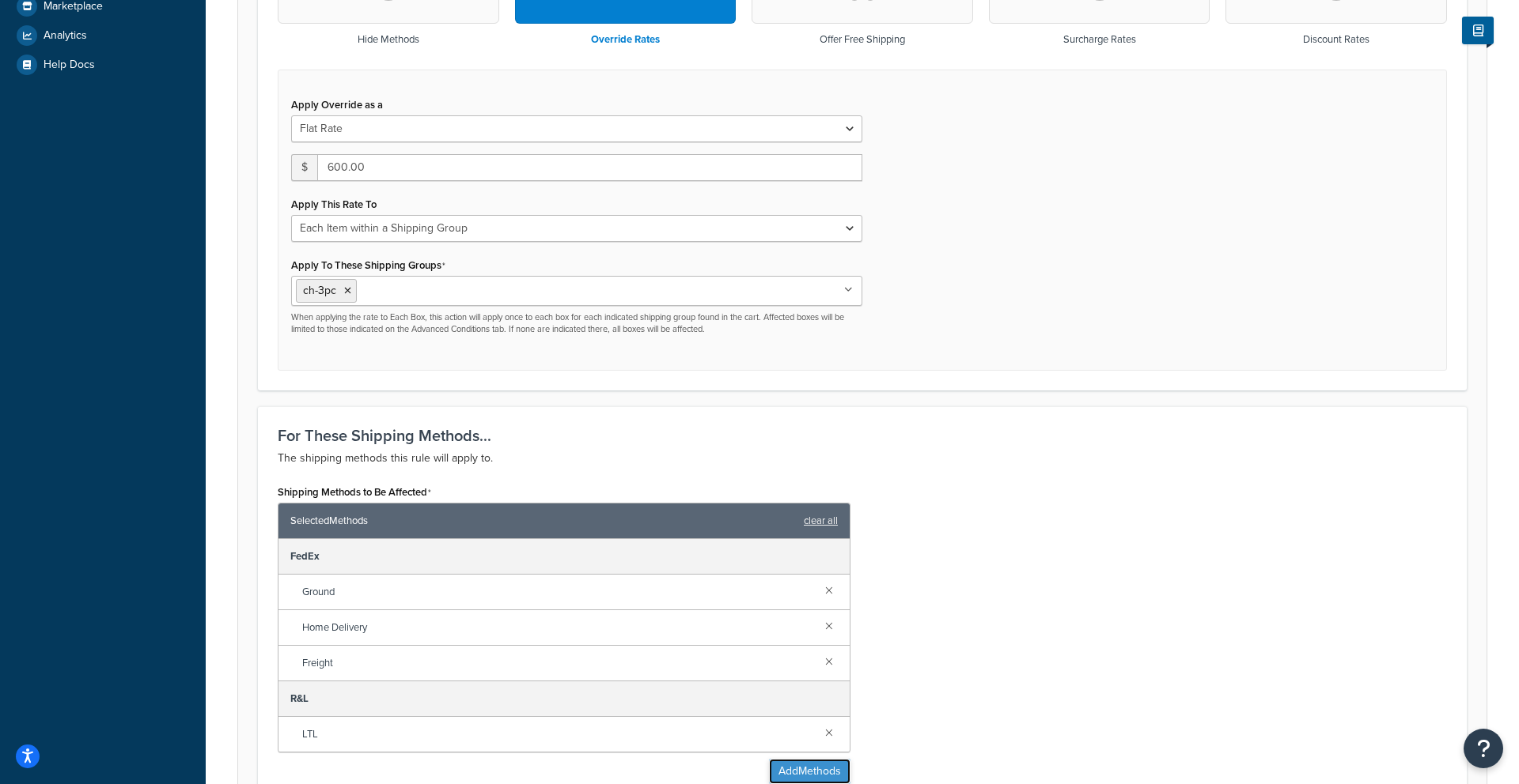
scroll to position [660, 0]
click at [833, 761] on button "Add Methods" at bounding box center [809, 773] width 81 height 25
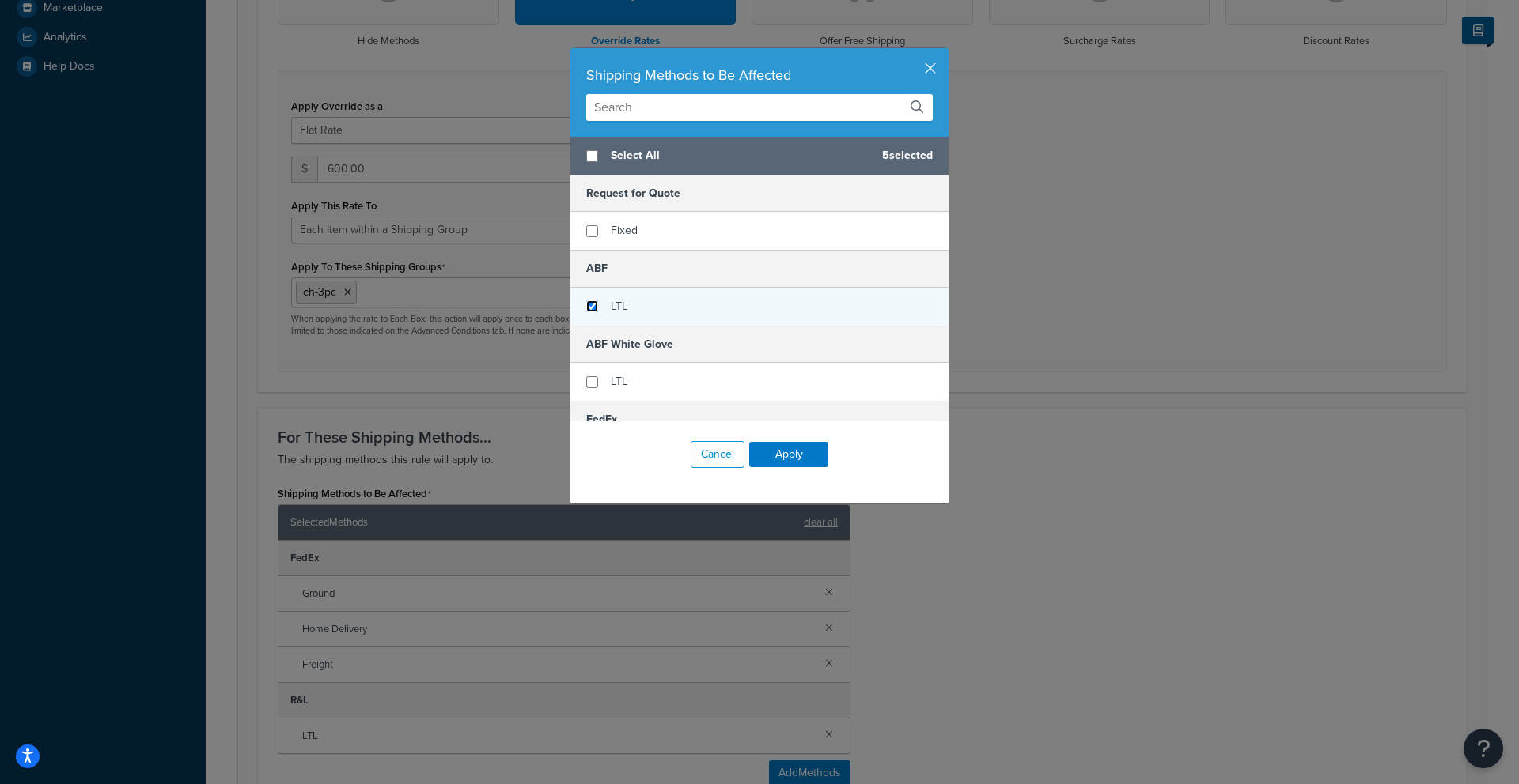
click at [595, 305] on input "checkbox" at bounding box center [591, 306] width 12 height 12
checkbox input "true"
drag, startPoint x: 787, startPoint y: 449, endPoint x: 894, endPoint y: 486, distance: 113.2
click at [787, 448] on button "Apply" at bounding box center [788, 454] width 79 height 25
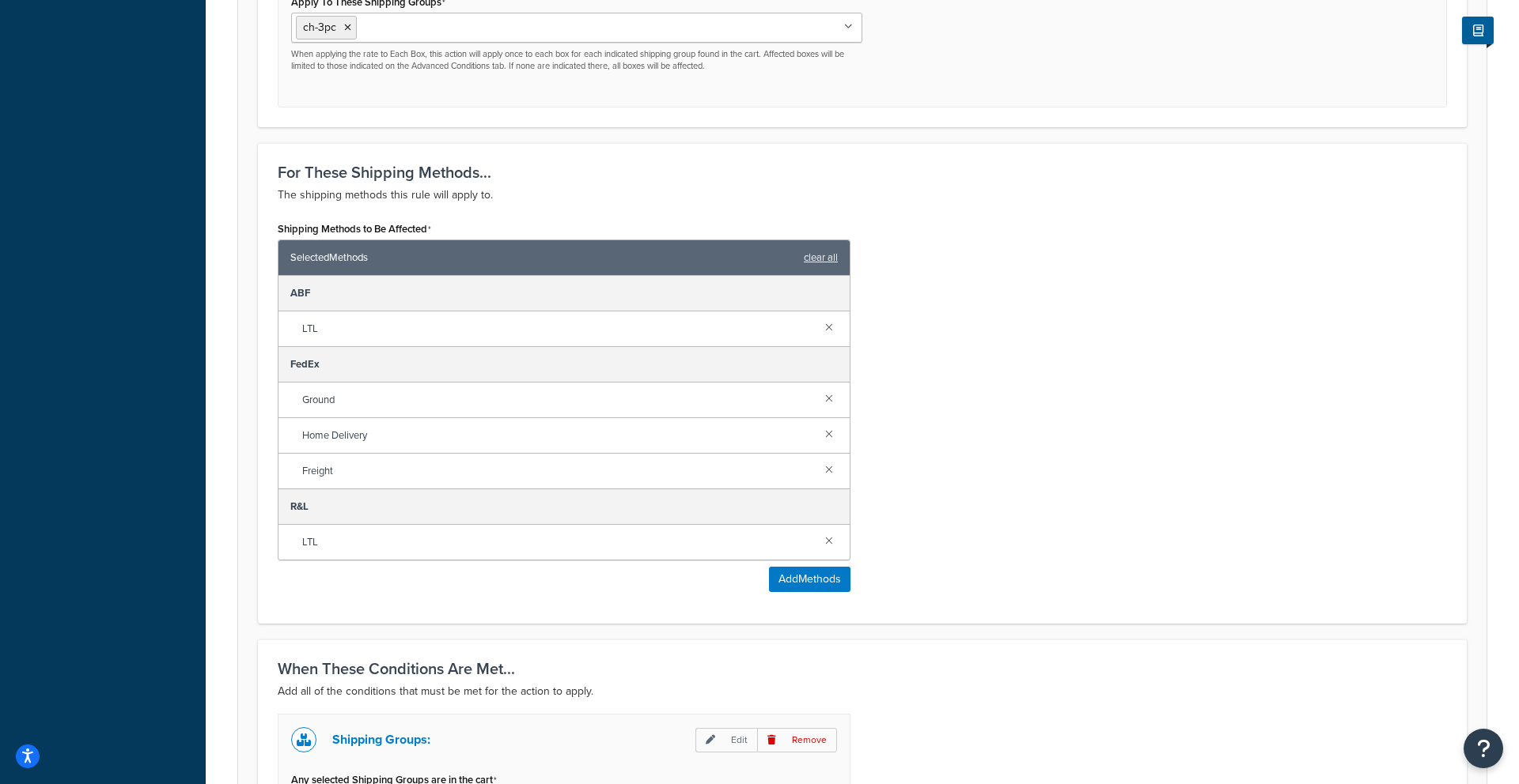
scroll to position [1057, 0]
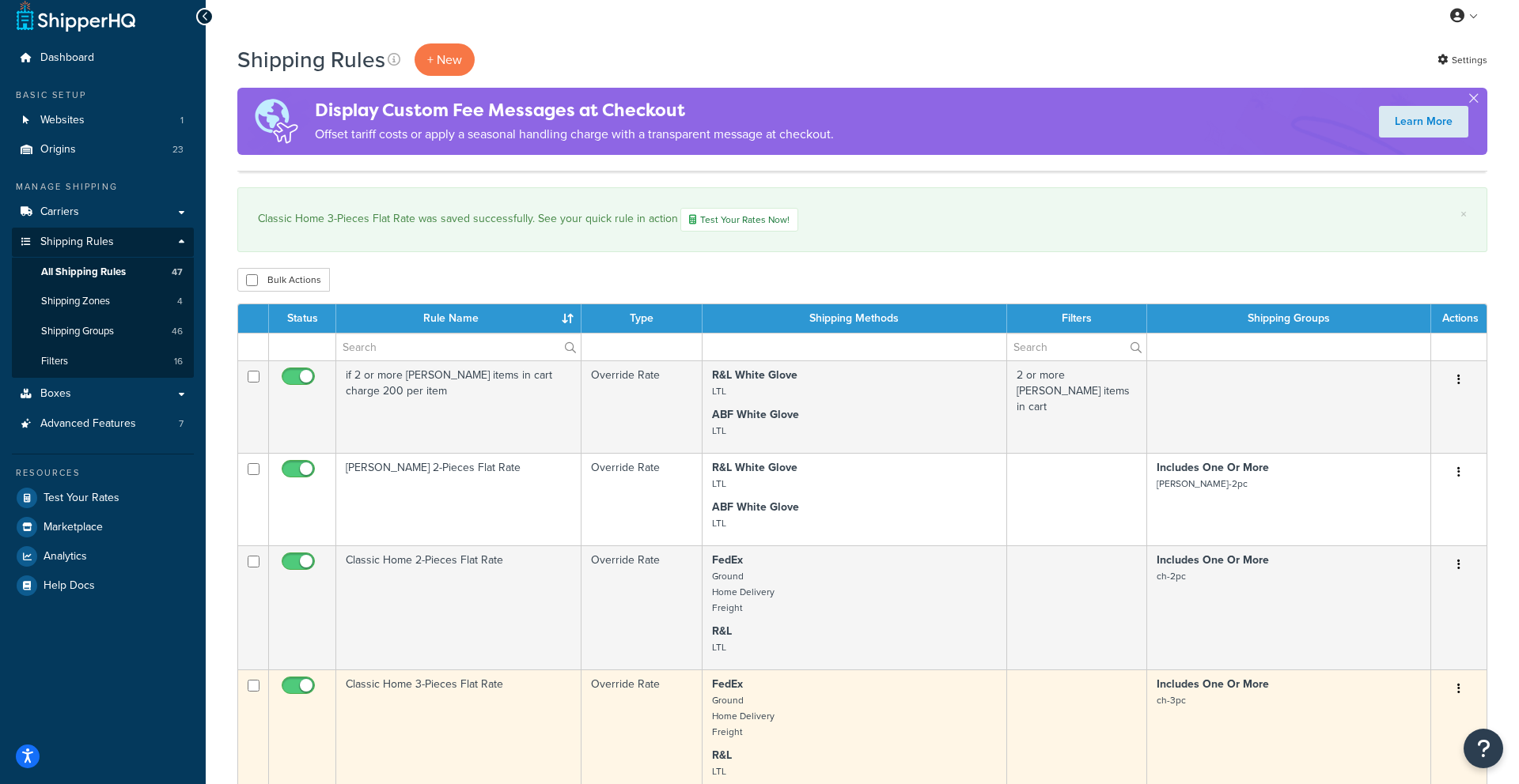
scroll to position [142, 0]
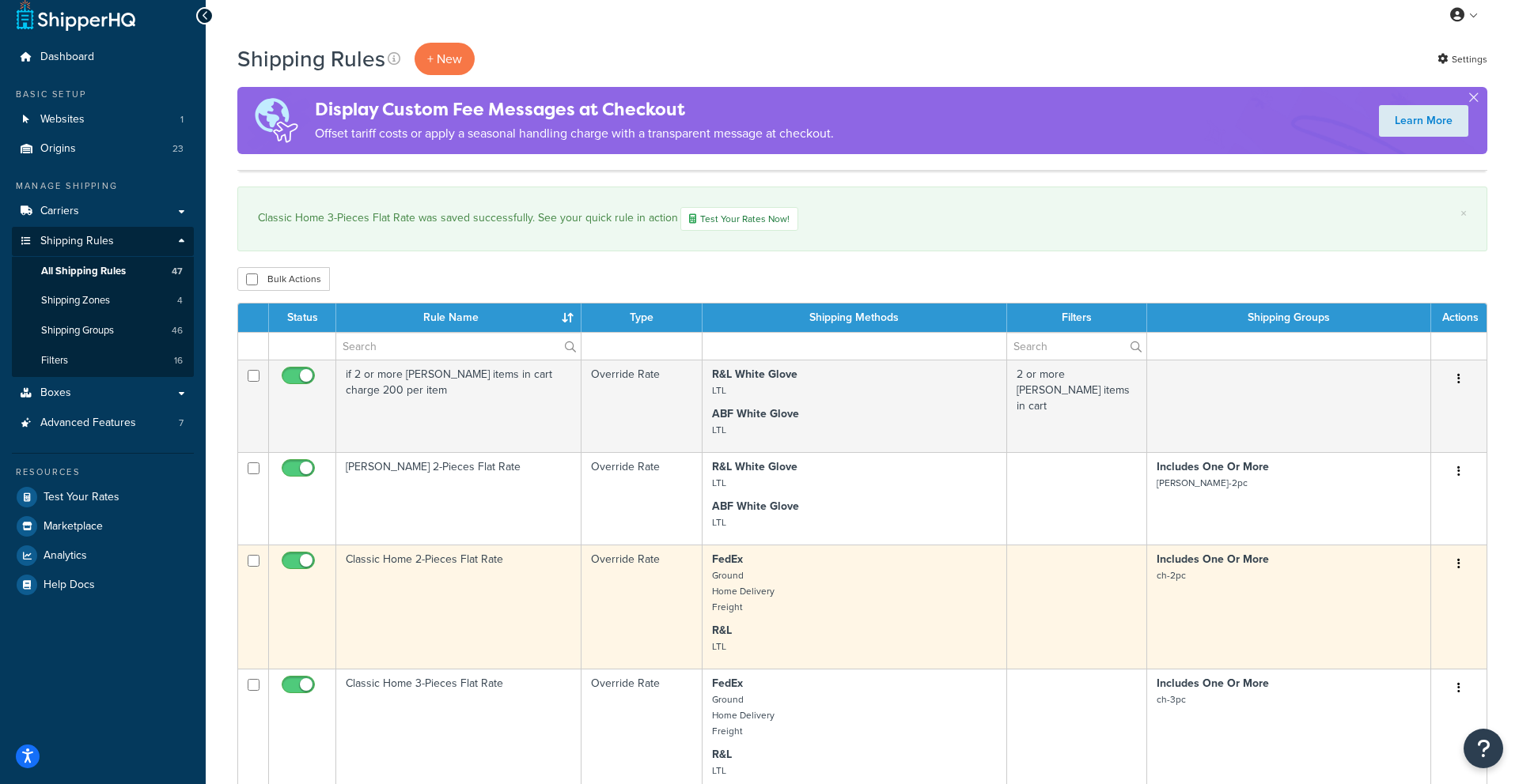
click at [719, 568] on small "Ground Home Delivery Freight" at bounding box center [743, 591] width 62 height 45
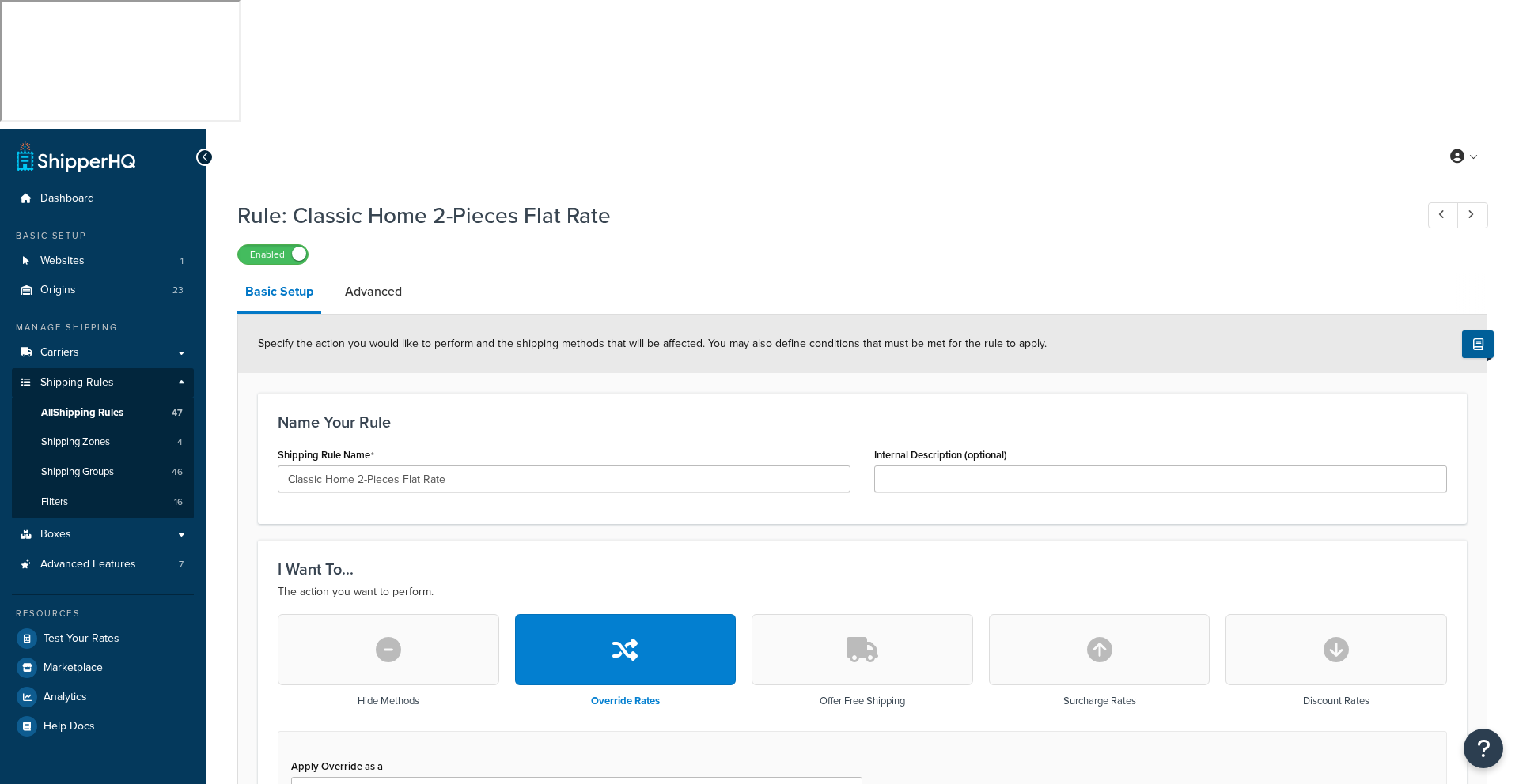
select select "ITEM"
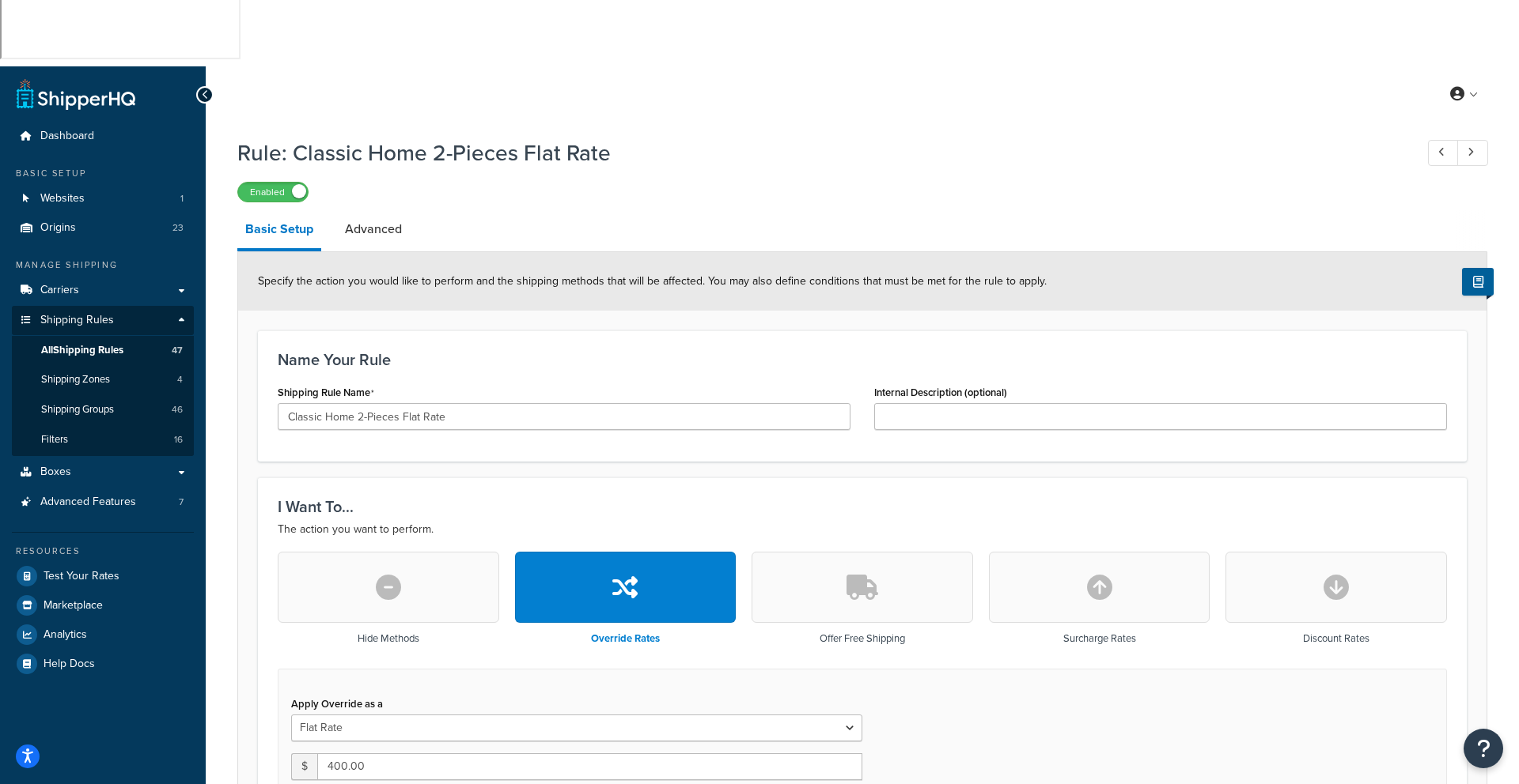
scroll to position [55, 0]
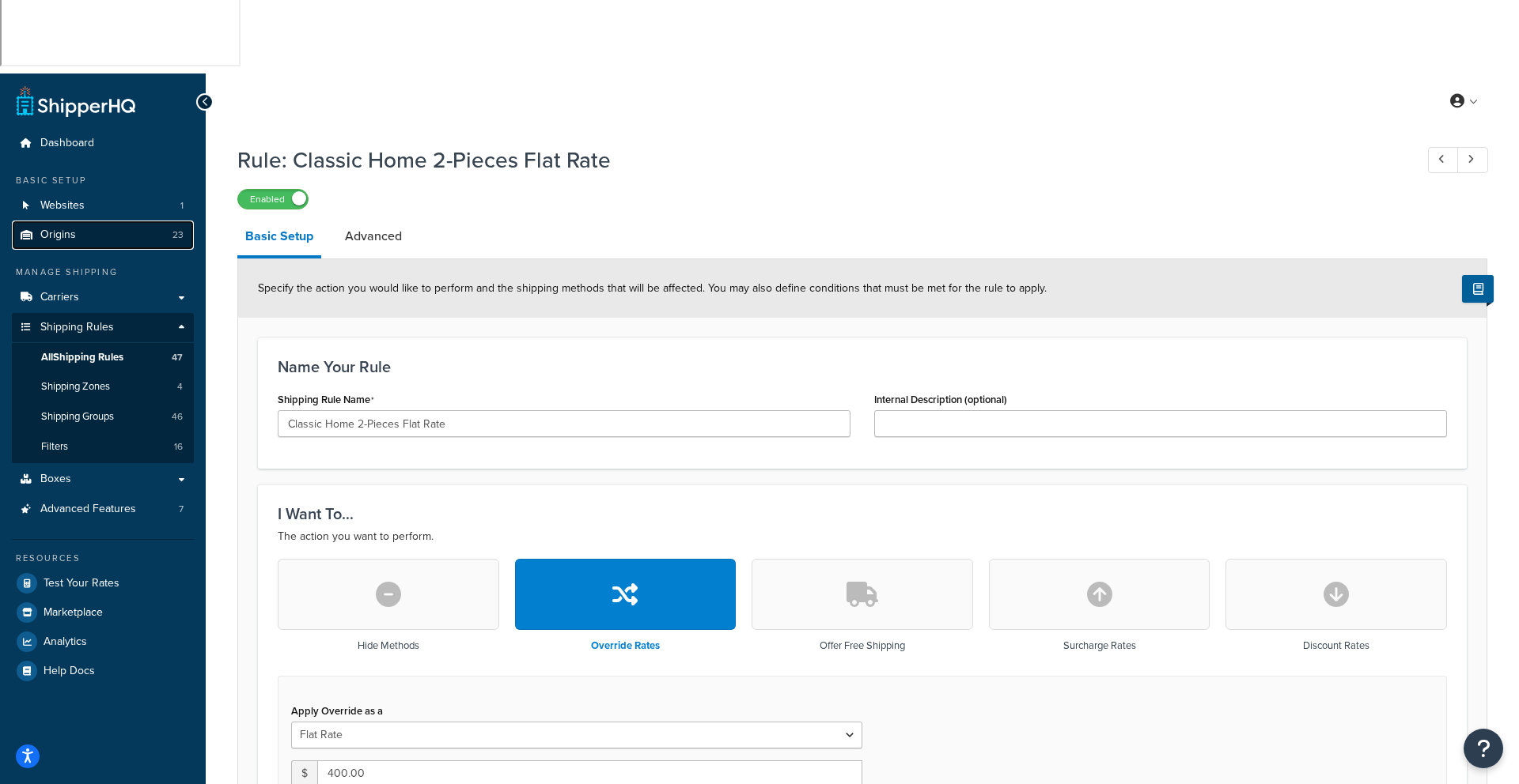
click at [69, 228] on span "Origins" at bounding box center [58, 234] width 36 height 13
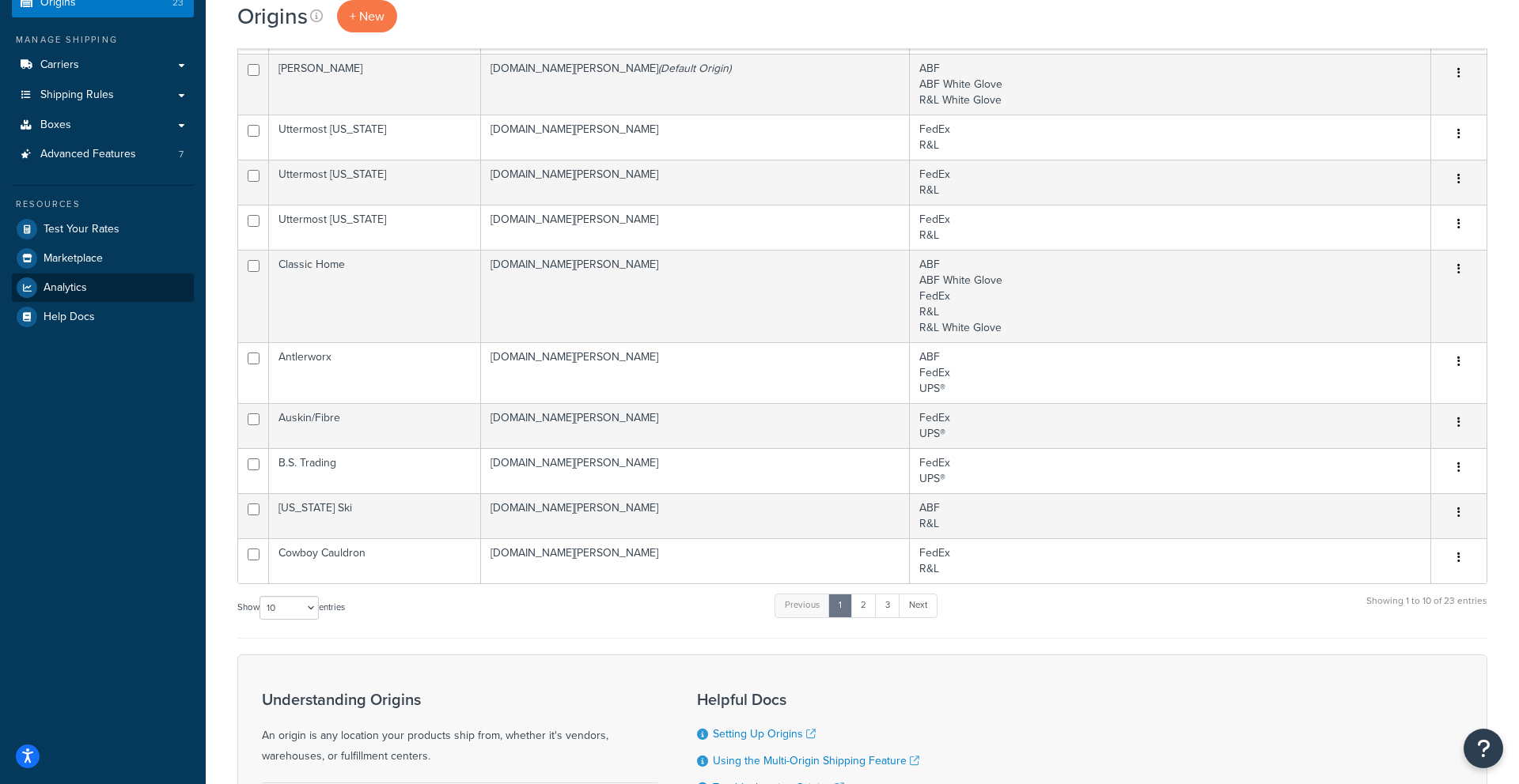
scroll to position [200, 0]
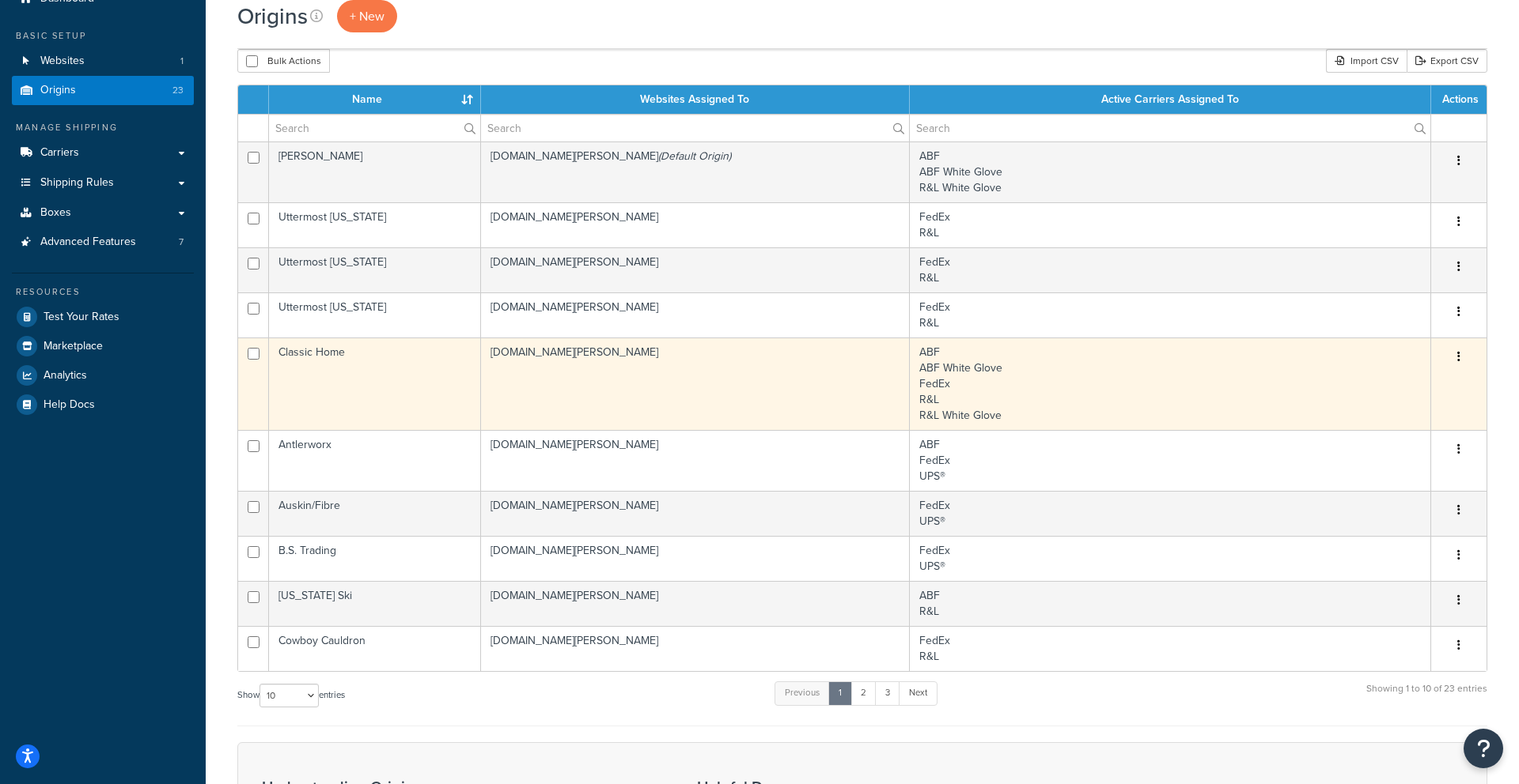
click at [664, 338] on td "[DOMAIN_NAME][PERSON_NAME]" at bounding box center [694, 384] width 429 height 93
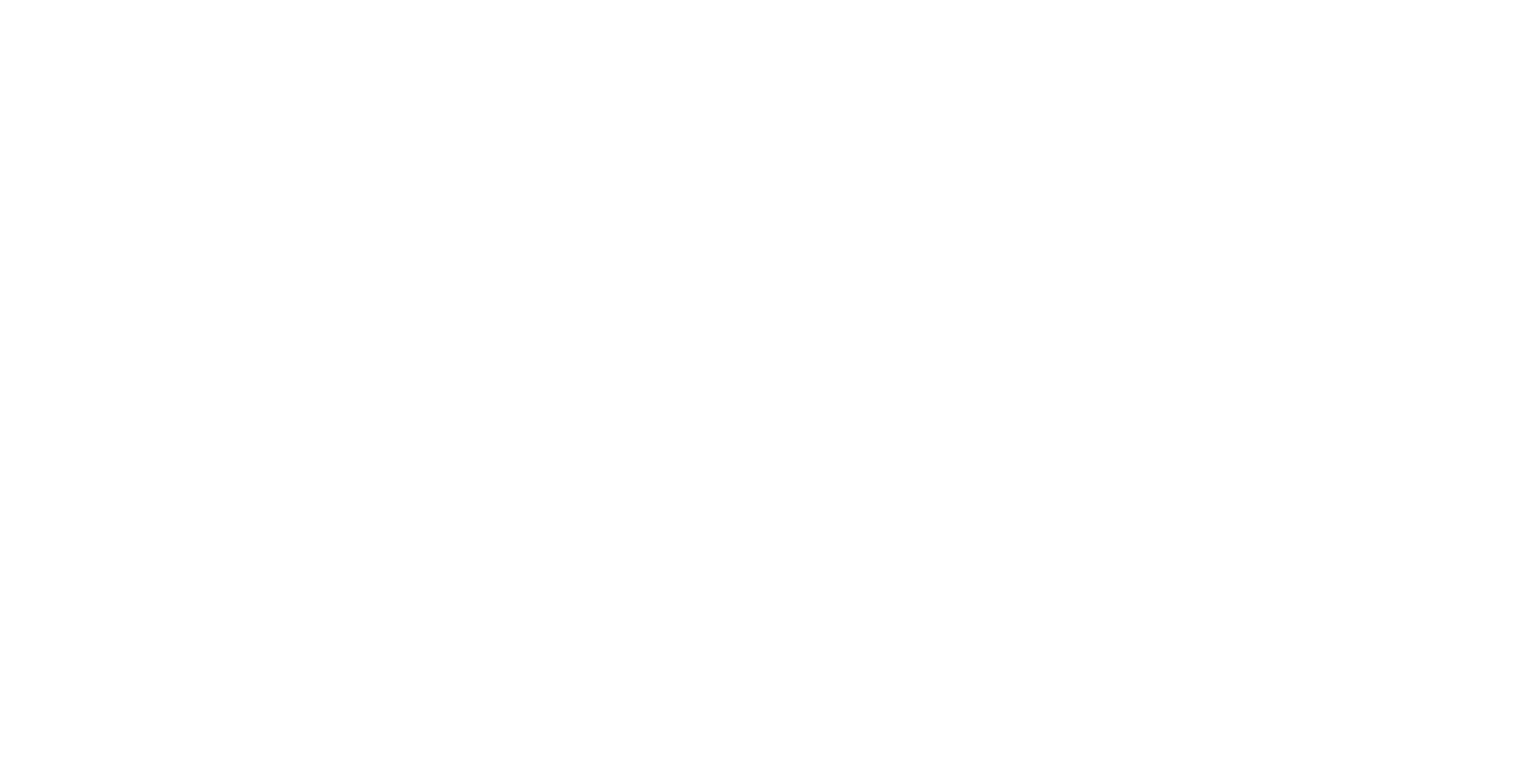
select select "5"
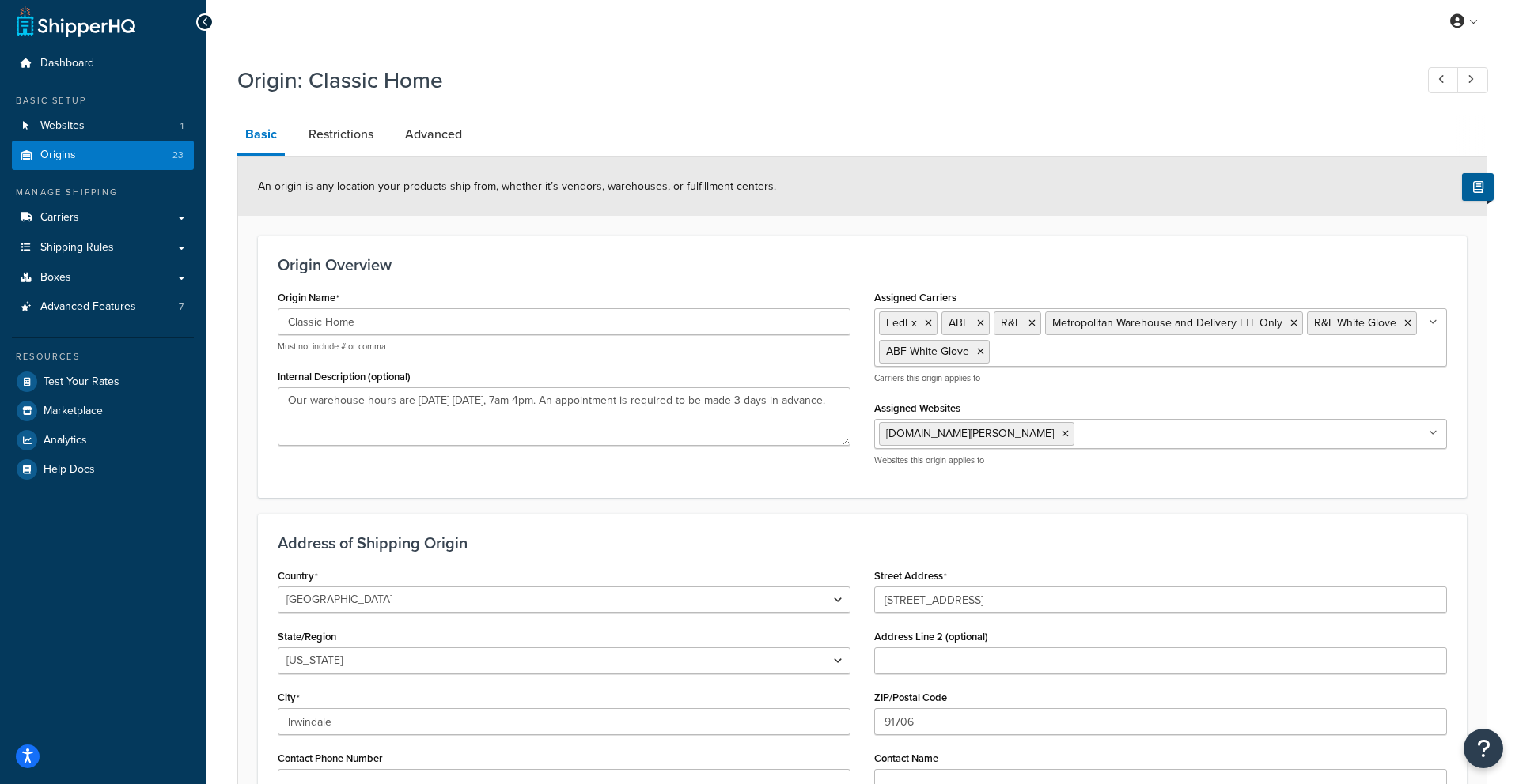
scroll to position [136, 0]
click at [977, 346] on icon at bounding box center [981, 350] width 7 height 10
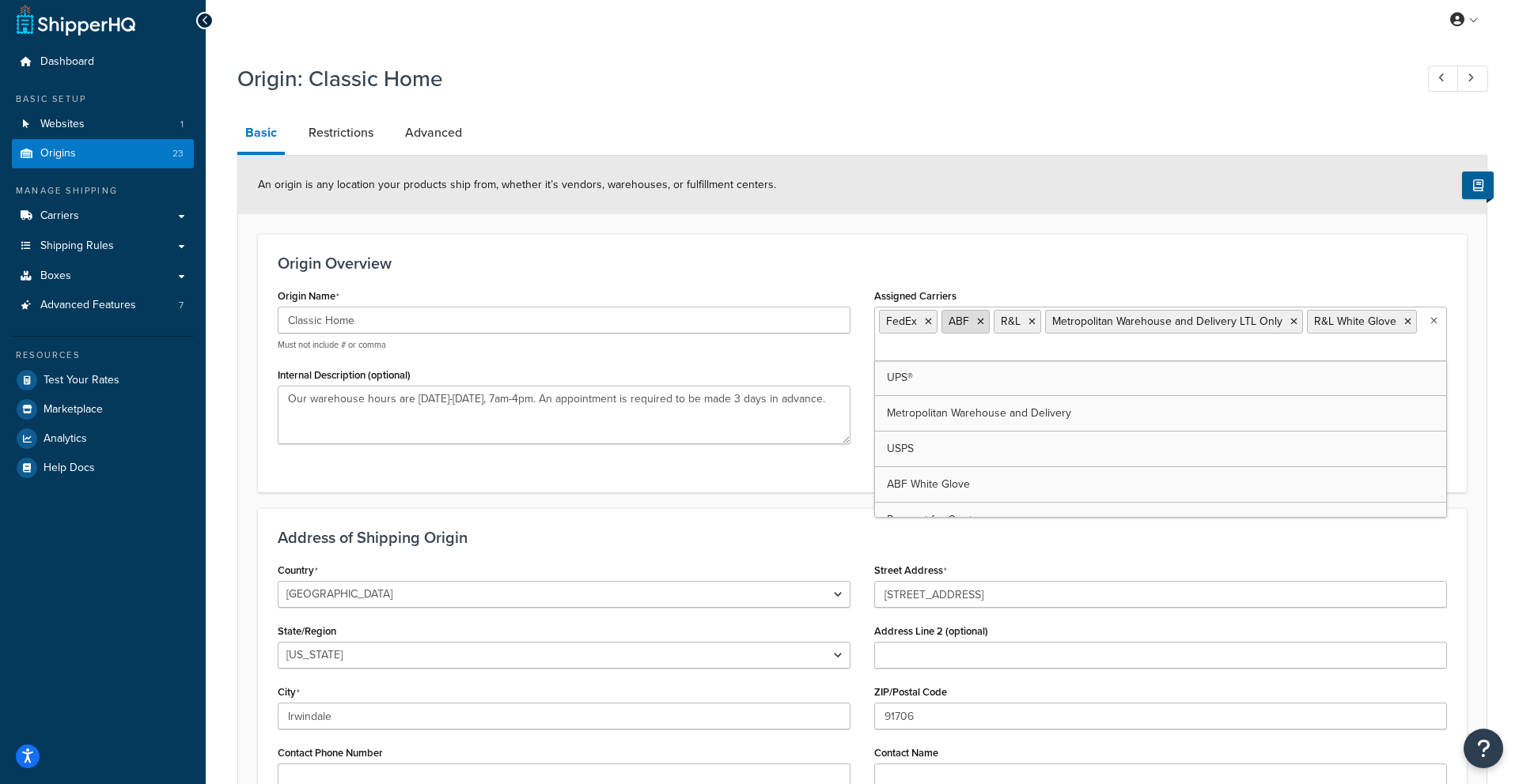
click at [979, 317] on icon at bounding box center [981, 322] width 7 height 10
click at [1238, 318] on icon at bounding box center [1242, 323] width 7 height 10
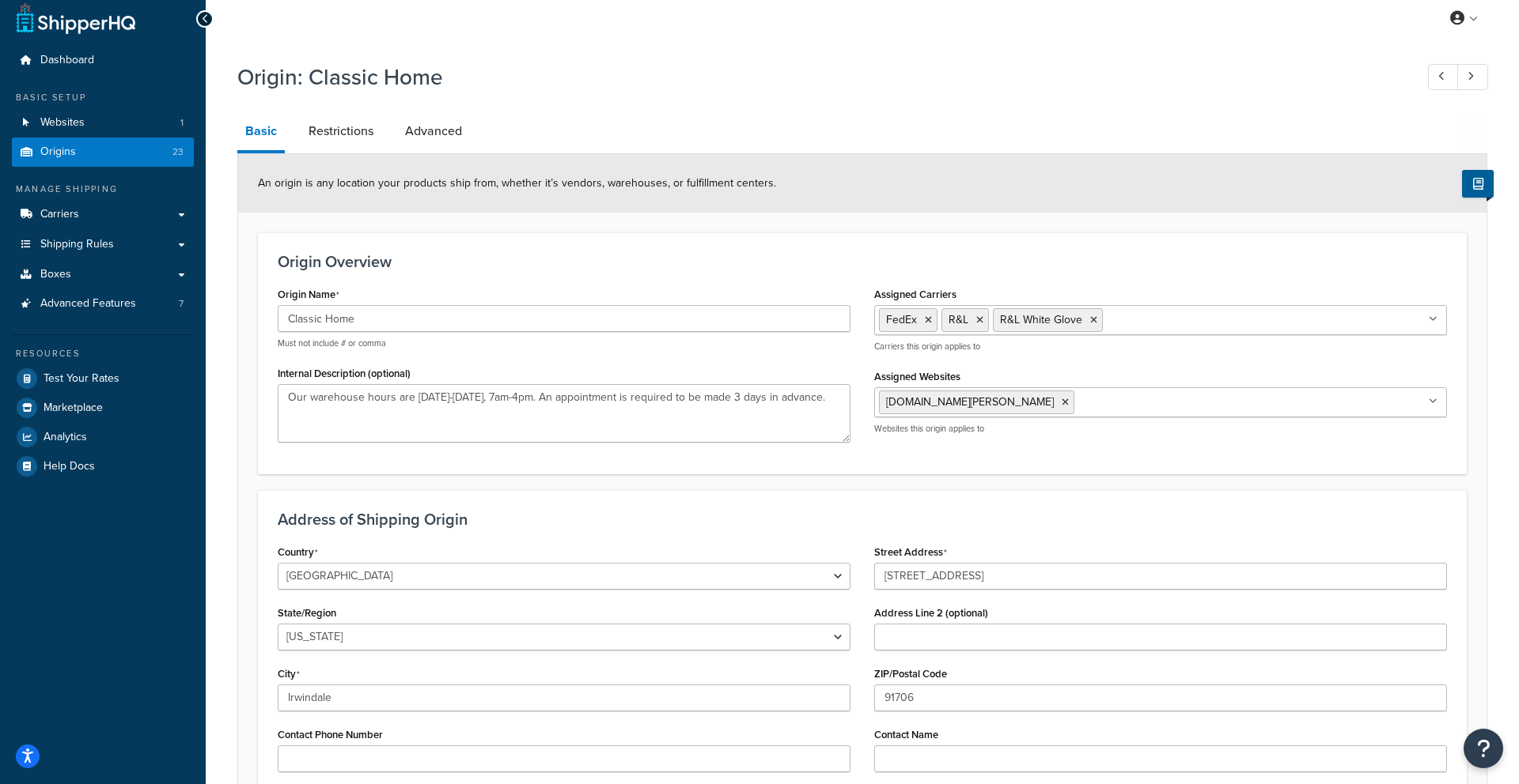
click at [1080, 233] on div "Origin Overview Origin Name Classic Home Must not include # or comma Internal D…" at bounding box center [862, 353] width 1209 height 241
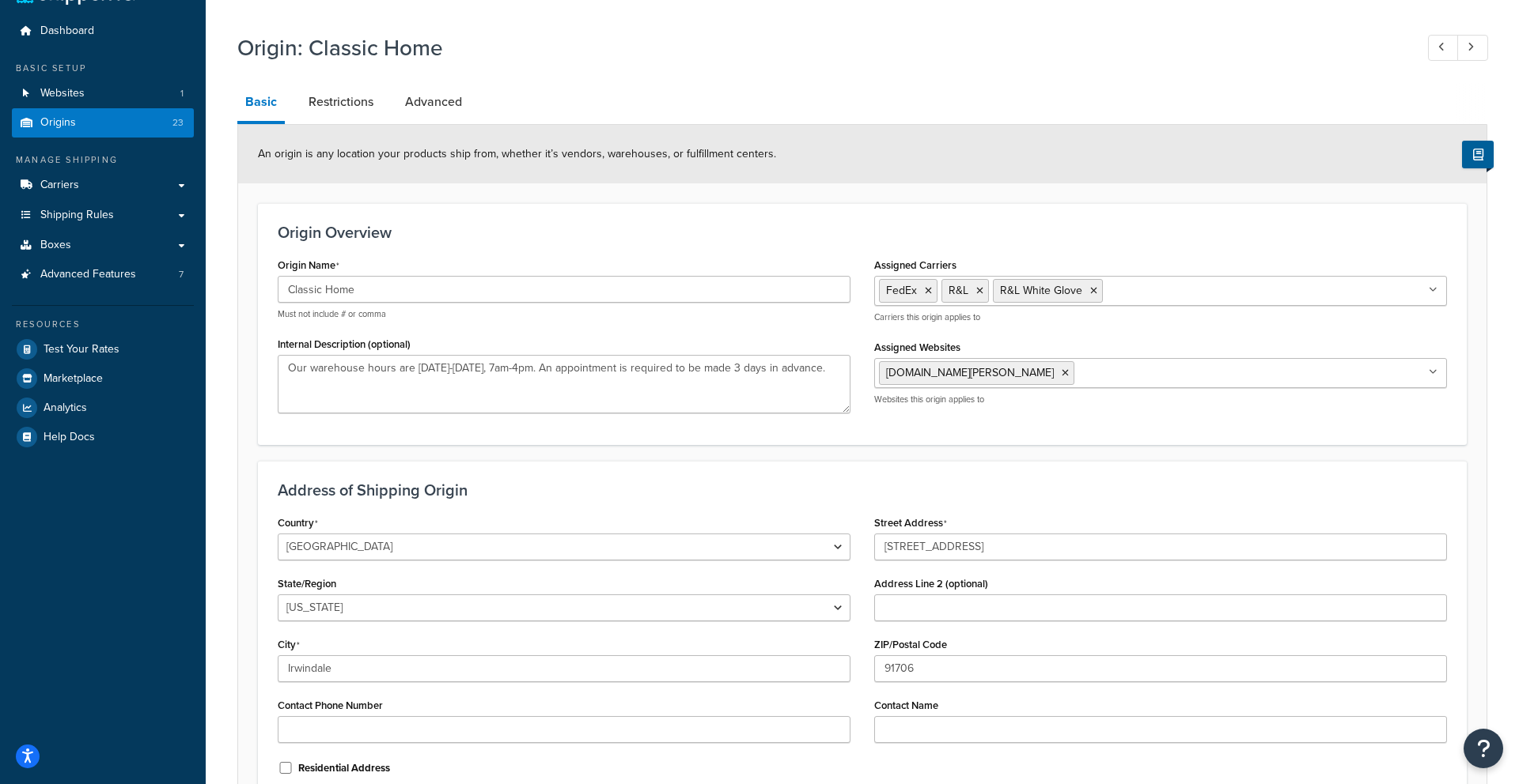
scroll to position [209, 0]
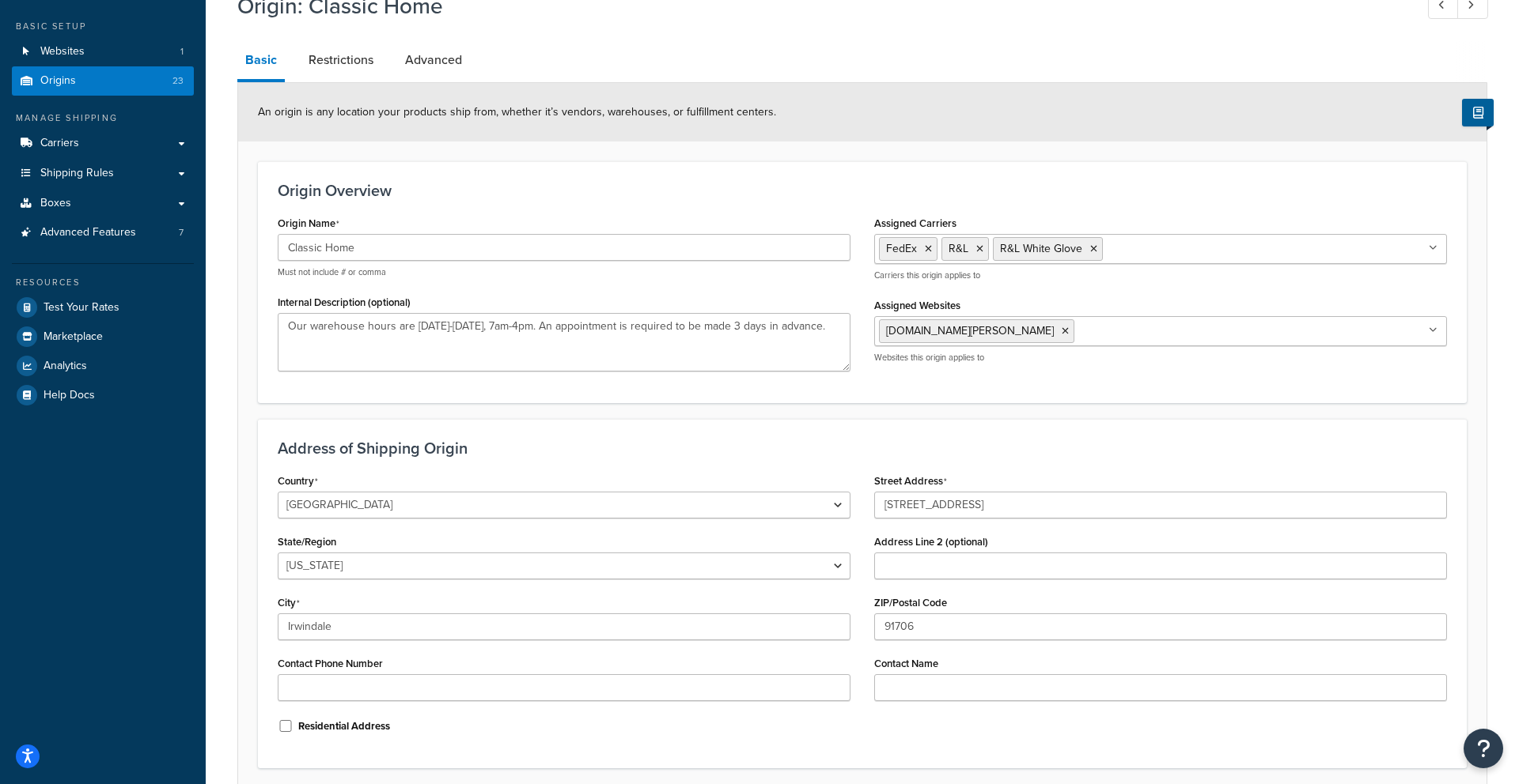
drag, startPoint x: 843, startPoint y: 669, endPoint x: 735, endPoint y: 627, distance: 115.9
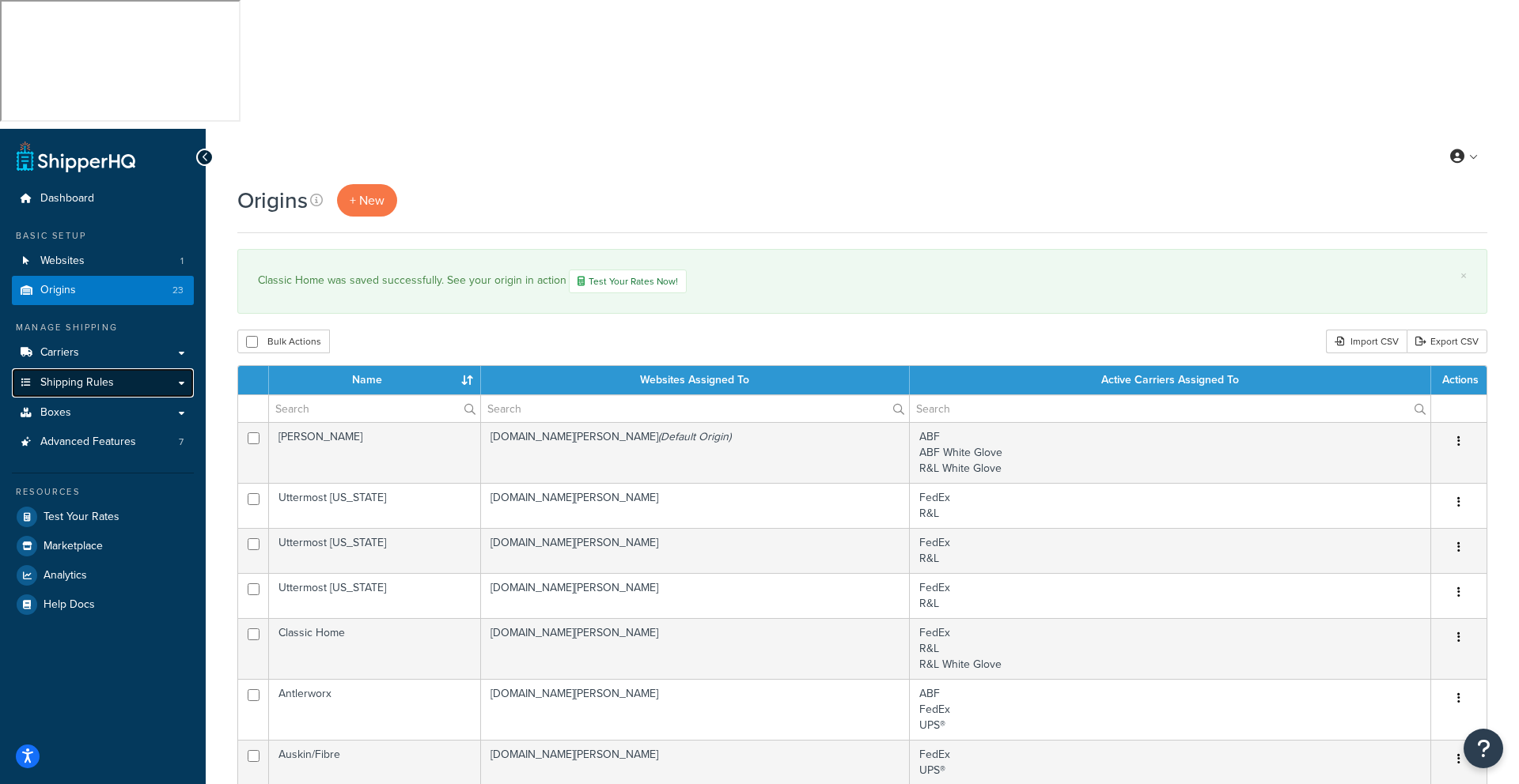
click at [92, 376] on span "Shipping Rules" at bounding box center [77, 382] width 74 height 13
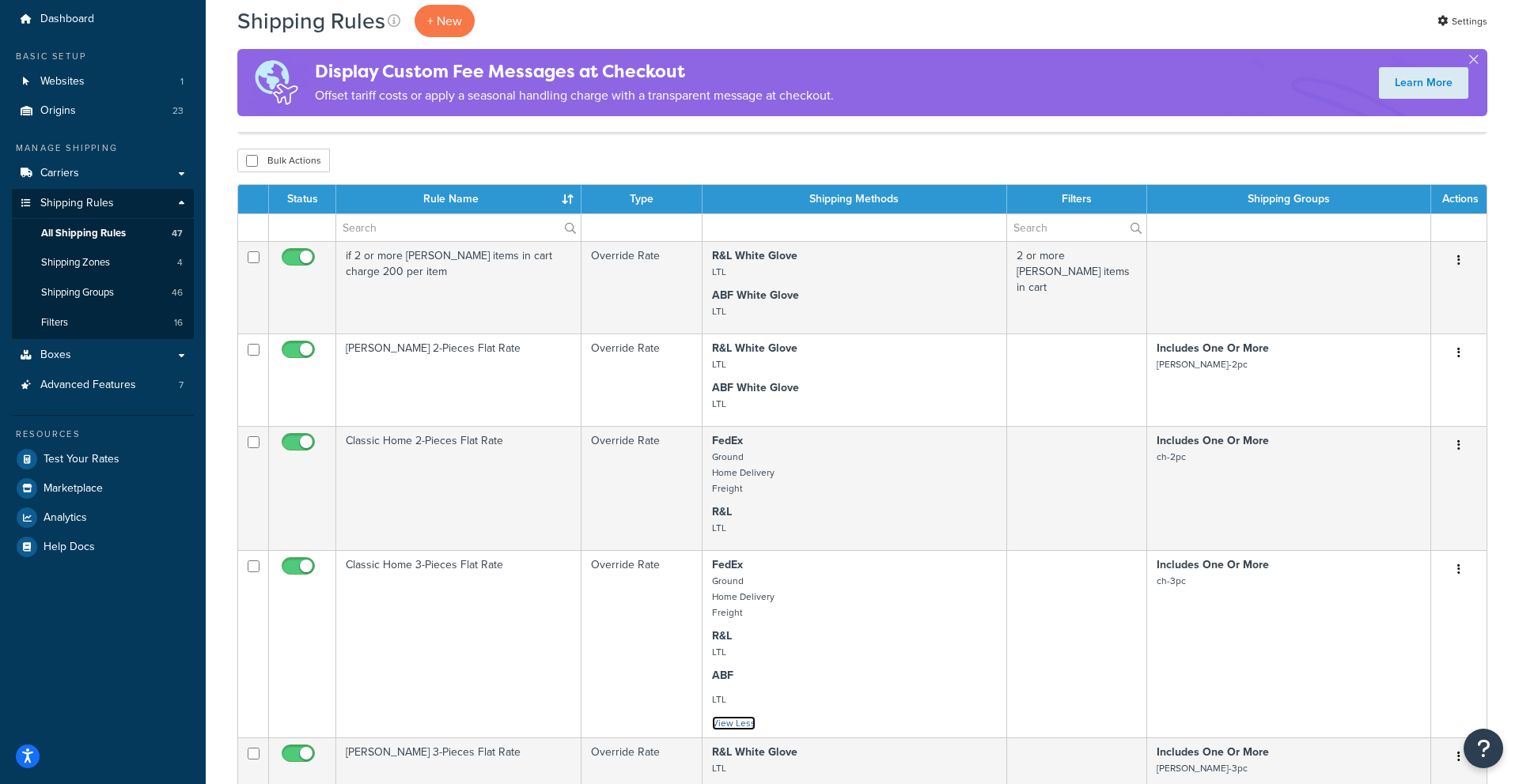
scroll to position [181, 0]
